Goal: Task Accomplishment & Management: Manage account settings

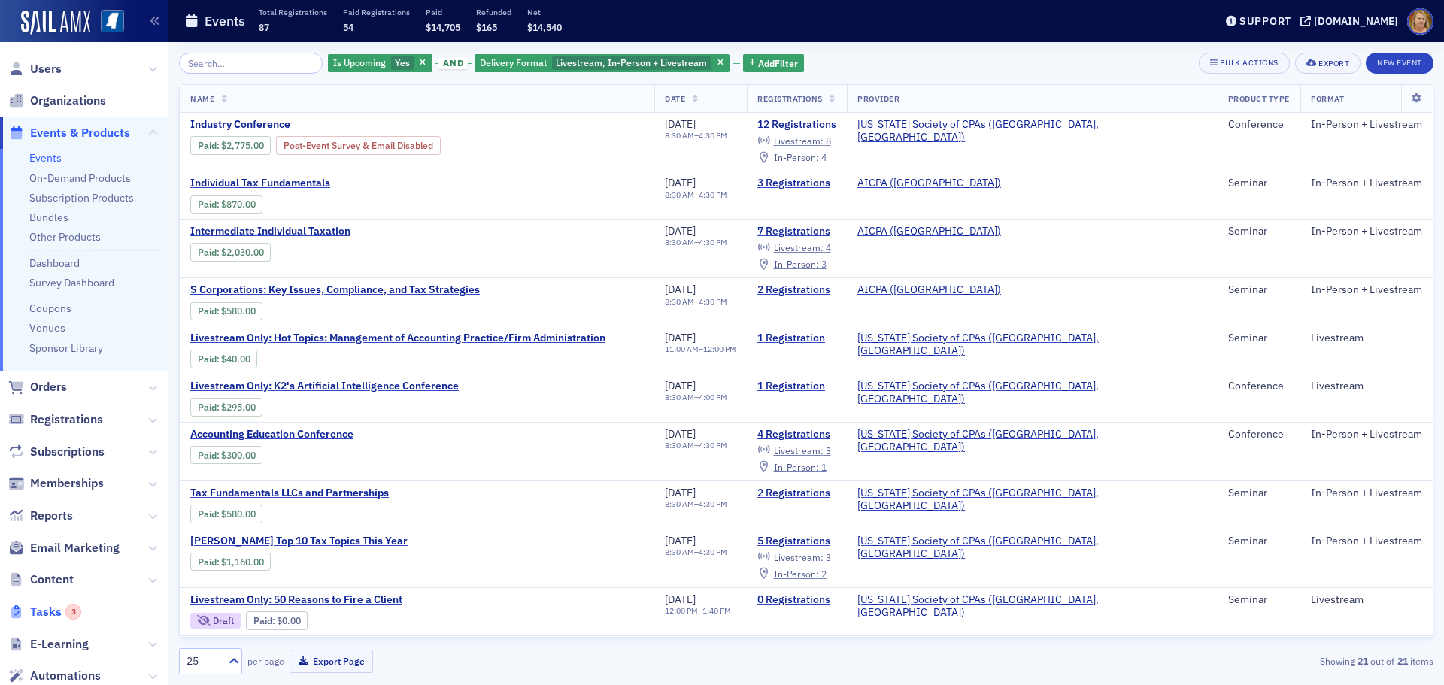
click at [38, 610] on span "Tasks 3" at bounding box center [55, 612] width 51 height 17
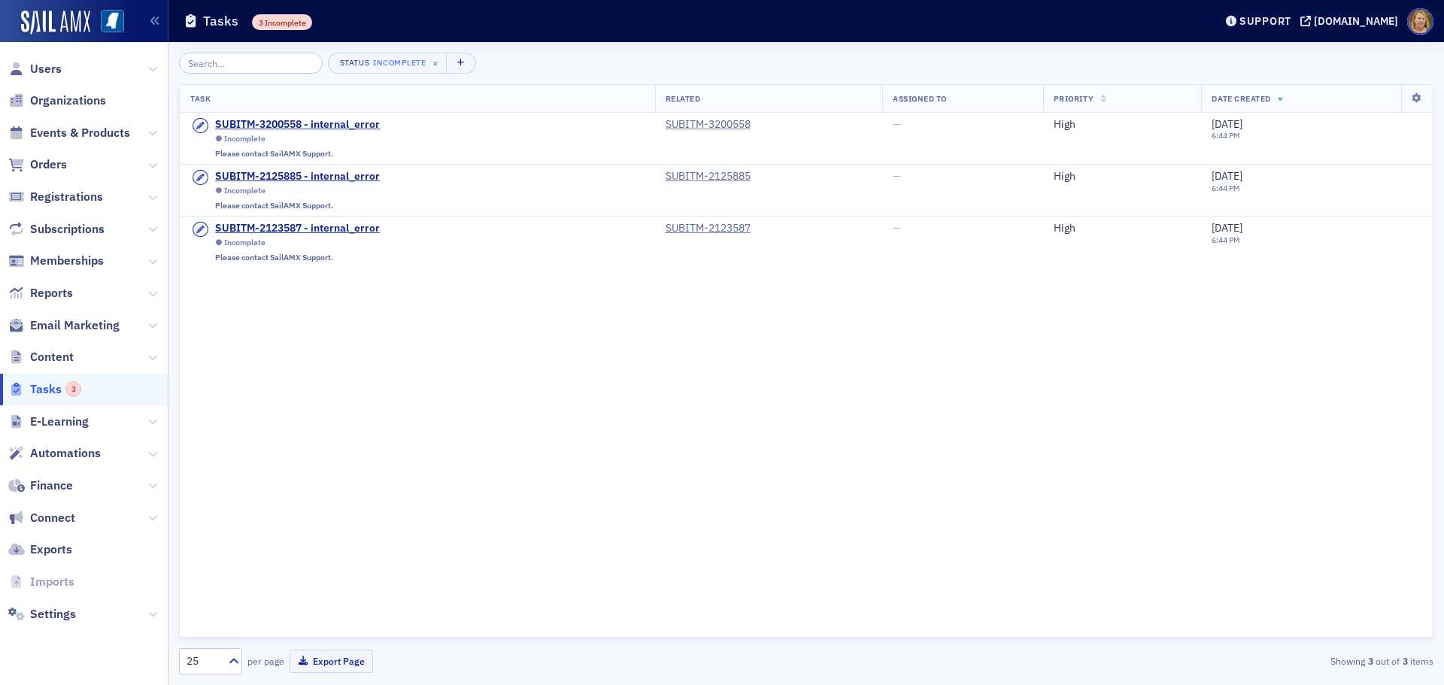
click at [50, 391] on span "Tasks 3" at bounding box center [55, 389] width 51 height 17
click at [59, 135] on span "Events & Products" at bounding box center [80, 133] width 100 height 17
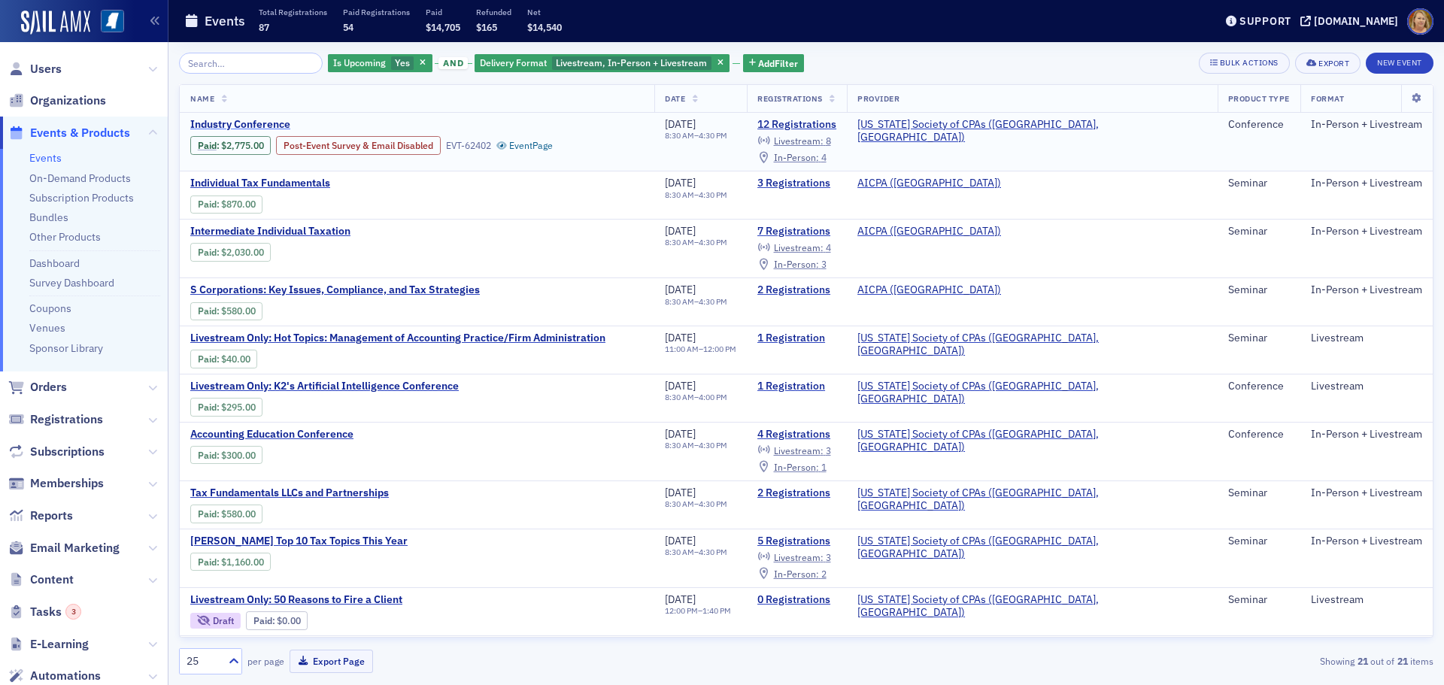
click at [267, 121] on span "Industry Conference" at bounding box center [316, 125] width 253 height 14
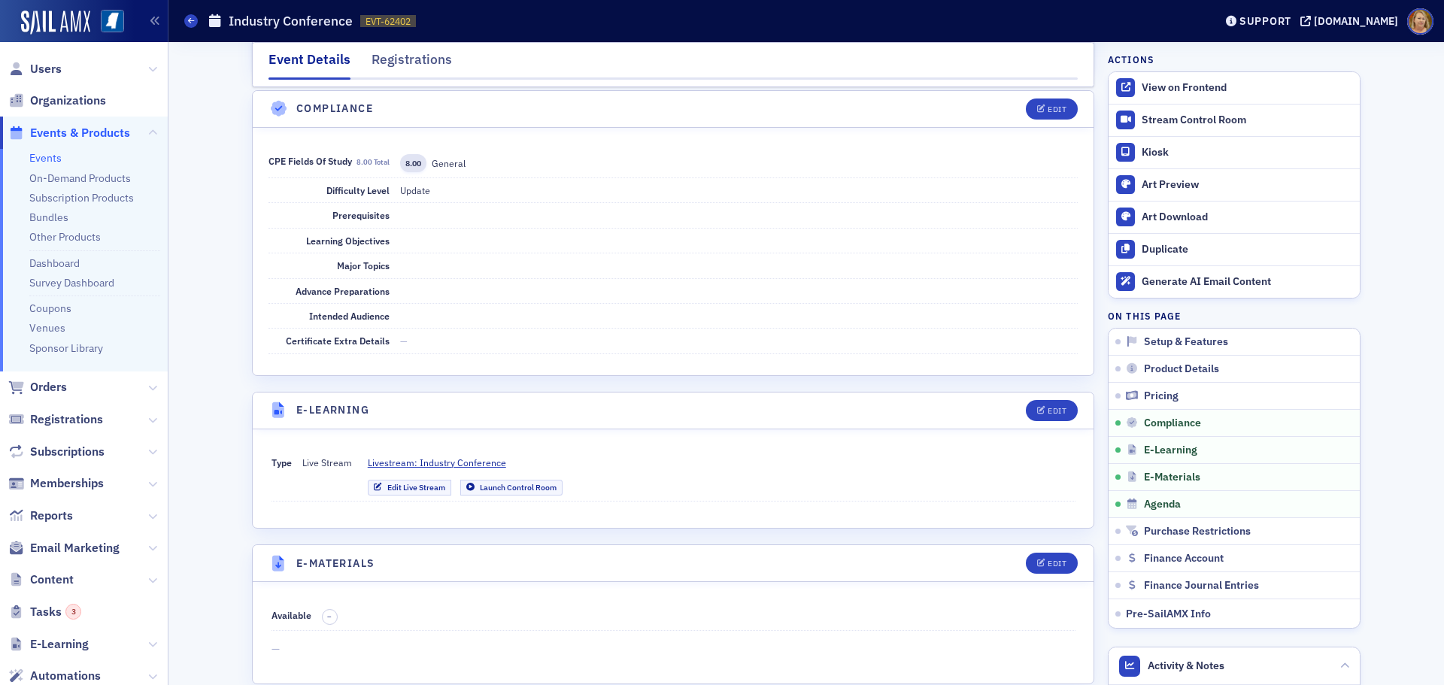
scroll to position [2632, 0]
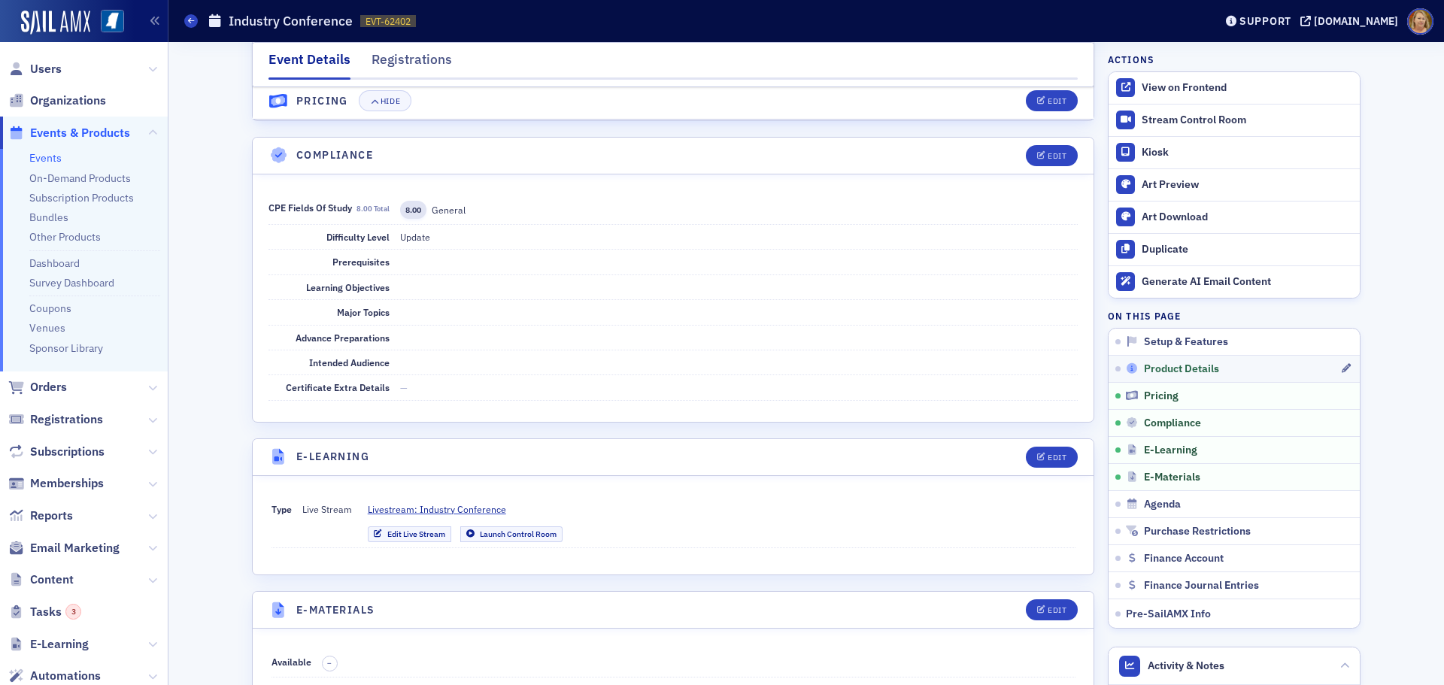
click at [1148, 365] on span "Product Details" at bounding box center [1181, 369] width 75 height 14
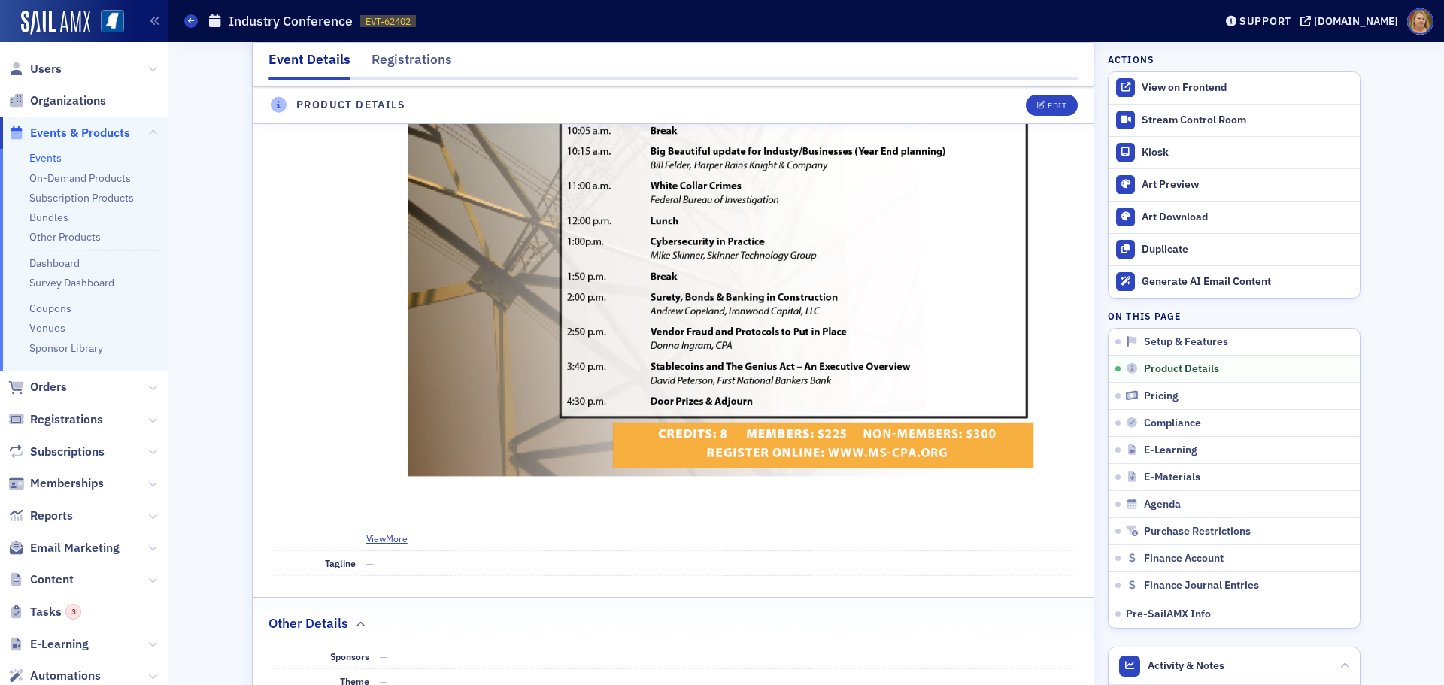
scroll to position [1266, 0]
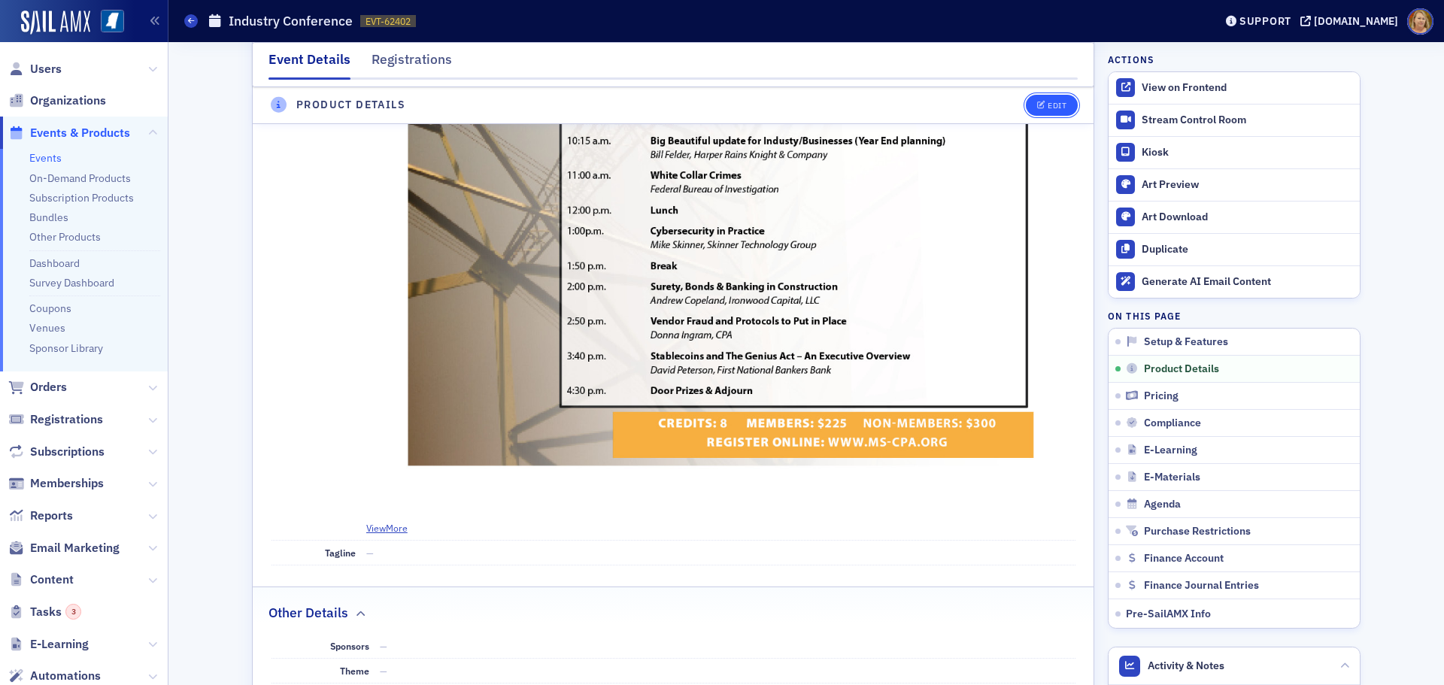
click at [1054, 103] on div "Edit" at bounding box center [1057, 106] width 19 height 8
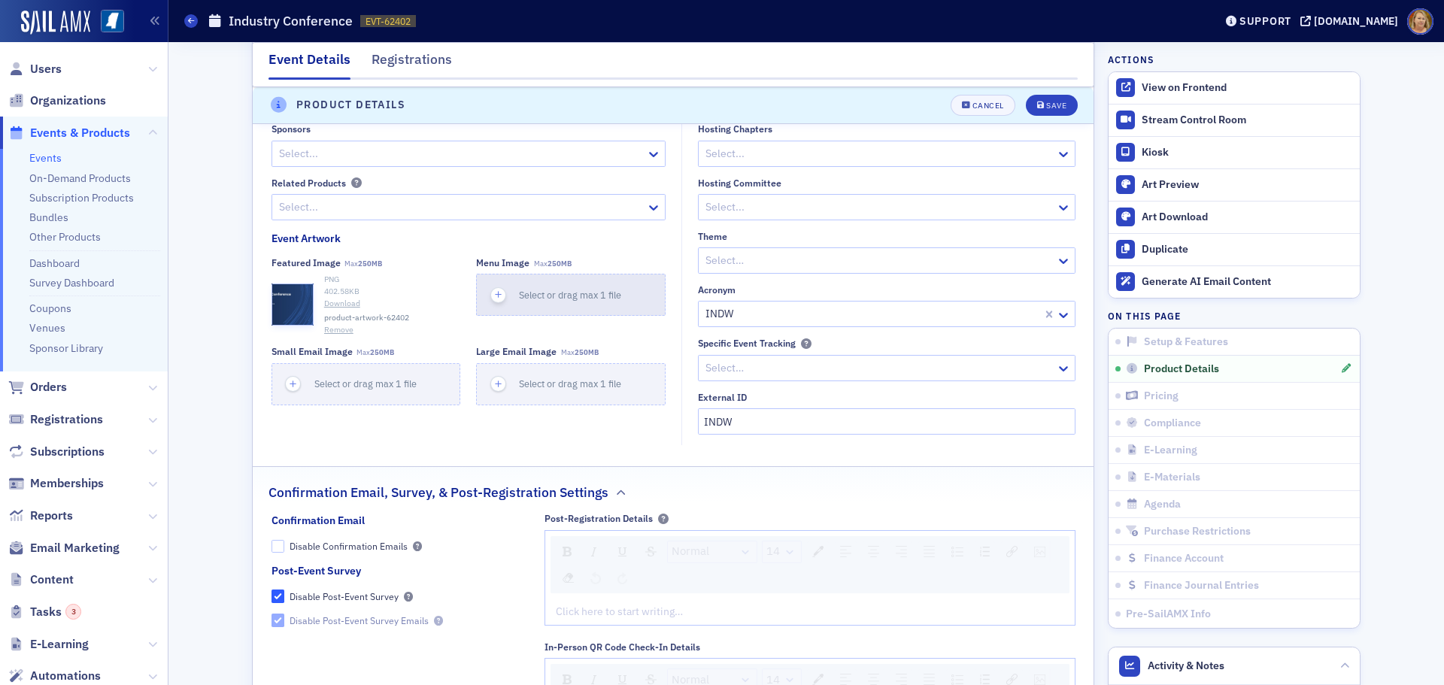
scroll to position [2168, 0]
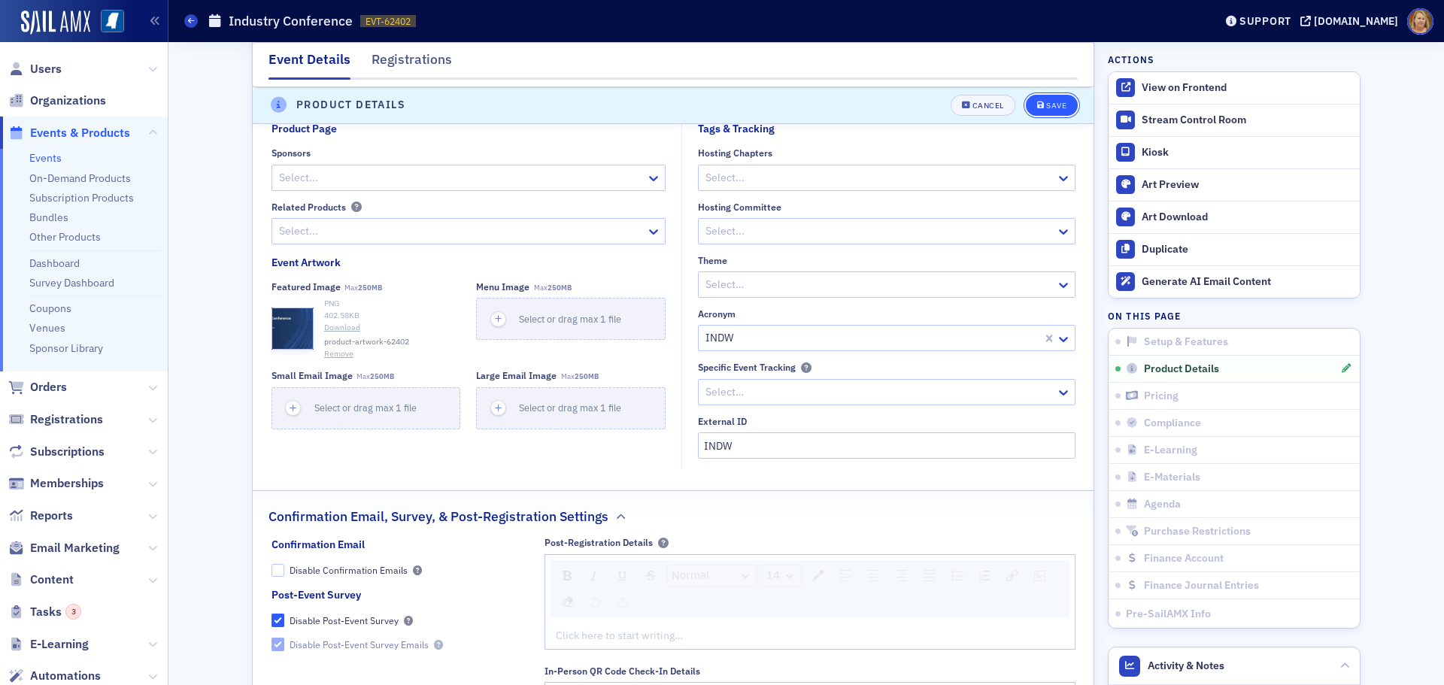
click at [1055, 106] on div "Save" at bounding box center [1056, 106] width 20 height 8
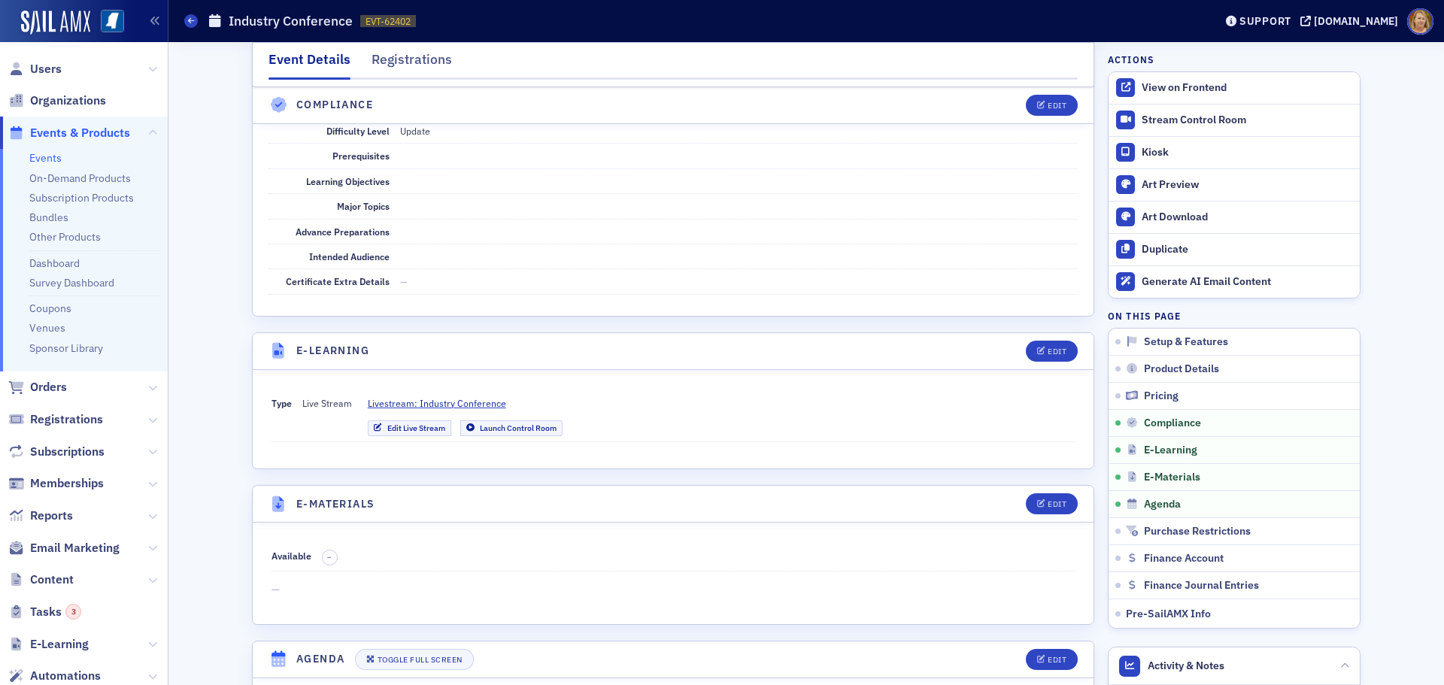
scroll to position [2770, 0]
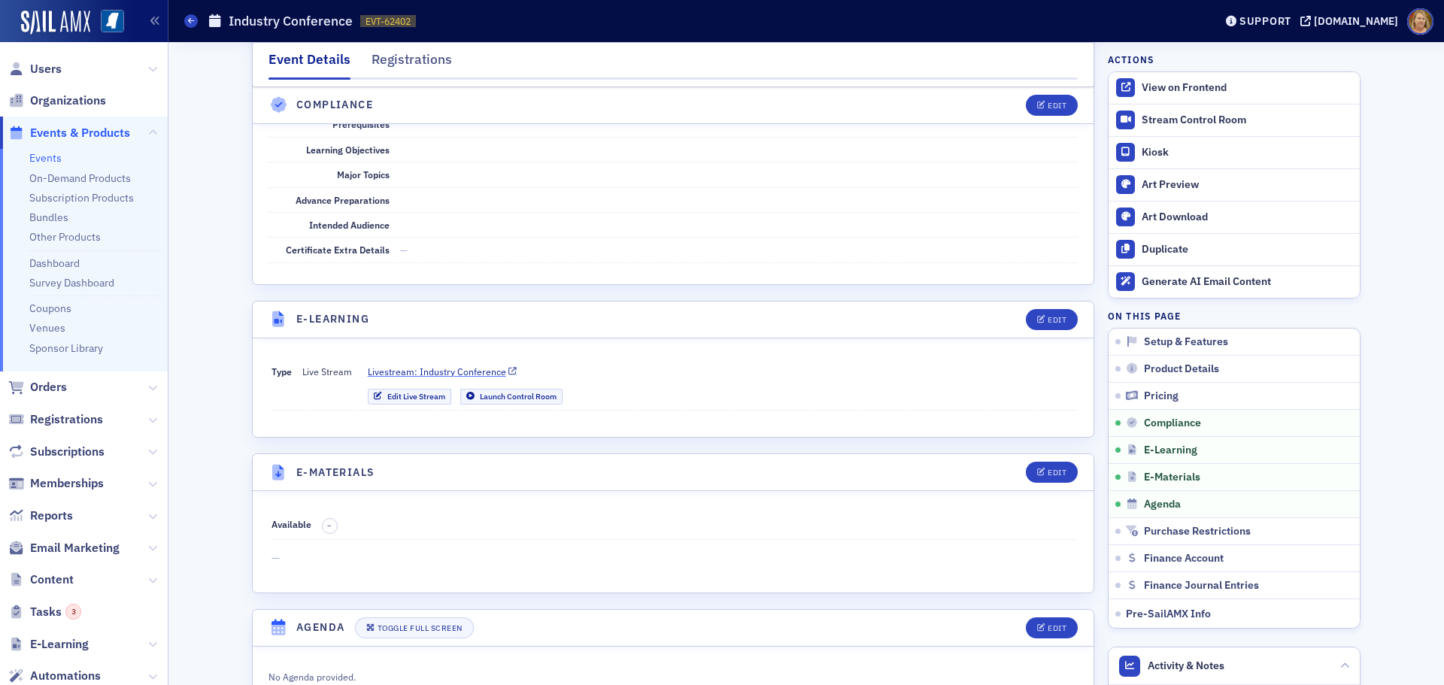
click at [435, 365] on span "Livestream: Industry Conference" at bounding box center [437, 372] width 138 height 14
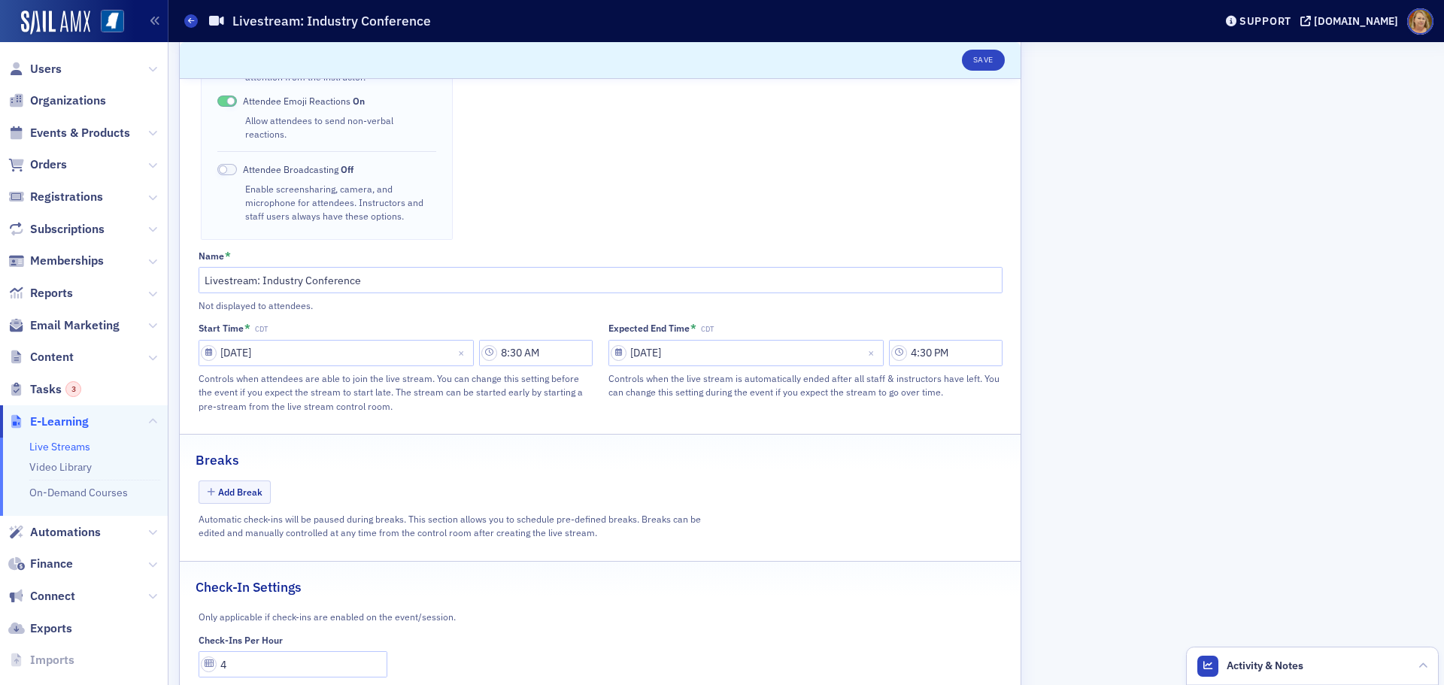
scroll to position [586, 0]
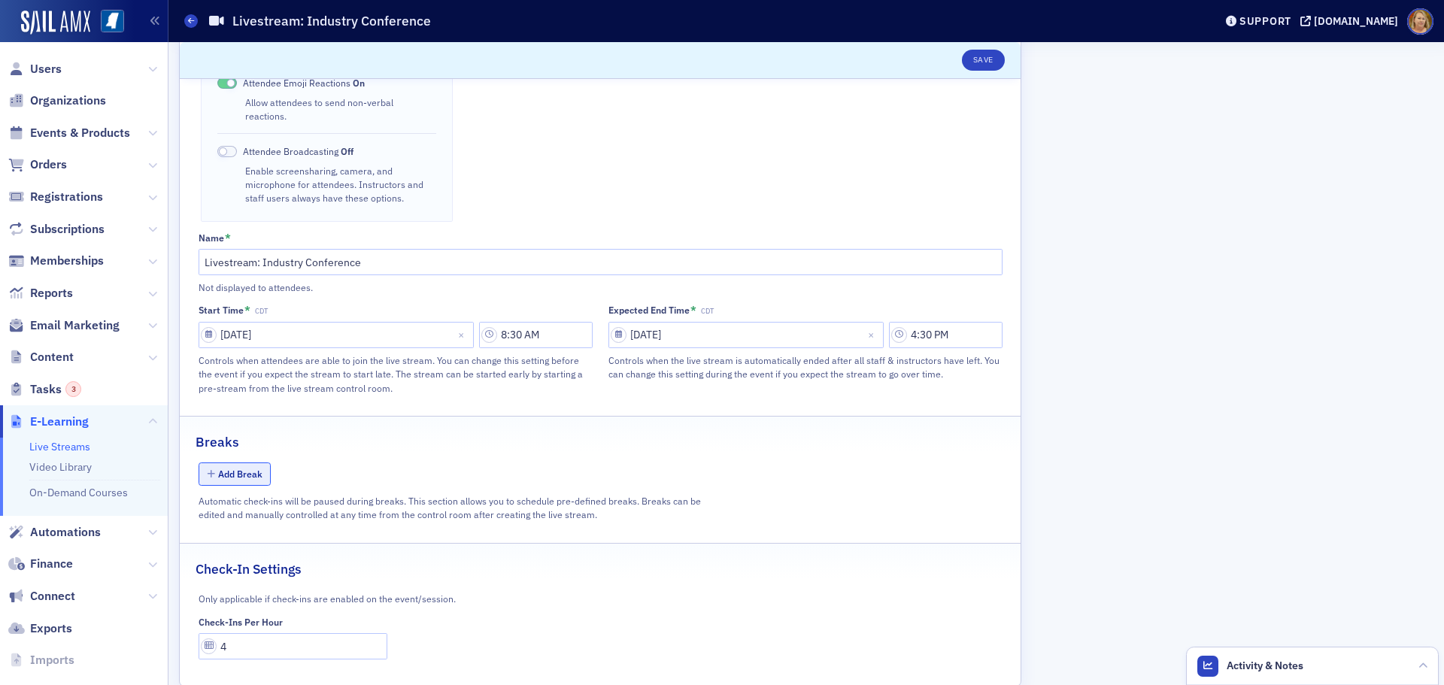
click at [253, 462] on button "Add Break" at bounding box center [235, 473] width 73 height 23
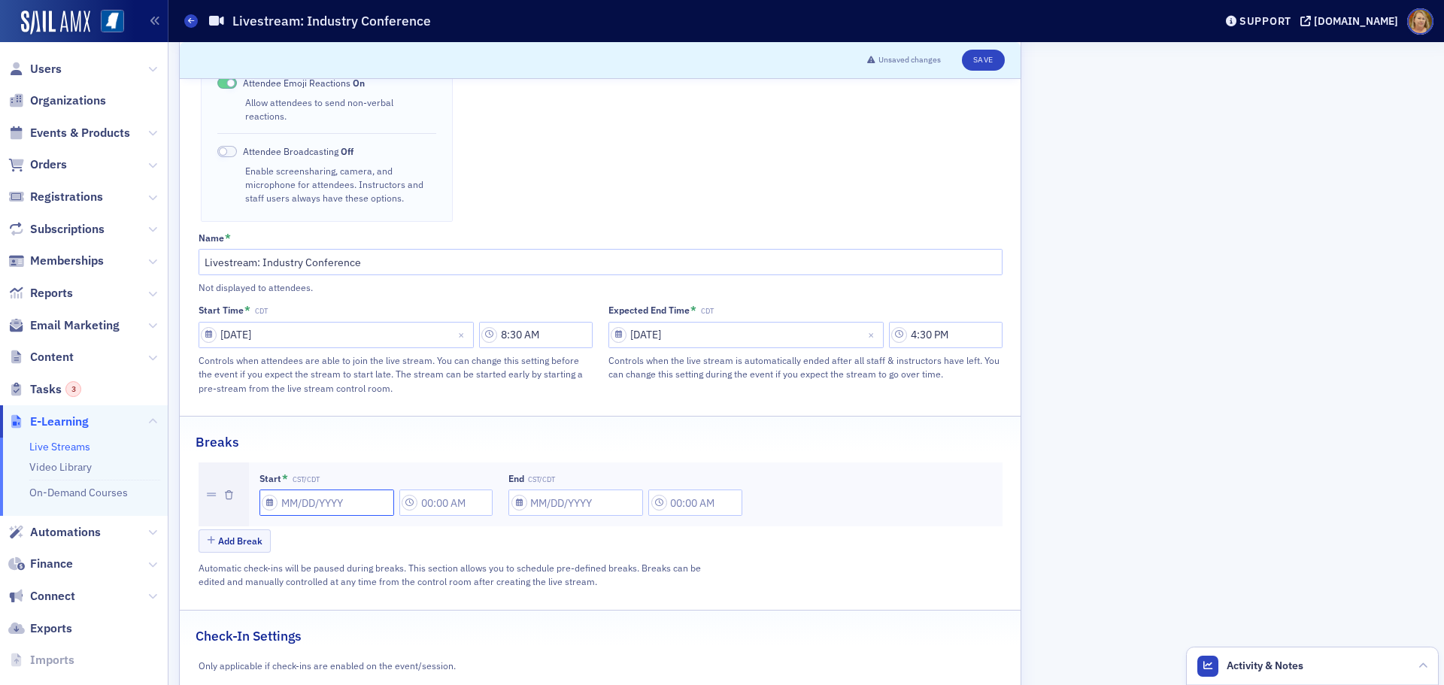
click at [293, 490] on input "Start * CST/CDT" at bounding box center [326, 503] width 135 height 26
select select "8"
select select "2025"
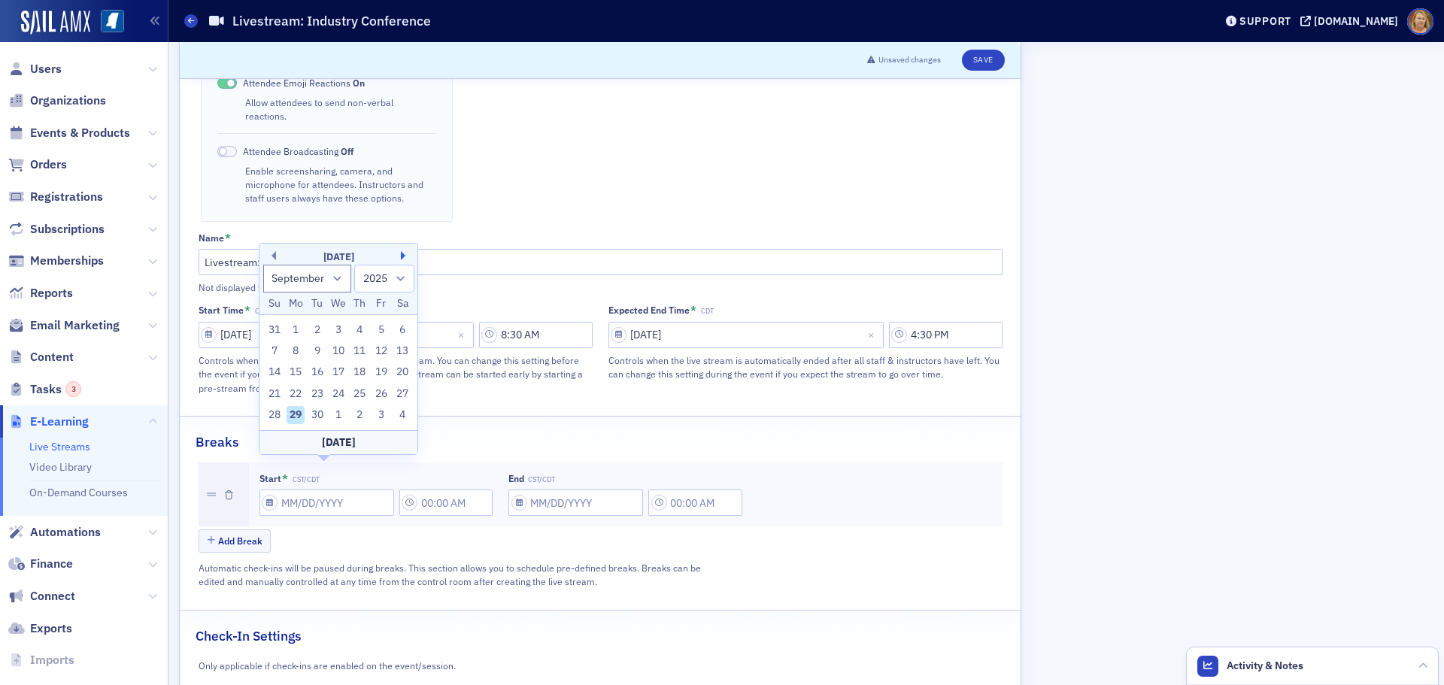
click at [402, 253] on button "Next Month" at bounding box center [405, 255] width 9 height 9
select select "9"
click at [336, 394] on div "22" at bounding box center [338, 394] width 18 height 18
type input "[DATE]"
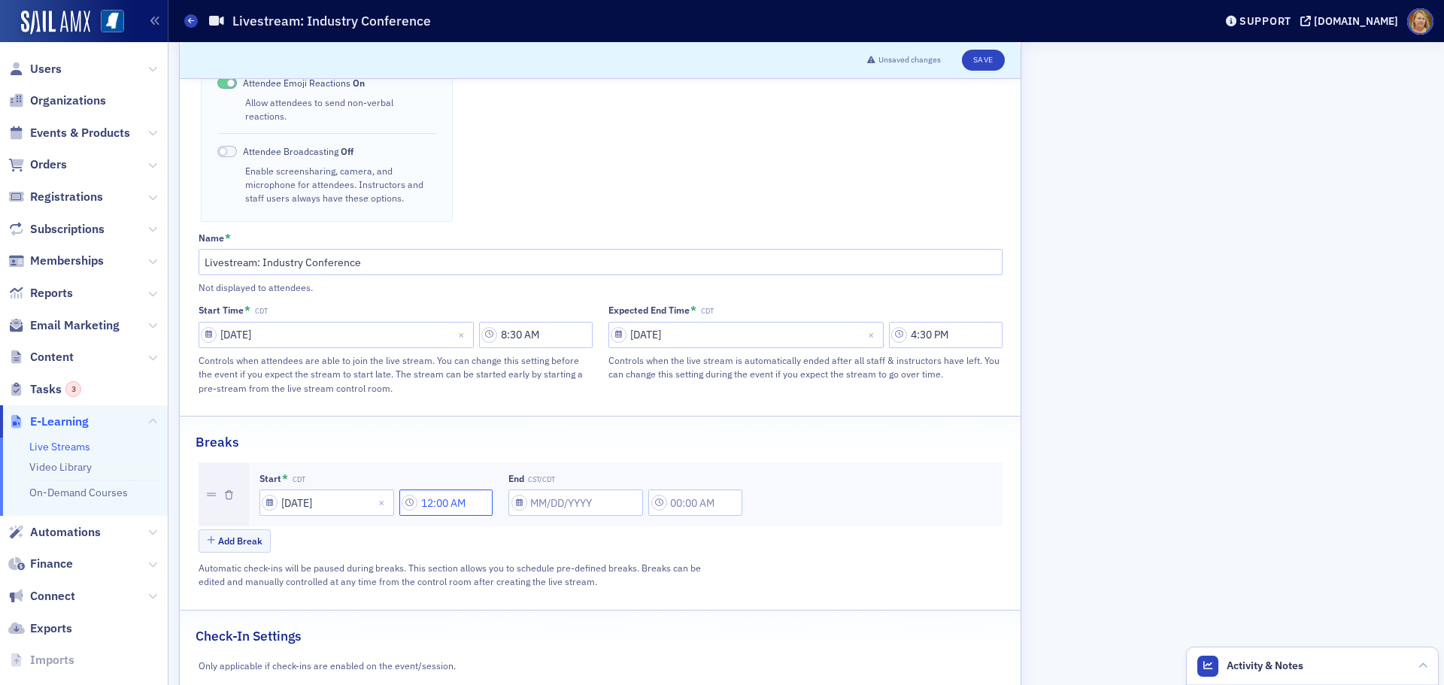
click at [439, 490] on input "12:00 AM" at bounding box center [446, 503] width 94 height 26
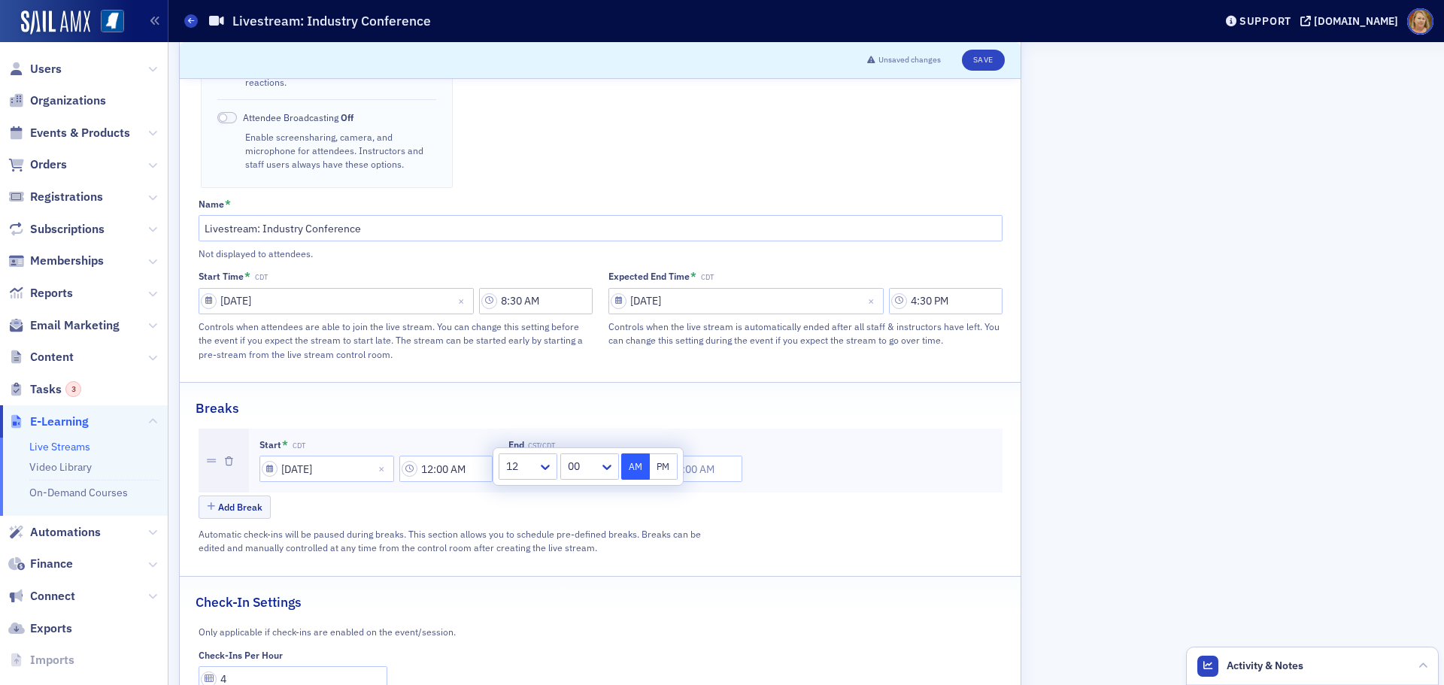
scroll to position [653, 0]
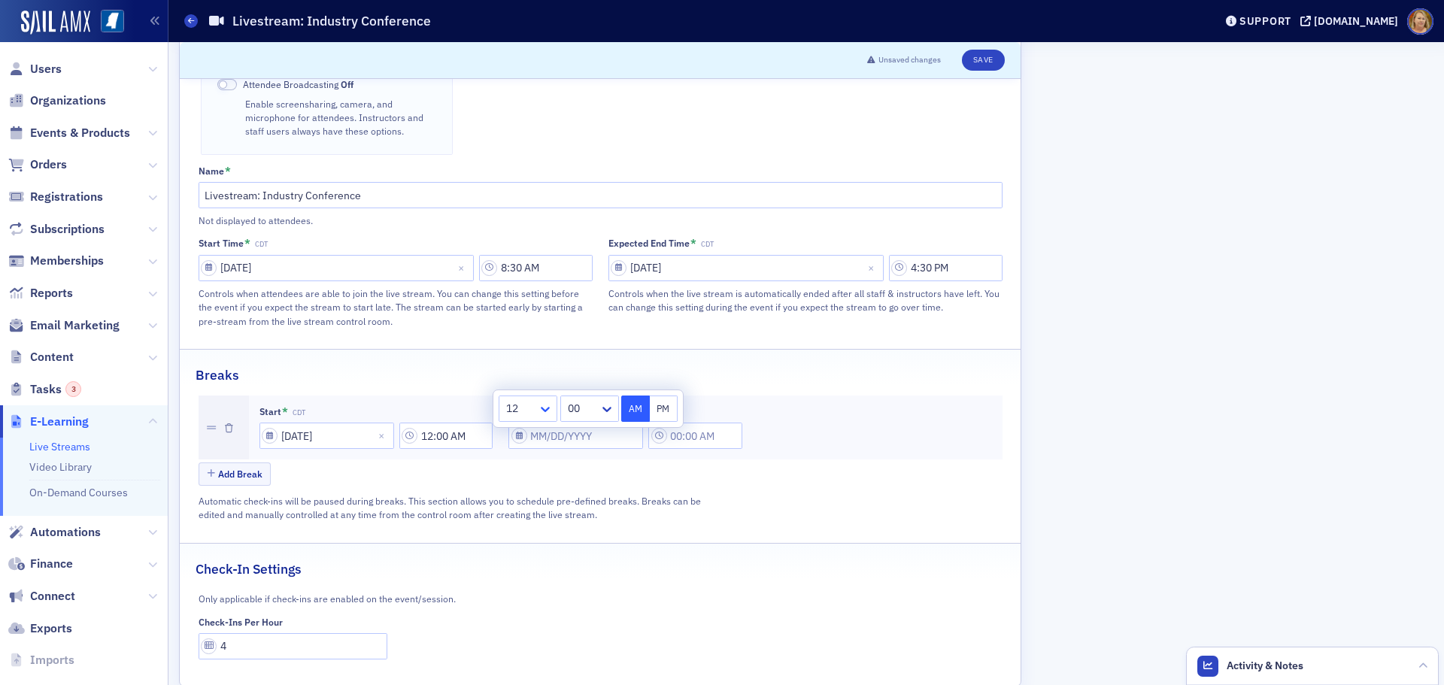
click at [541, 411] on icon at bounding box center [545, 409] width 15 height 15
click at [523, 637] on div "8" at bounding box center [527, 637] width 39 height 16
click at [579, 413] on div at bounding box center [580, 408] width 35 height 19
click at [581, 552] on div "20" at bounding box center [587, 547] width 42 height 16
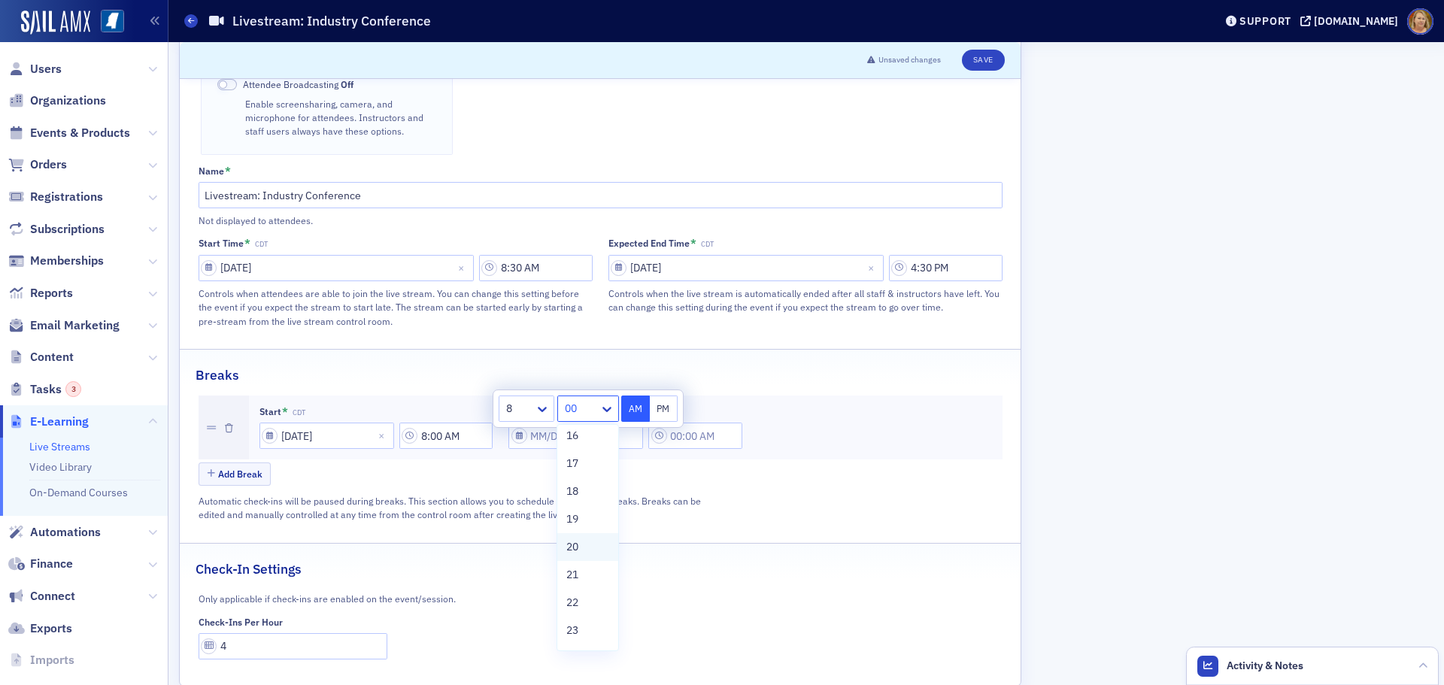
type input "8:20 AM"
click at [642, 414] on button "AM" at bounding box center [635, 409] width 29 height 26
click at [634, 462] on div "Add Break" at bounding box center [601, 475] width 804 height 26
click at [529, 423] on input "End CST/CDT" at bounding box center [575, 436] width 135 height 26
select select "8"
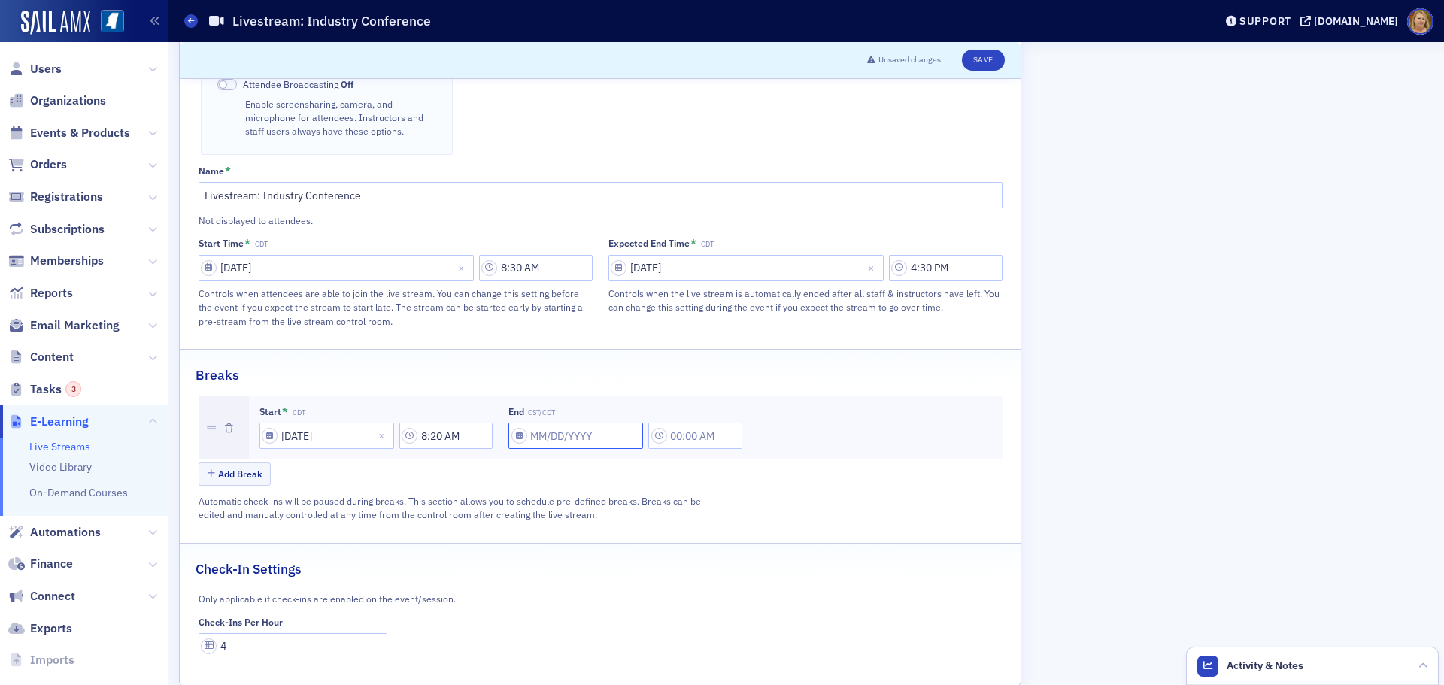
select select "2025"
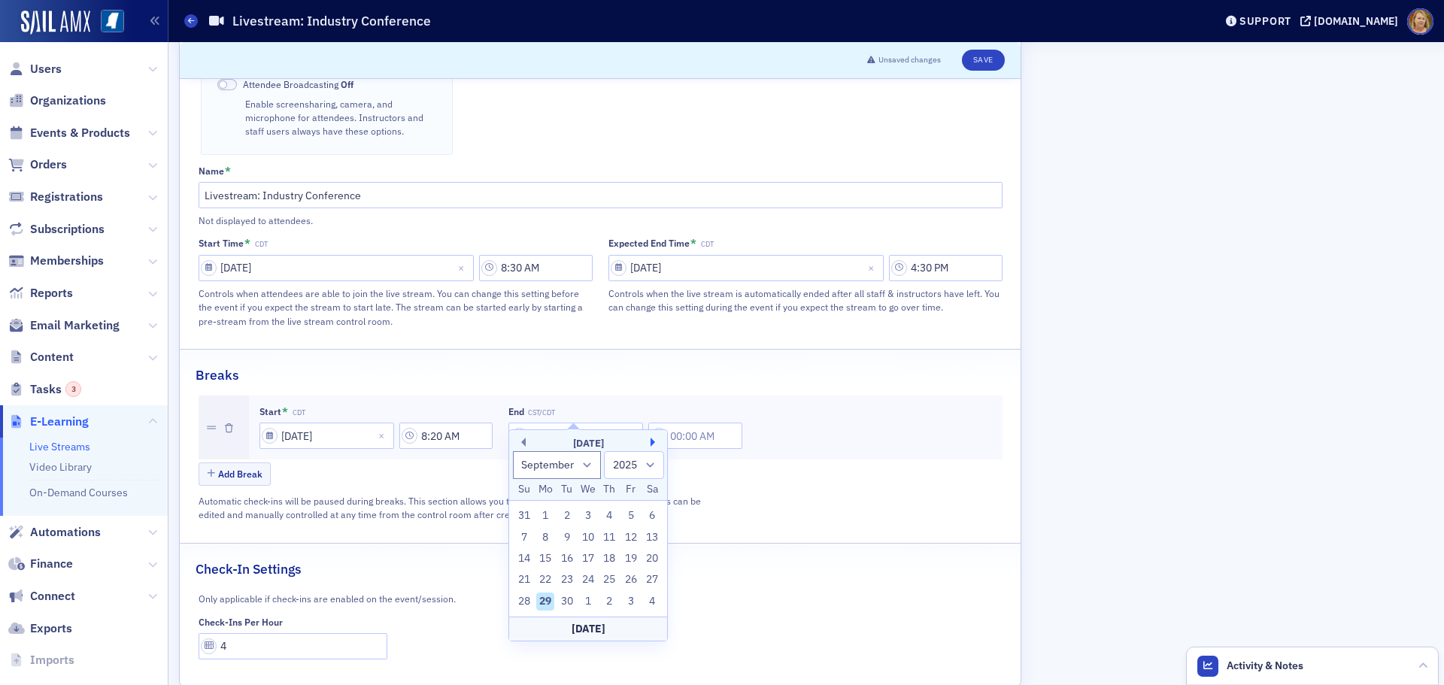
click at [655, 439] on button "Next Month" at bounding box center [654, 442] width 9 height 9
select select "9"
click at [593, 580] on div "22" at bounding box center [588, 580] width 18 height 18
type input "[DATE]"
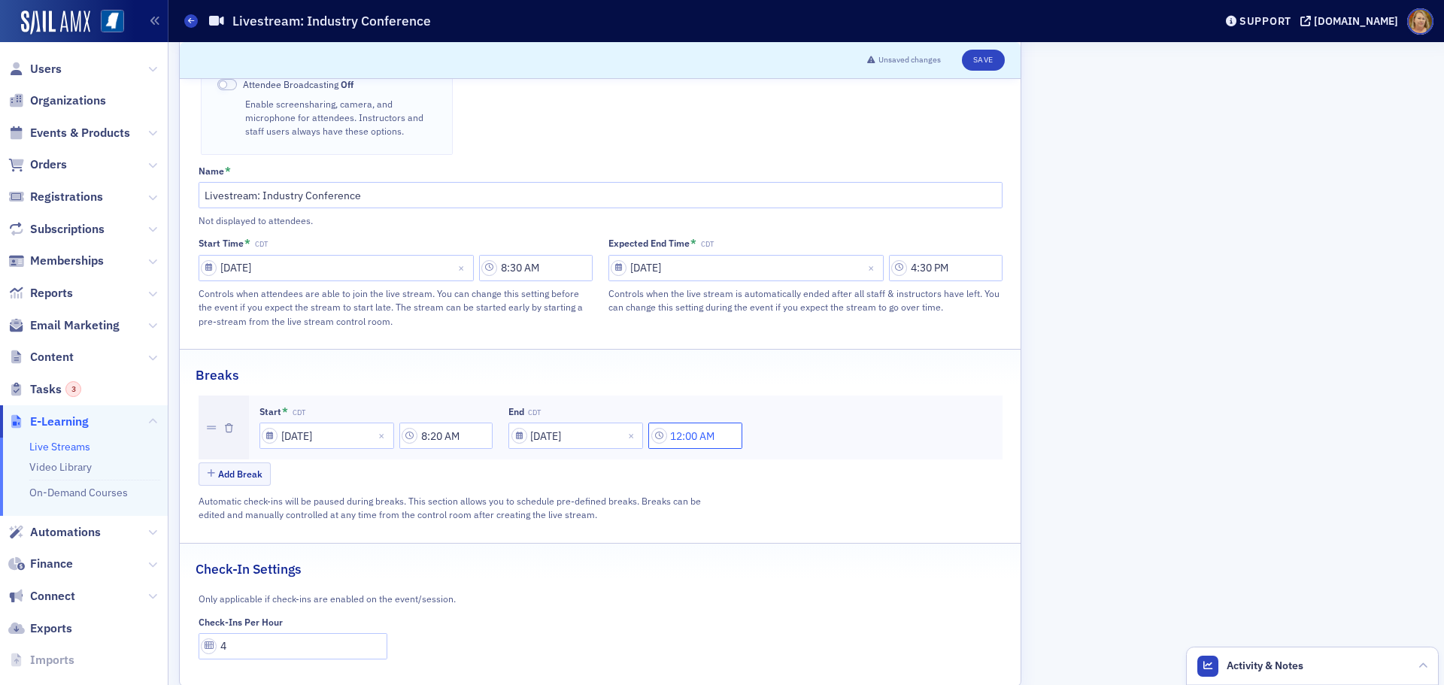
click at [676, 423] on input "12:00 AM" at bounding box center [695, 436] width 94 height 26
click at [762, 409] on div at bounding box center [770, 408] width 32 height 19
click at [761, 631] on span "8" at bounding box center [761, 637] width 6 height 16
click at [827, 414] on div at bounding box center [830, 408] width 35 height 19
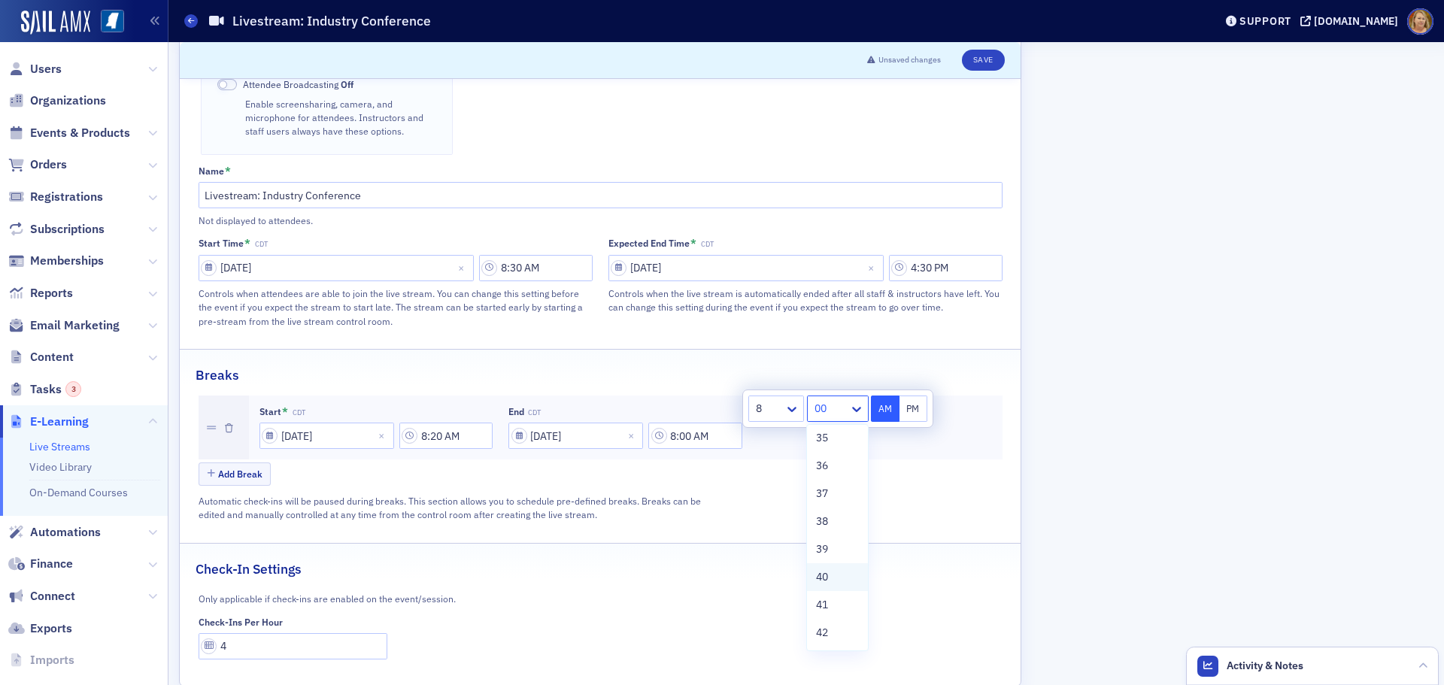
click at [828, 569] on span "40" at bounding box center [822, 577] width 12 height 16
type input "8:40 AM"
click at [887, 412] on button "AM" at bounding box center [885, 409] width 29 height 26
click at [234, 462] on button "Add Break" at bounding box center [235, 473] width 73 height 23
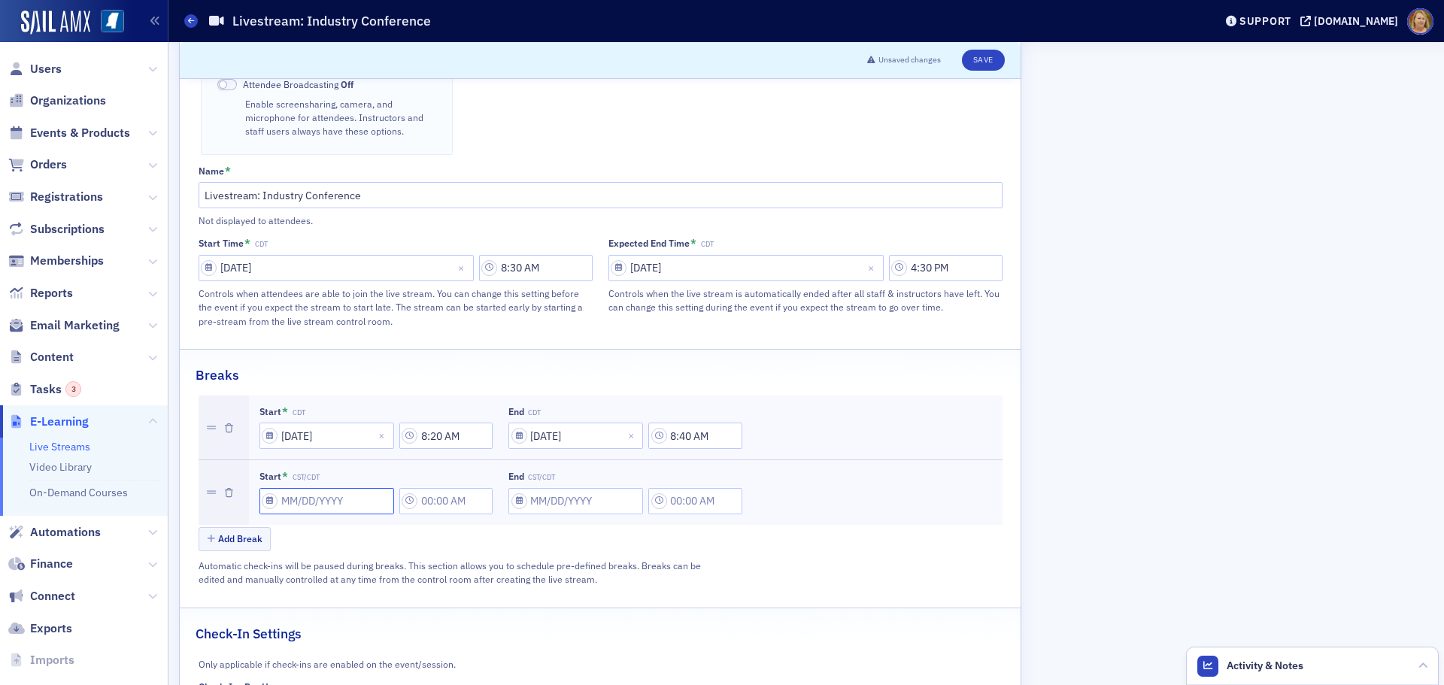
select select "8"
select select "2025"
click at [280, 488] on input "Start * CST/CDT" at bounding box center [326, 501] width 135 height 26
click at [401, 256] on button "Next Month" at bounding box center [405, 253] width 9 height 9
select select "9"
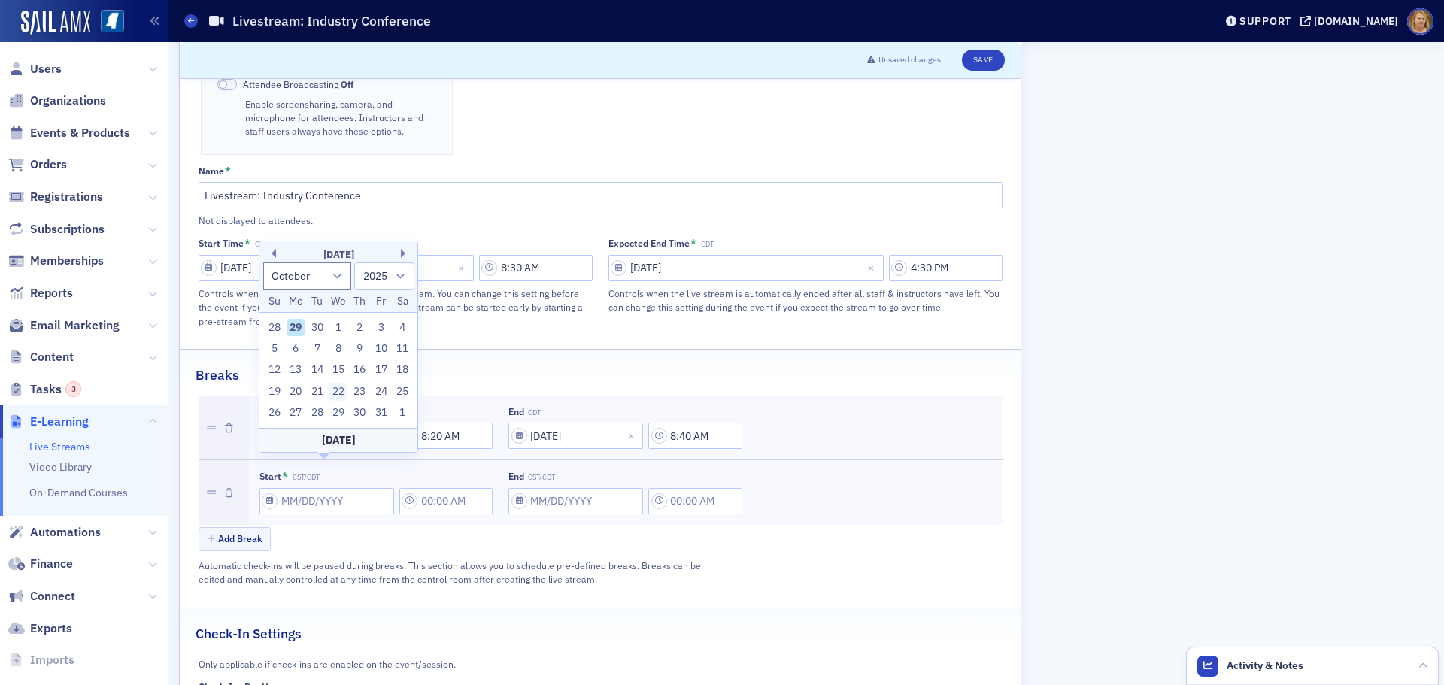
click at [338, 390] on div "22" at bounding box center [338, 392] width 18 height 18
type input "[DATE]"
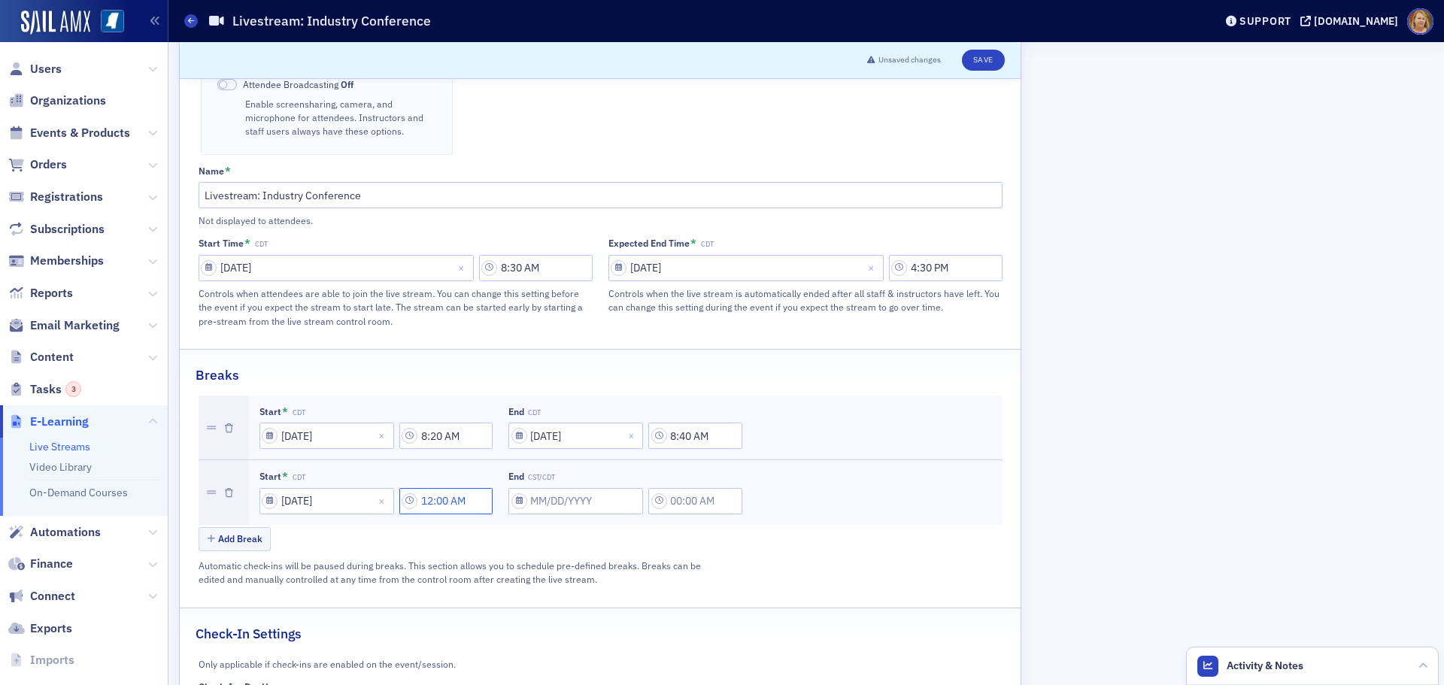
click at [426, 488] on input "12:00 AM" at bounding box center [446, 501] width 94 height 26
click at [505, 477] on input "text" at bounding box center [506, 473] width 2 height 16
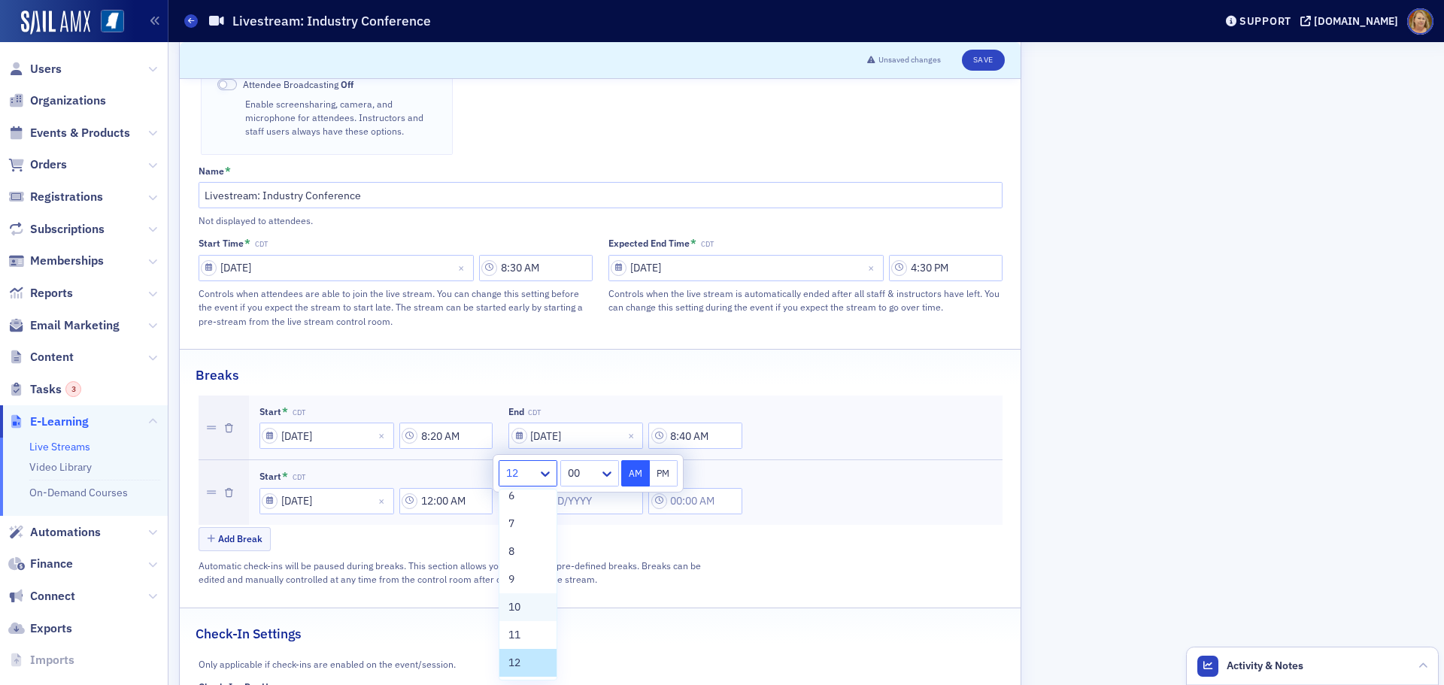
click at [515, 608] on span "10" at bounding box center [514, 607] width 12 height 16
type input "10:00 AM"
click at [629, 474] on button "AM" at bounding box center [635, 473] width 29 height 26
click at [624, 527] on div "Add Break" at bounding box center [601, 540] width 804 height 26
select select "8"
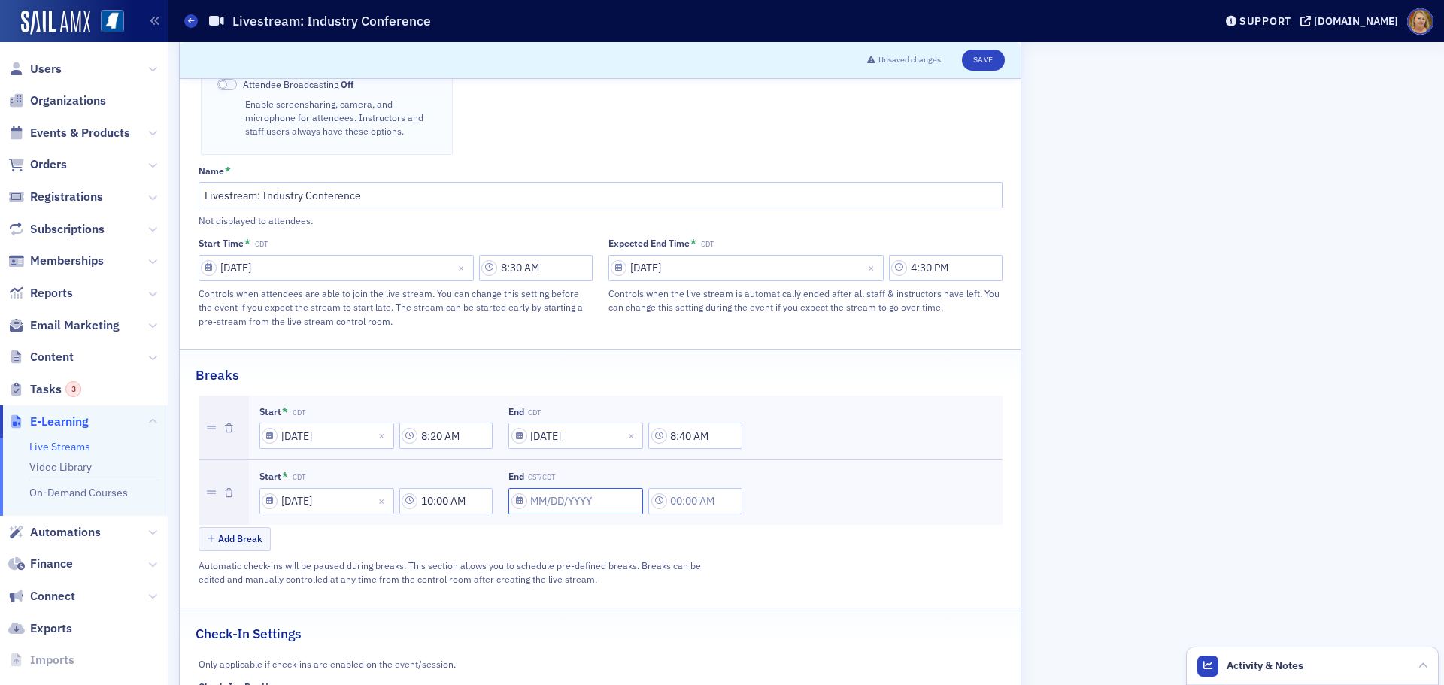
select select "2025"
click at [578, 488] on input "End CST/CDT" at bounding box center [575, 501] width 135 height 26
click at [649, 252] on div "[DATE]" at bounding box center [588, 254] width 158 height 15
click at [651, 252] on button "Next Month" at bounding box center [654, 253] width 9 height 9
select select "9"
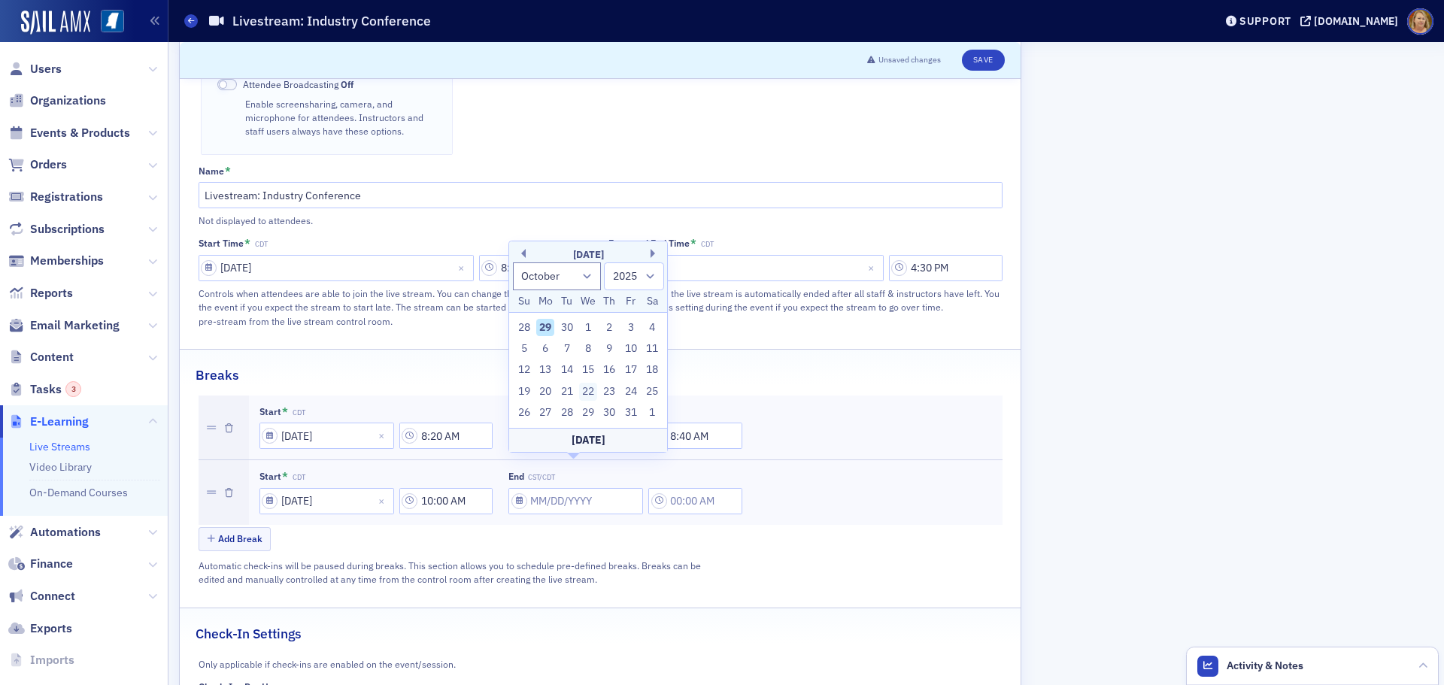
click at [585, 388] on div "22" at bounding box center [588, 392] width 18 height 18
type input "[DATE]"
click at [681, 488] on input "12:00 AM" at bounding box center [695, 501] width 94 height 26
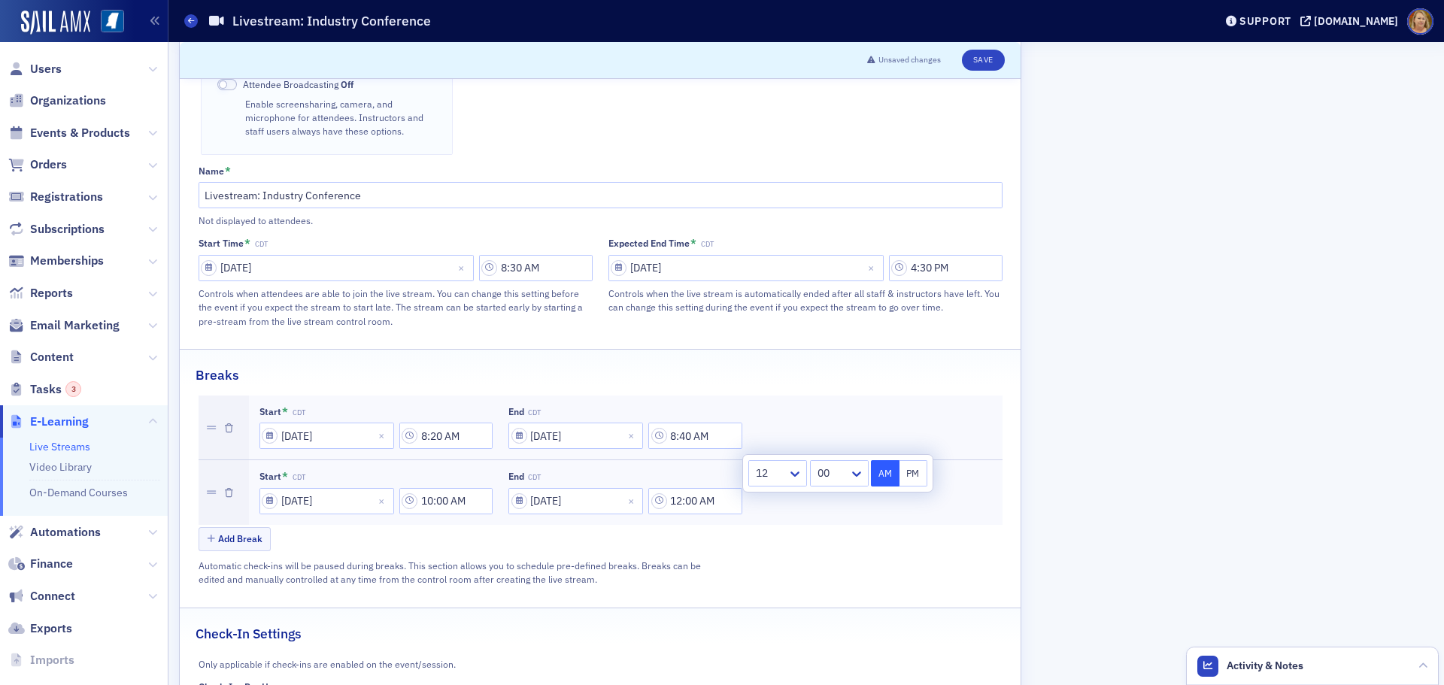
click at [769, 480] on div at bounding box center [770, 473] width 32 height 19
click at [769, 610] on span "10" at bounding box center [764, 607] width 12 height 16
click at [824, 476] on div at bounding box center [832, 473] width 32 height 19
click at [827, 538] on span "20" at bounding box center [826, 537] width 12 height 16
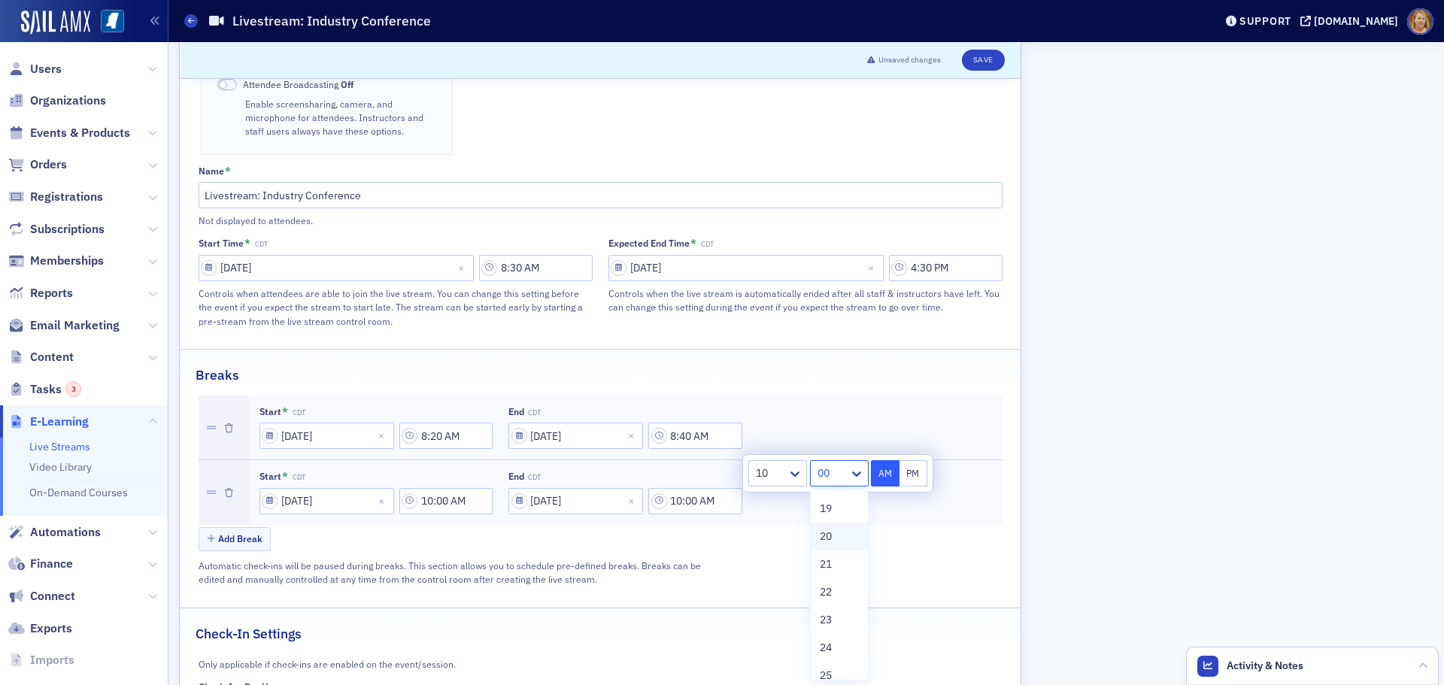
type input "10:20 AM"
click at [879, 475] on button "AM" at bounding box center [885, 473] width 29 height 26
click at [244, 527] on button "Add Break" at bounding box center [235, 538] width 73 height 23
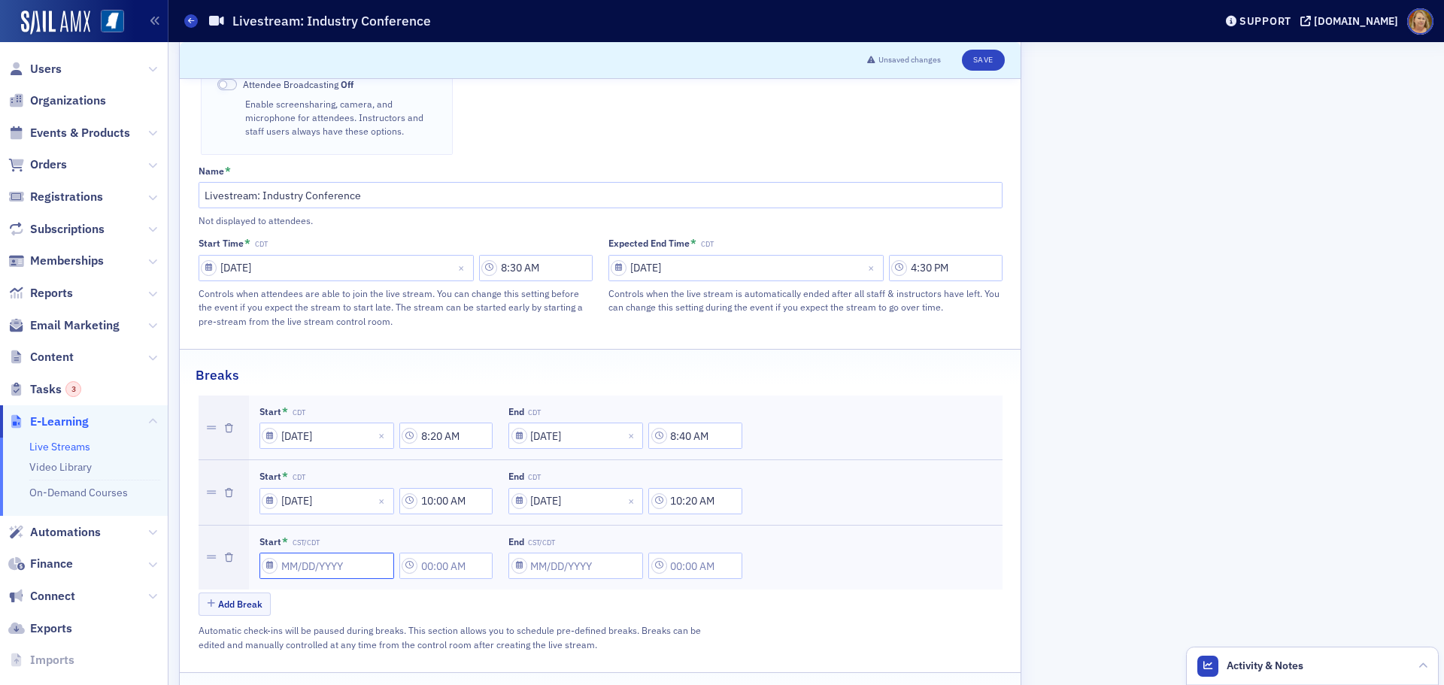
click at [284, 553] on input "Start * CST/CDT" at bounding box center [326, 566] width 135 height 26
select select "8"
select select "2025"
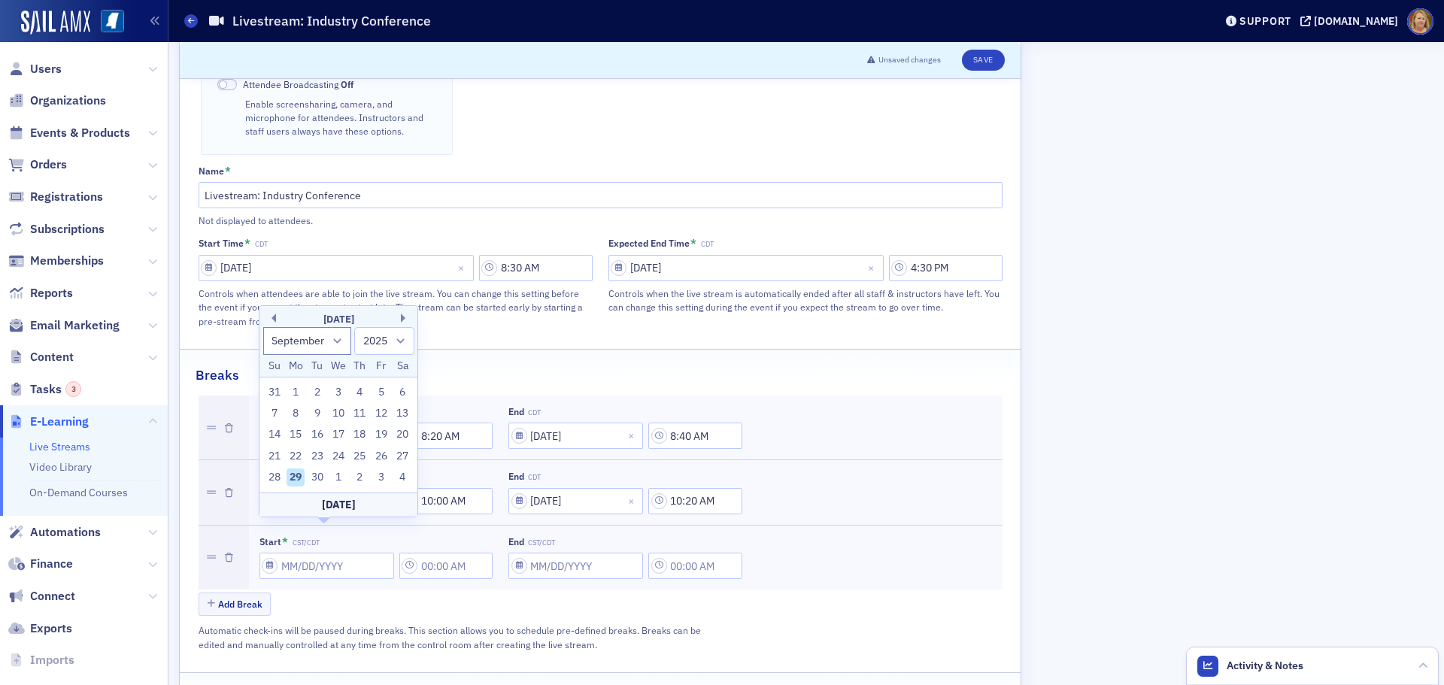
click at [400, 317] on div "[DATE]" at bounding box center [338, 319] width 158 height 15
click at [402, 317] on button "Next Month" at bounding box center [405, 318] width 9 height 9
select select "9"
click at [341, 454] on div "22" at bounding box center [338, 456] width 18 height 18
type input "[DATE]"
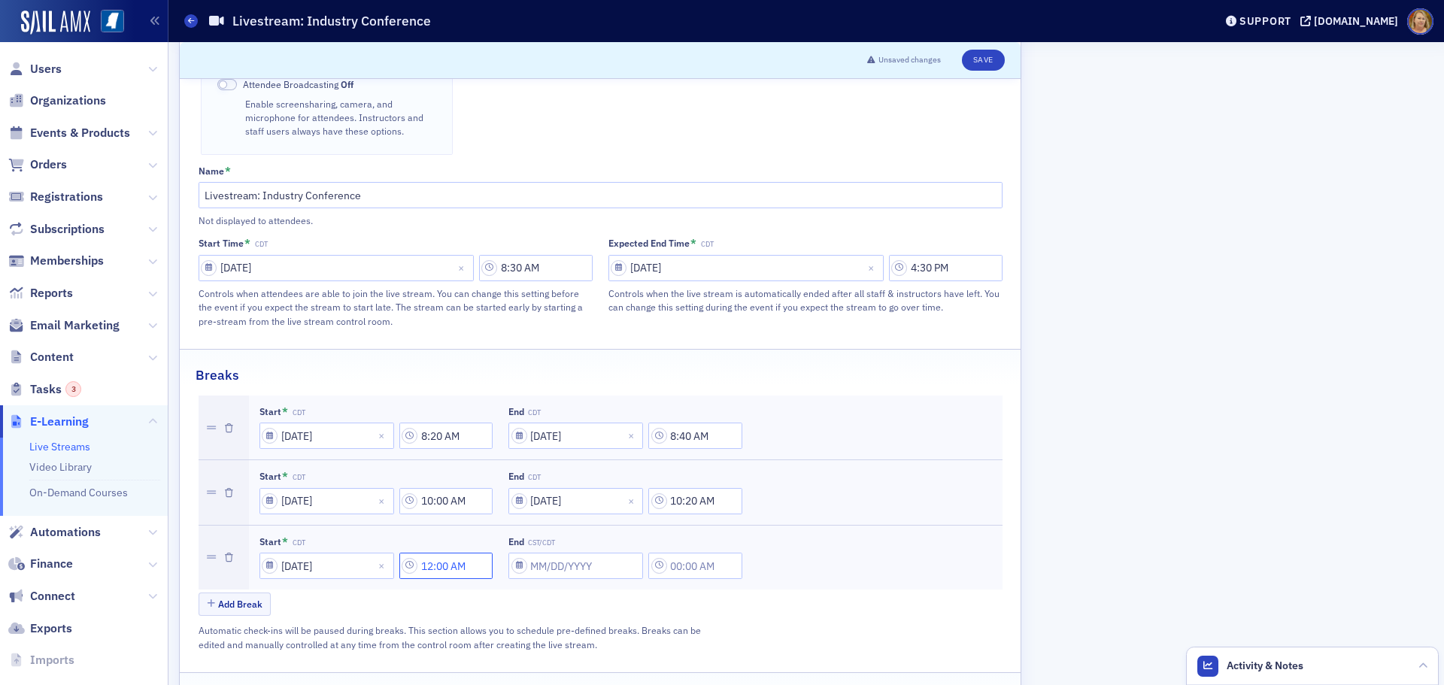
click at [431, 553] on input "12:00 AM" at bounding box center [446, 566] width 94 height 26
click at [511, 537] on div at bounding box center [521, 538] width 32 height 19
click at [658, 535] on button "PM" at bounding box center [664, 538] width 29 height 26
type input "12:00 PM"
click at [643, 563] on div "Start * CDT [DATE] 8:20 AM End CDT [DATE] 8:40 AM Start * CDT [DATE] 10:00 AM E…" at bounding box center [601, 507] width 804 height 223
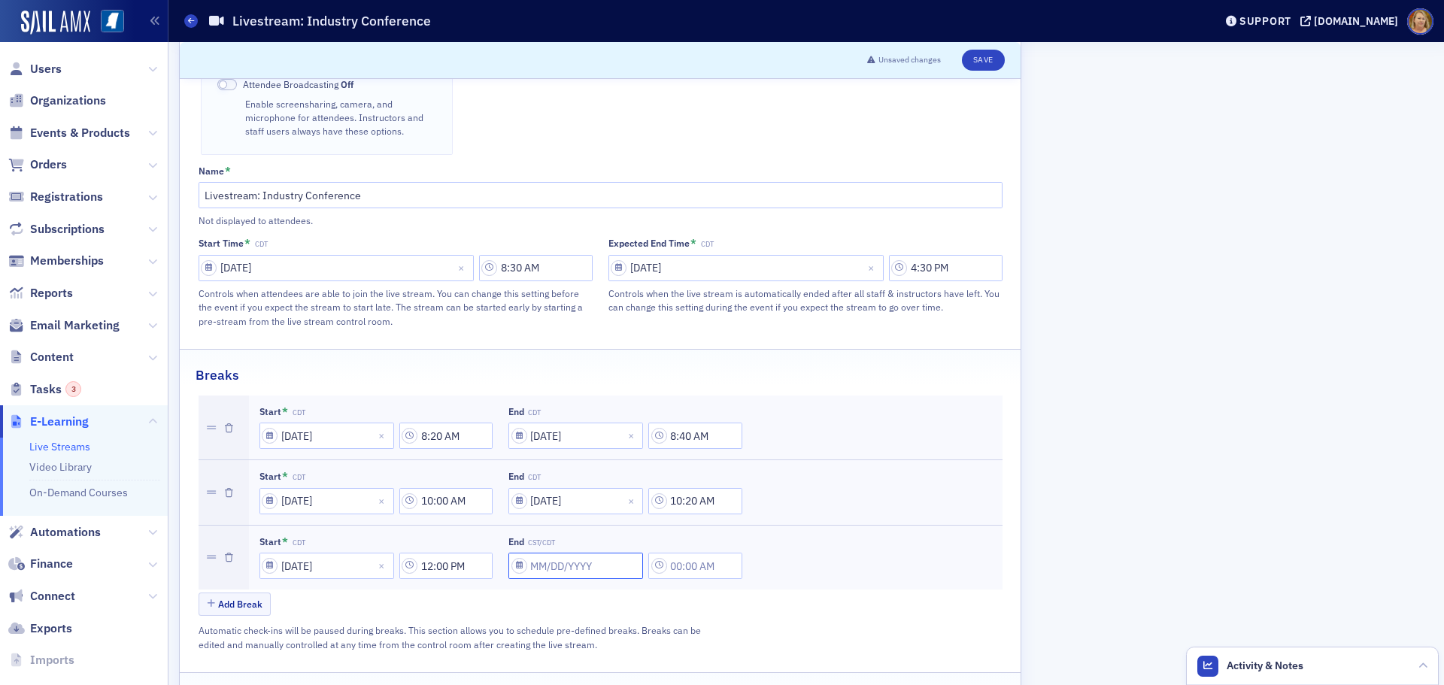
select select "8"
select select "2025"
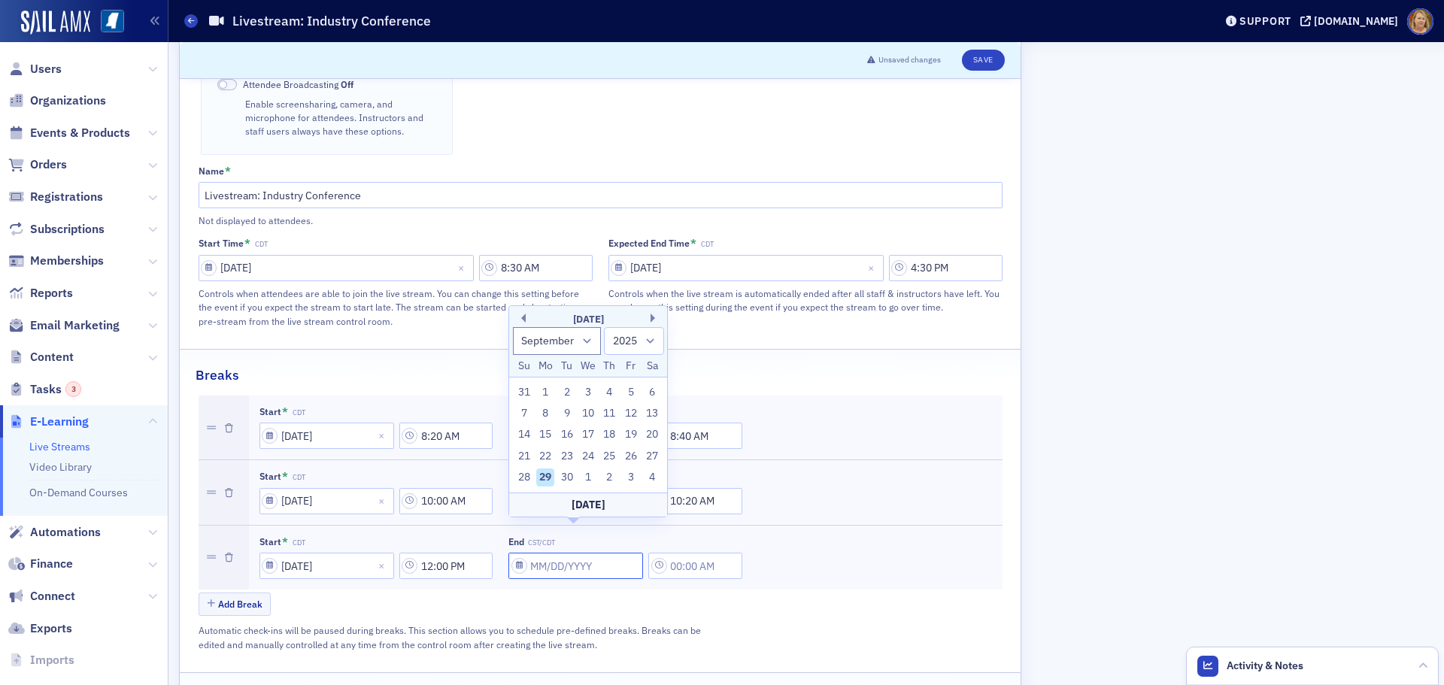
click at [555, 553] on input "End CST/CDT" at bounding box center [575, 566] width 135 height 26
click at [653, 314] on button "Next Month" at bounding box center [654, 318] width 9 height 9
select select "9"
click at [587, 452] on div "22" at bounding box center [588, 456] width 18 height 18
type input "[DATE]"
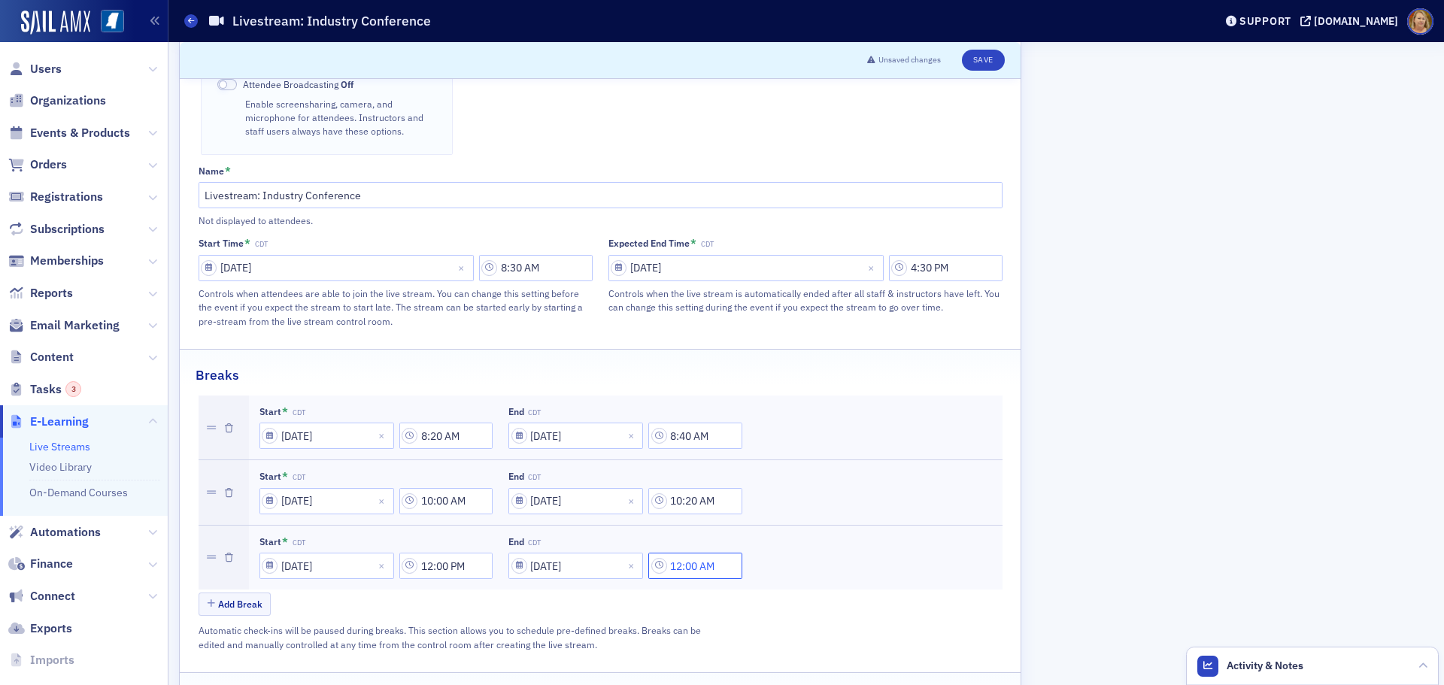
click at [687, 553] on input "12:00 AM" at bounding box center [695, 566] width 94 height 26
click at [767, 542] on div at bounding box center [770, 538] width 32 height 19
click at [766, 569] on div "1" at bounding box center [777, 571] width 39 height 16
click at [919, 538] on button "PM" at bounding box center [913, 538] width 29 height 26
type input "1:00 PM"
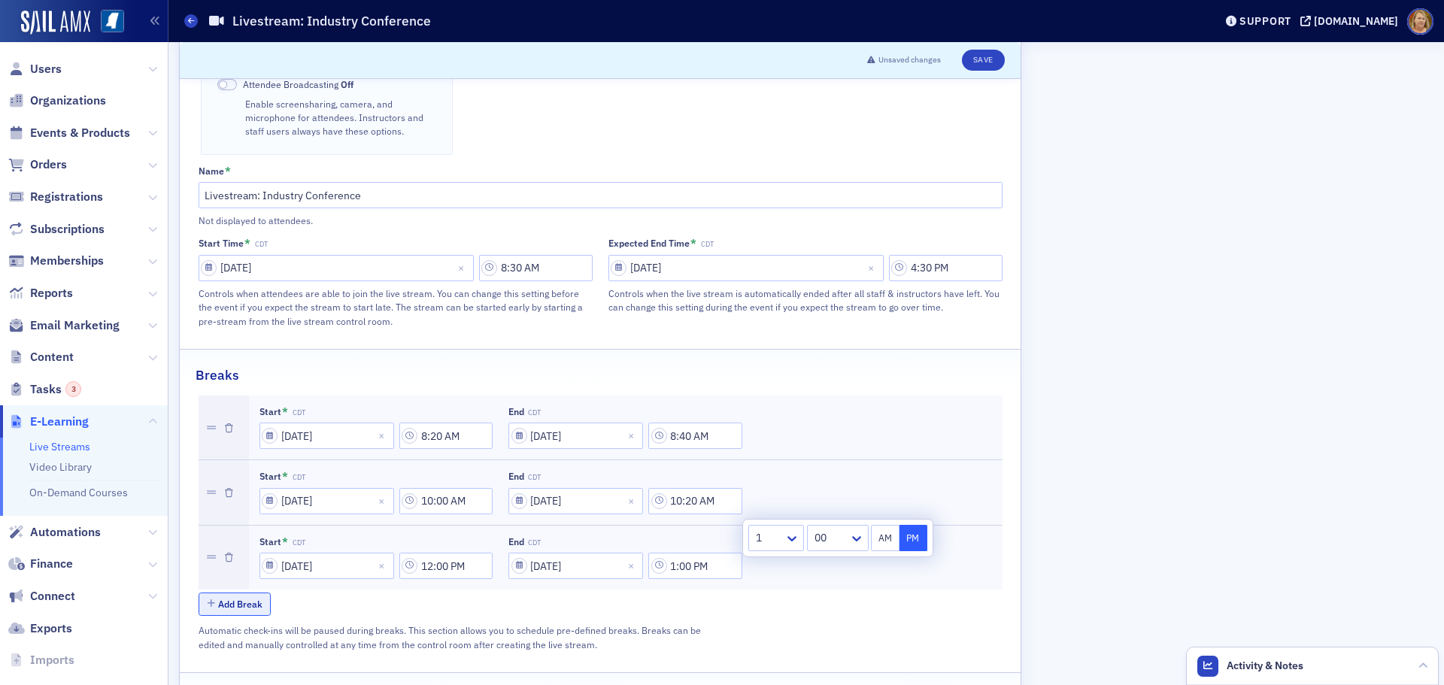
click at [247, 593] on button "Add Break" at bounding box center [235, 604] width 73 height 23
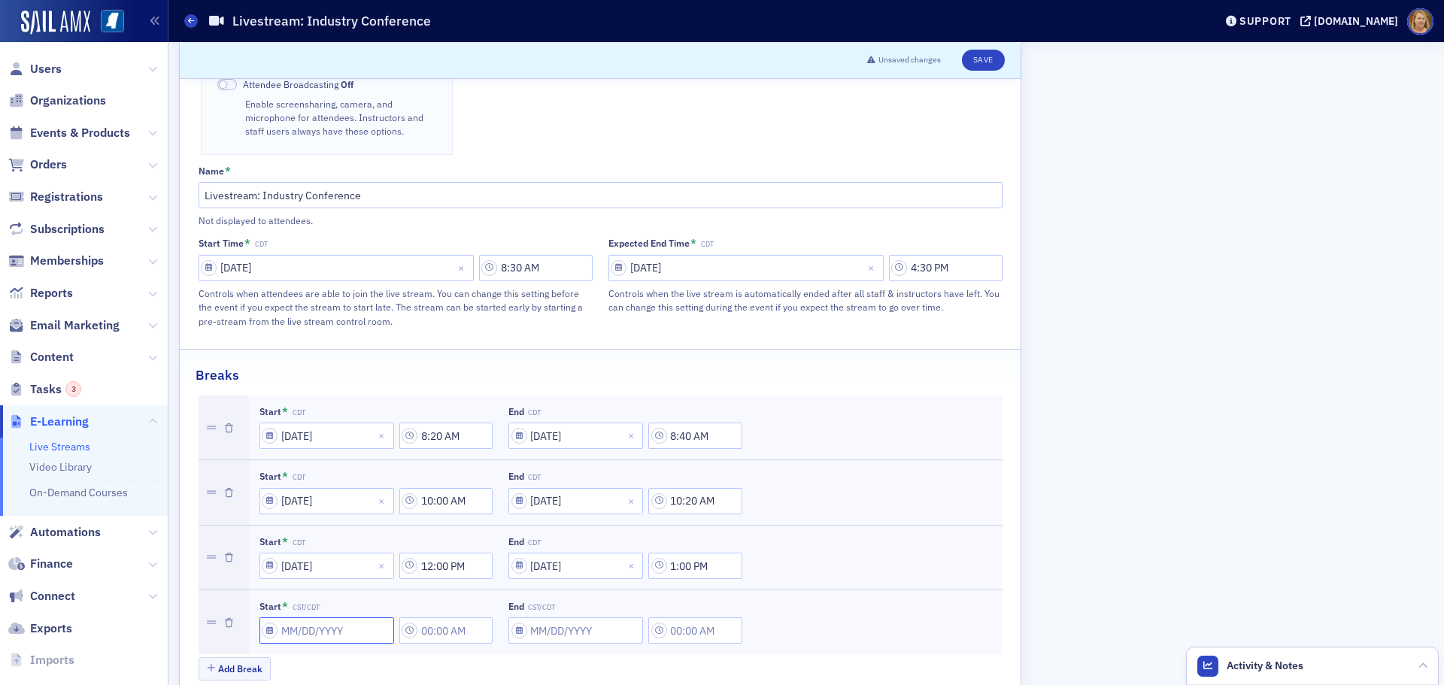
click at [281, 617] on input "Start * CST/CDT" at bounding box center [326, 630] width 135 height 26
select select "8"
select select "2025"
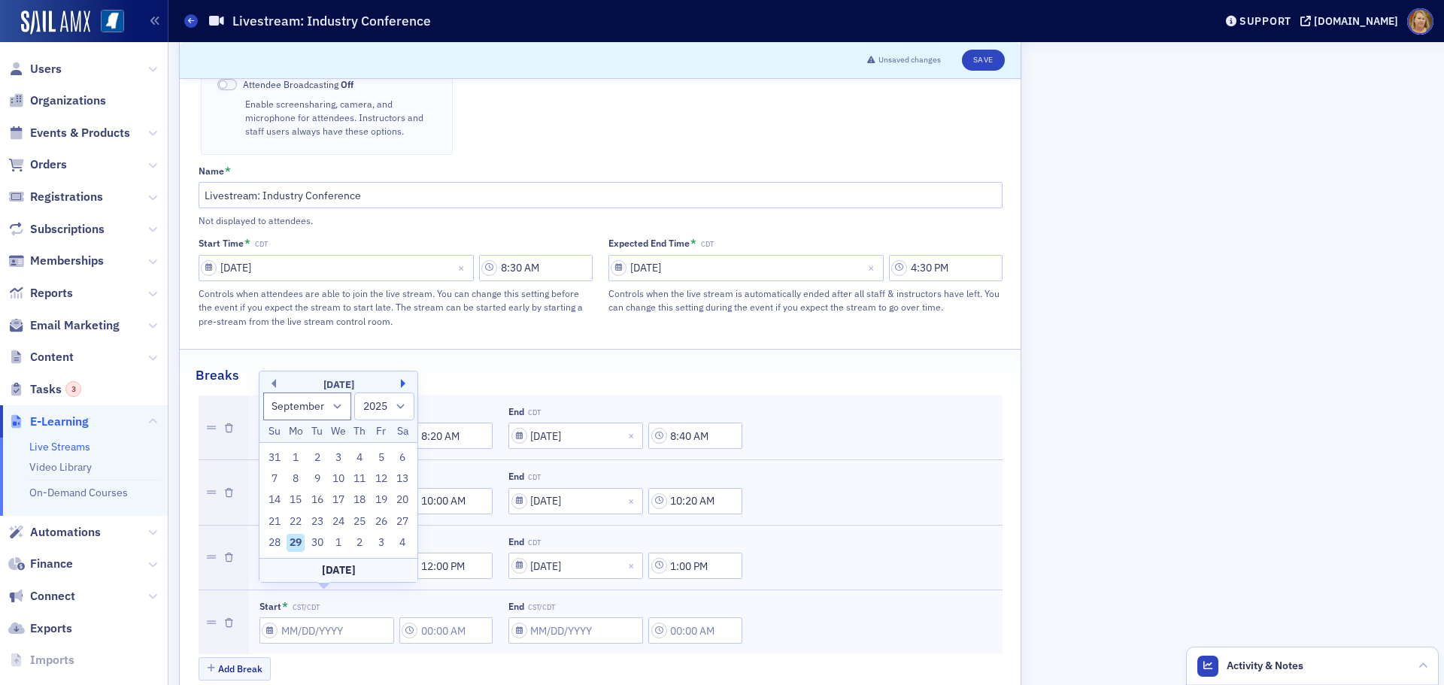
click at [401, 381] on button "Next Month" at bounding box center [405, 383] width 9 height 9
select select "9"
click at [337, 519] on div "22" at bounding box center [338, 522] width 18 height 18
type input "[DATE]"
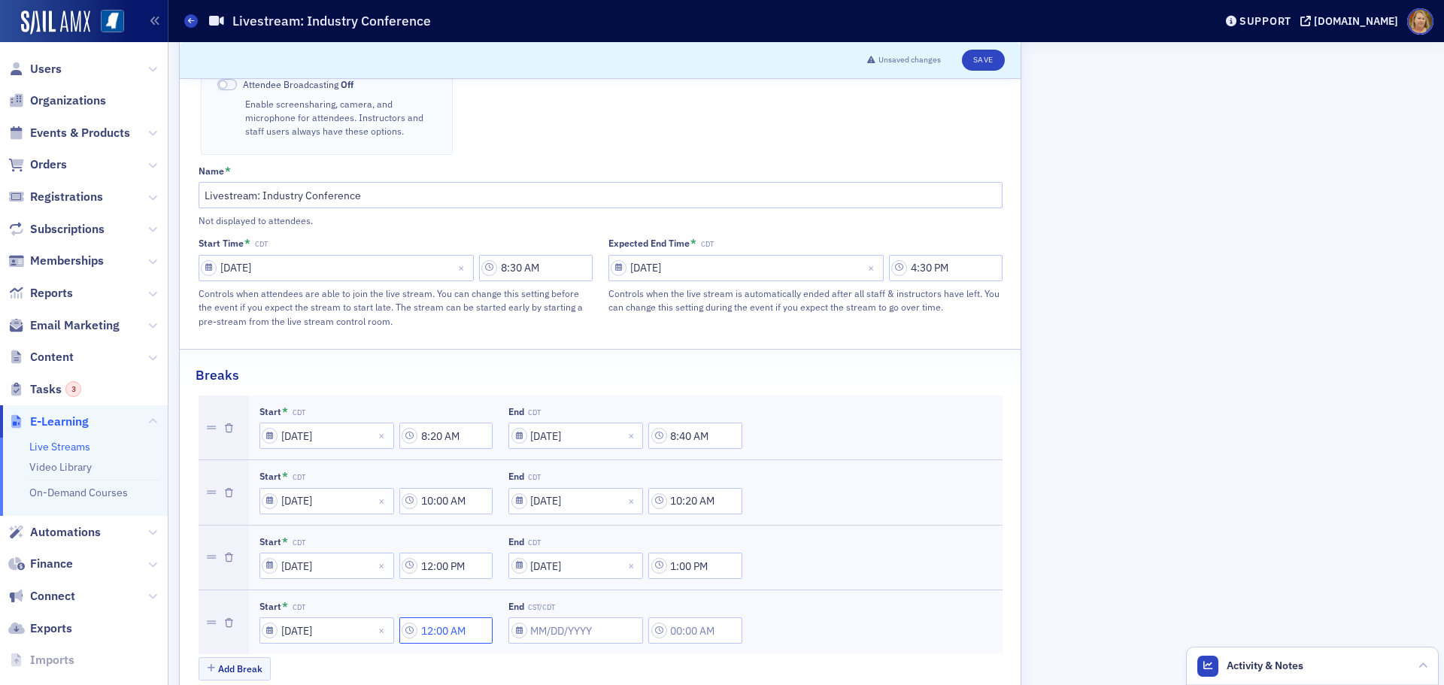
click at [428, 617] on input "12:00 AM" at bounding box center [446, 630] width 94 height 26
click at [508, 611] on div at bounding box center [521, 603] width 32 height 19
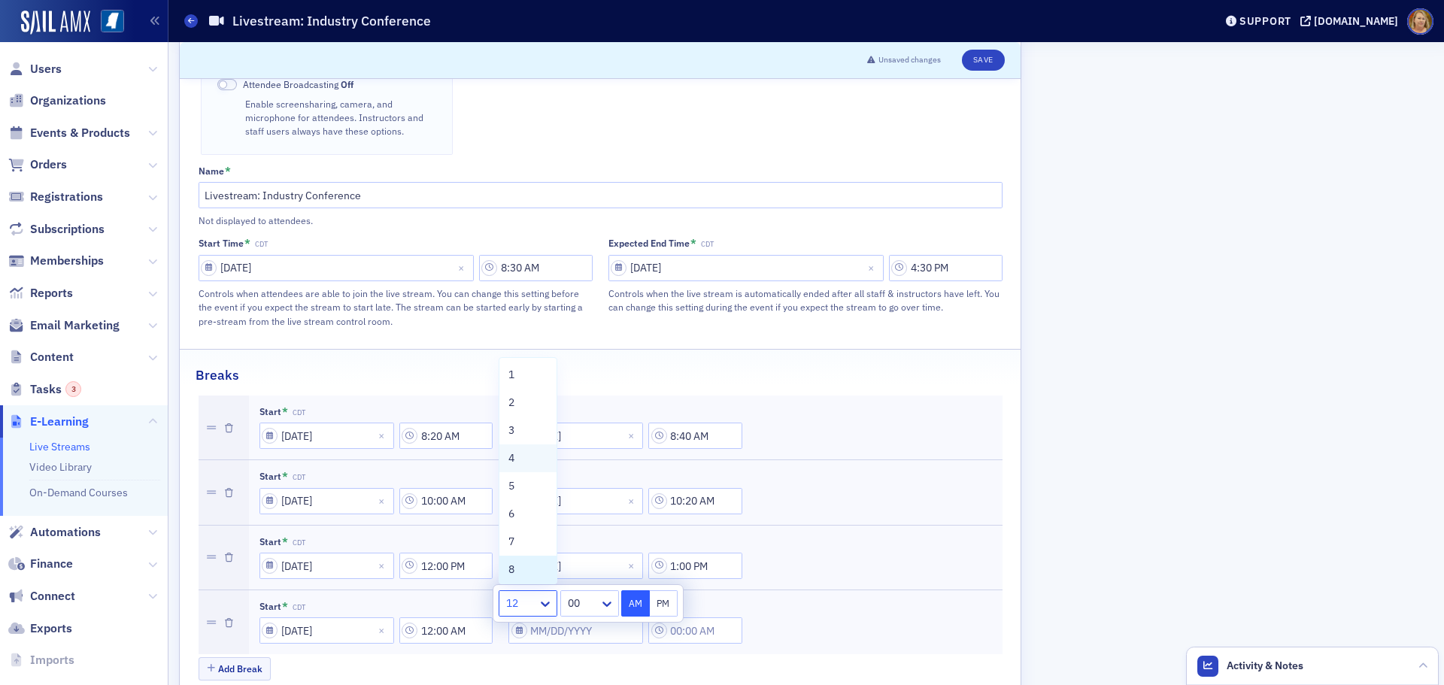
scroll to position [9, 0]
click at [503, 372] on div "1" at bounding box center [527, 366] width 57 height 28
click at [579, 599] on div at bounding box center [580, 603] width 35 height 19
click at [578, 417] on span "45" at bounding box center [572, 415] width 12 height 16
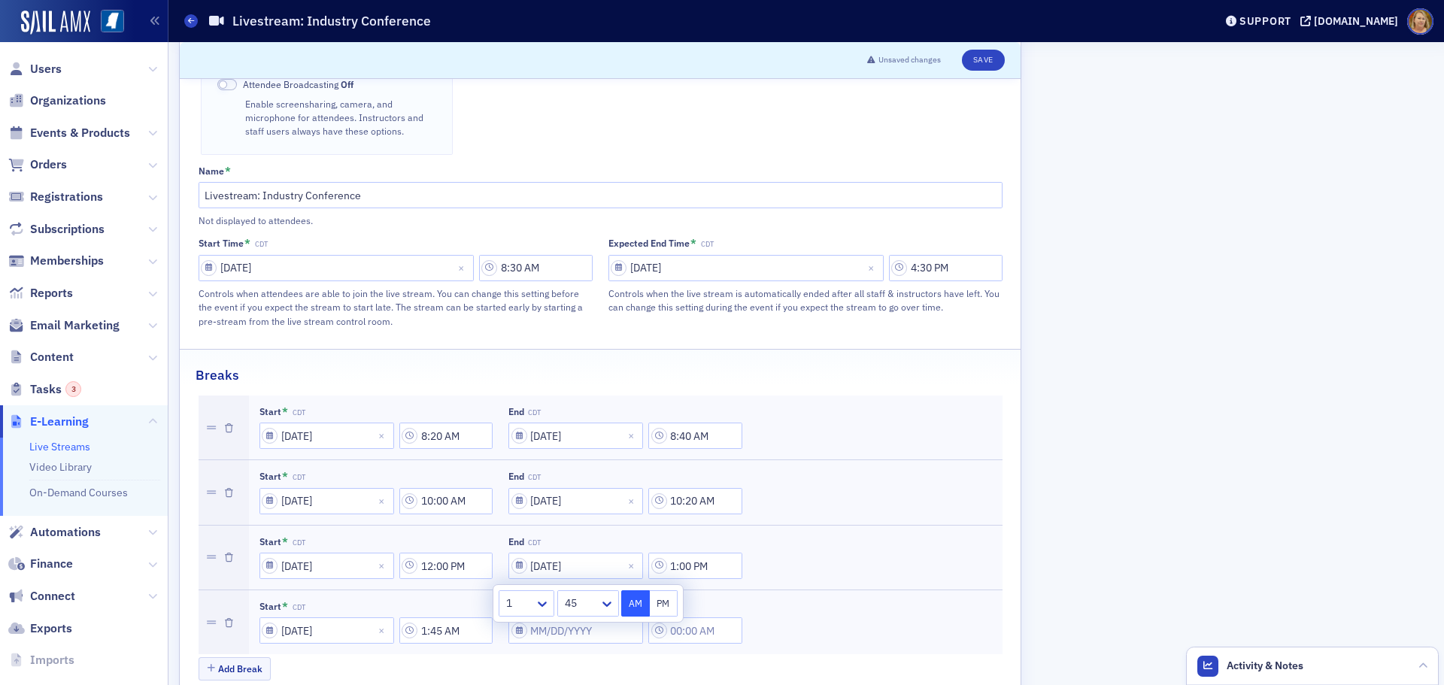
click at [663, 605] on button "PM" at bounding box center [664, 603] width 29 height 26
type input "1:45 PM"
click at [595, 657] on div "Add Break" at bounding box center [601, 670] width 804 height 26
click at [564, 617] on input "End CST/CDT" at bounding box center [575, 630] width 135 height 26
select select "8"
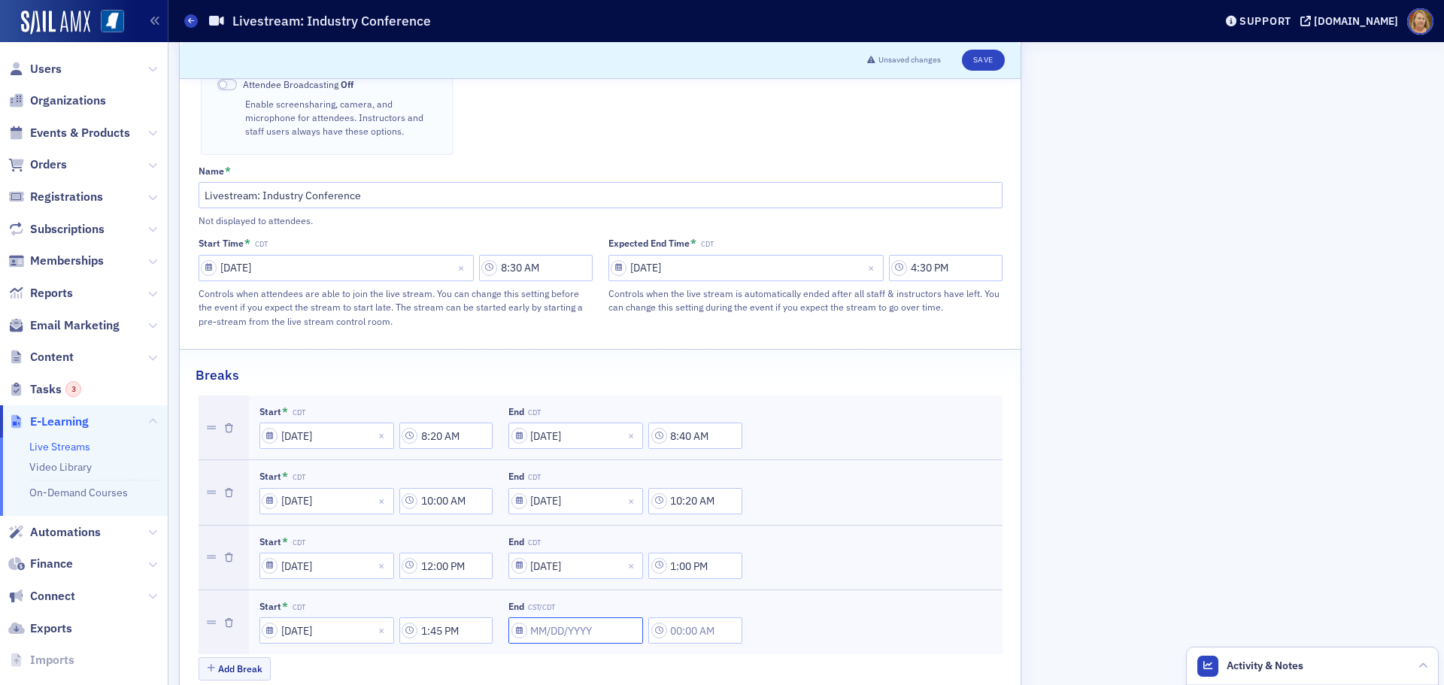
select select "2025"
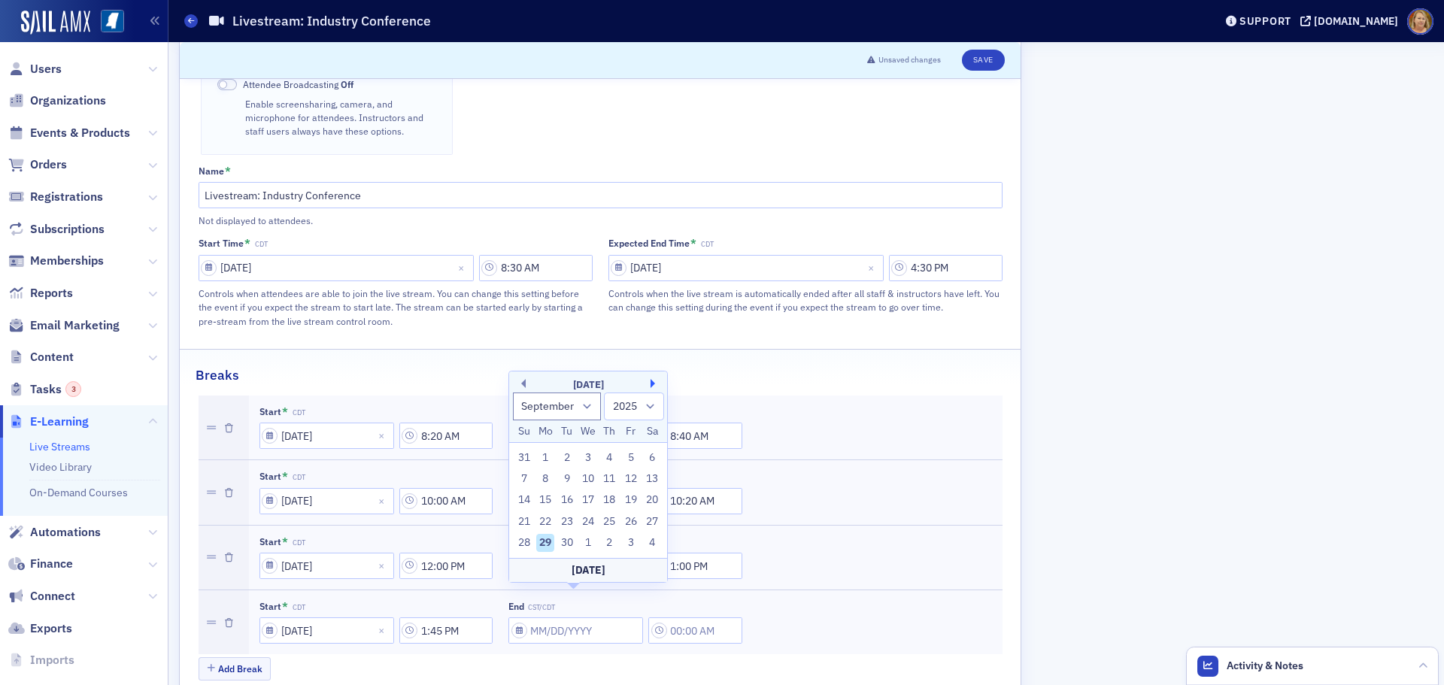
click at [651, 384] on button "Next Month" at bounding box center [654, 383] width 9 height 9
select select "9"
click at [589, 518] on div "22" at bounding box center [588, 522] width 18 height 18
type input "[DATE]"
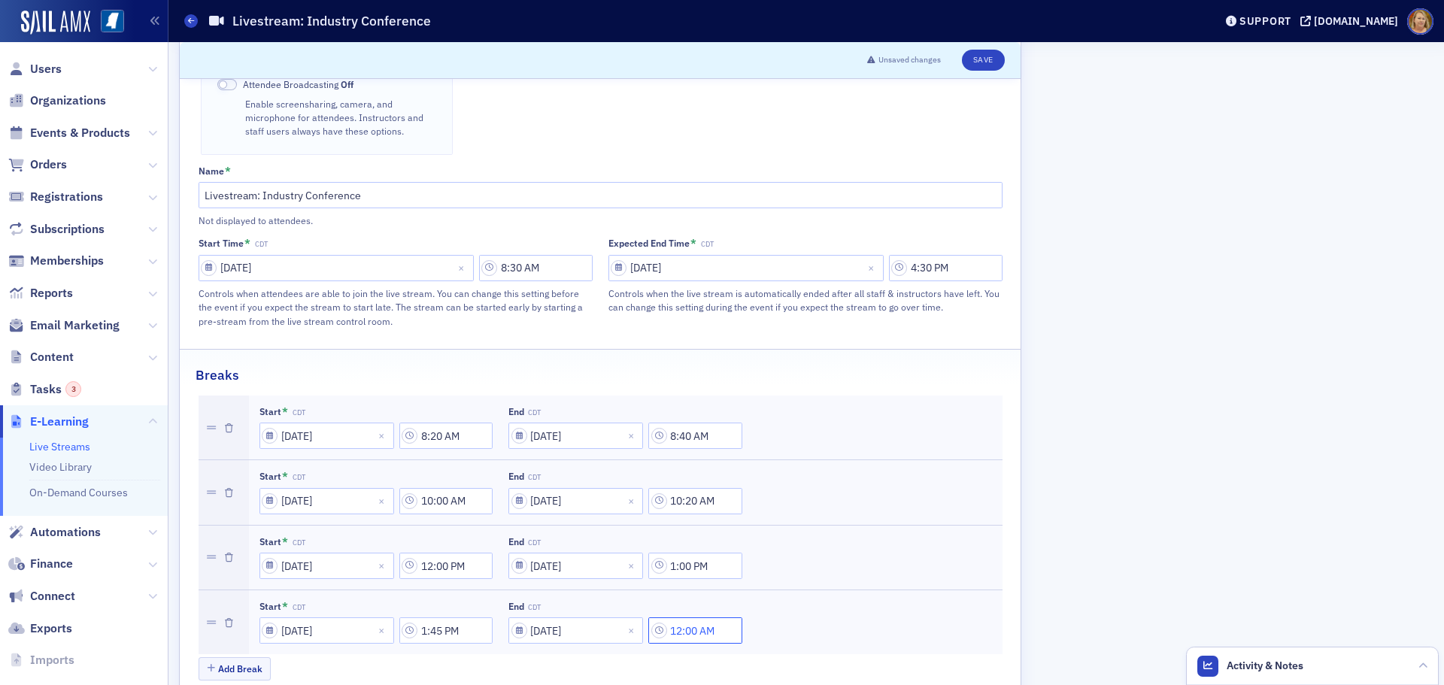
click at [680, 617] on input "12:00 AM" at bounding box center [695, 630] width 94 height 26
click at [660, 578] on icon at bounding box center [655, 571] width 15 height 15
click at [625, 365] on span "2" at bounding box center [622, 361] width 6 height 16
click at [685, 572] on div at bounding box center [691, 571] width 35 height 19
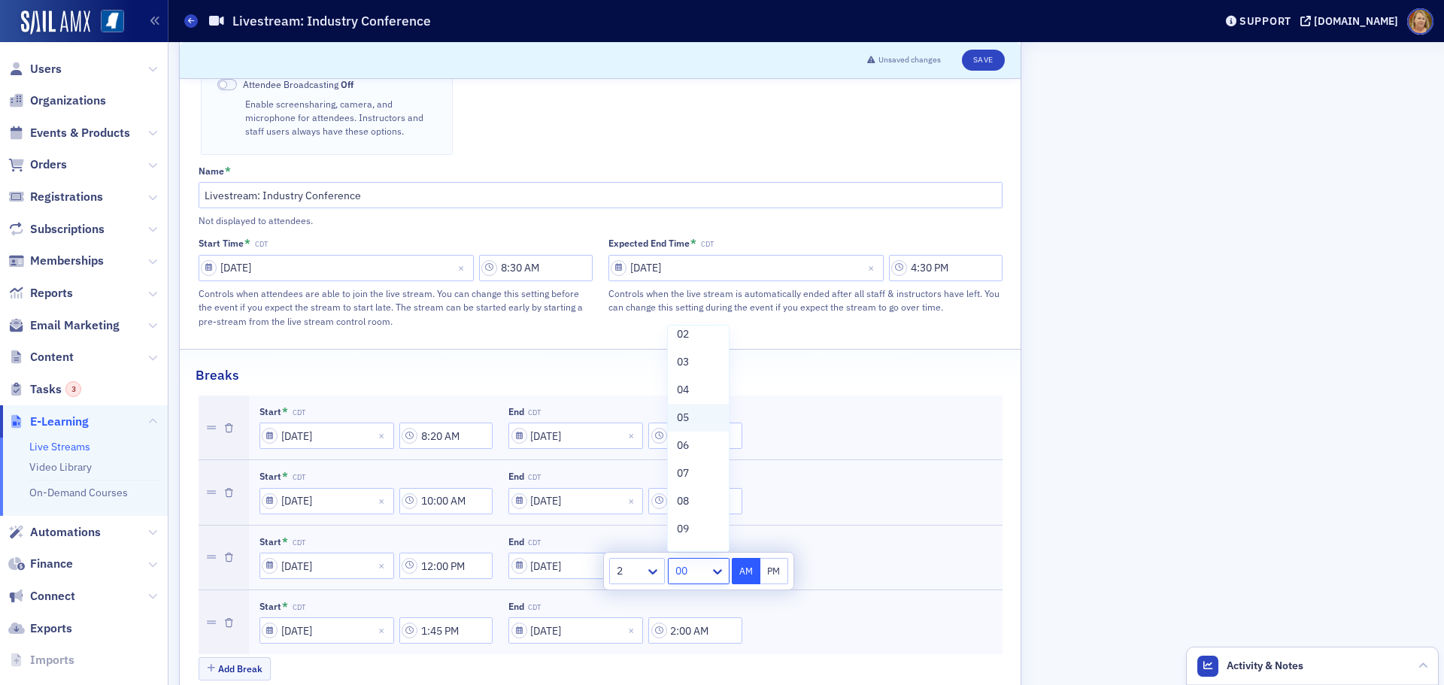
scroll to position [84, 0]
click at [684, 395] on span "05" at bounding box center [683, 398] width 12 height 16
click at [770, 569] on button "PM" at bounding box center [774, 571] width 29 height 26
type input "2:05 PM"
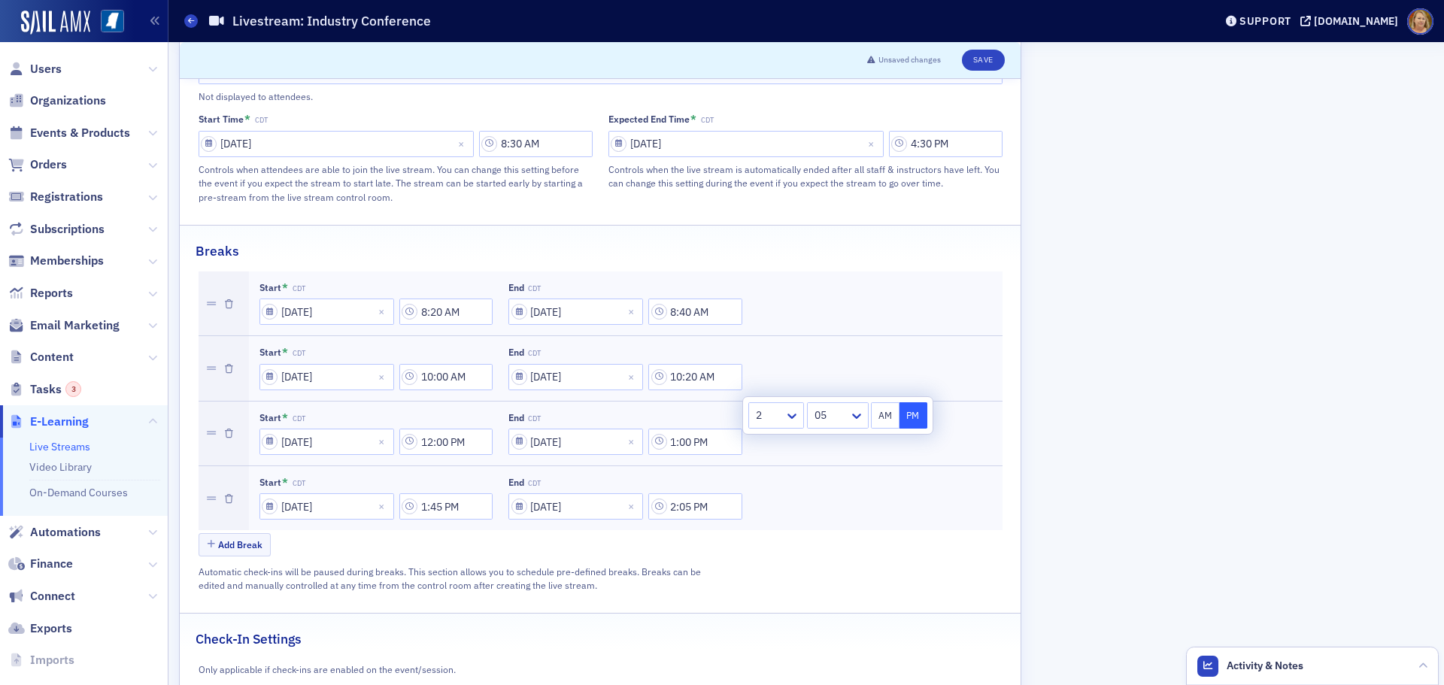
scroll to position [848, 0]
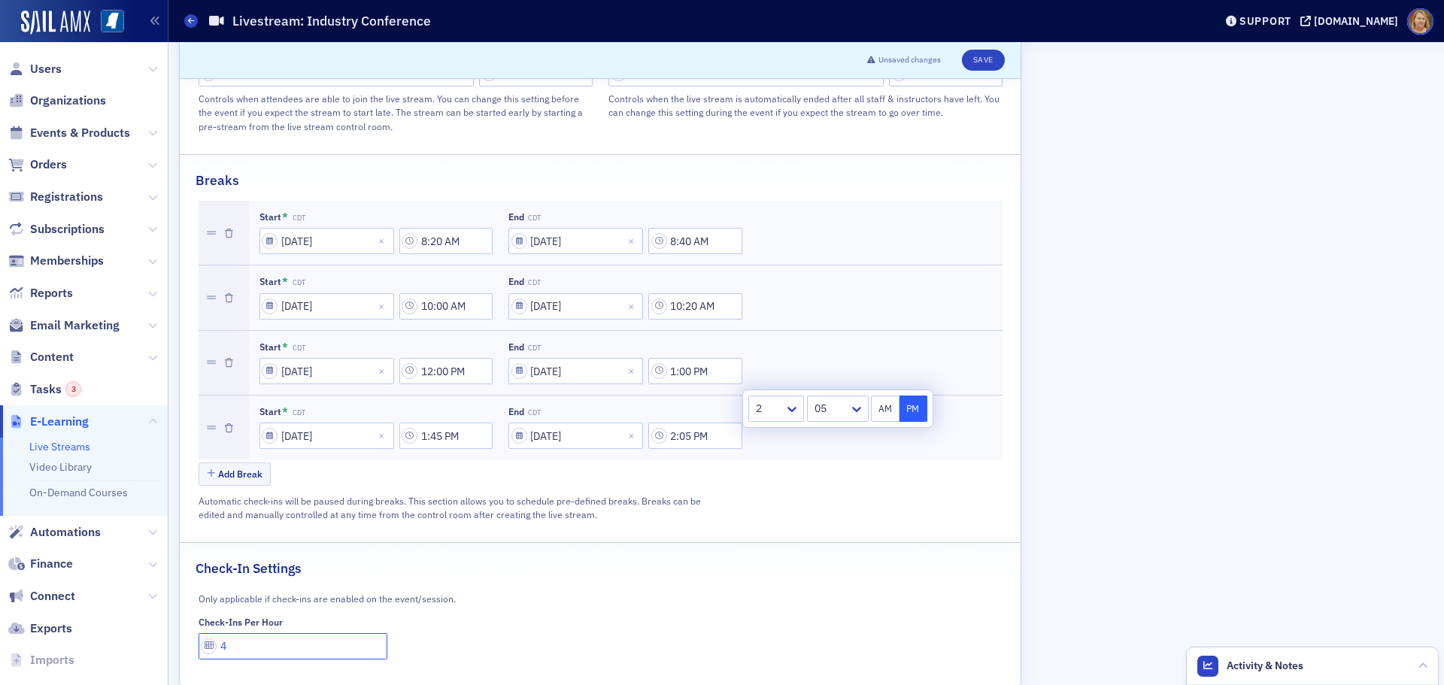
click at [232, 633] on input "4" at bounding box center [294, 646] width 190 height 26
type input "1"
click at [980, 59] on button "Save" at bounding box center [983, 60] width 43 height 21
click at [48, 71] on span "Users" at bounding box center [46, 69] width 32 height 17
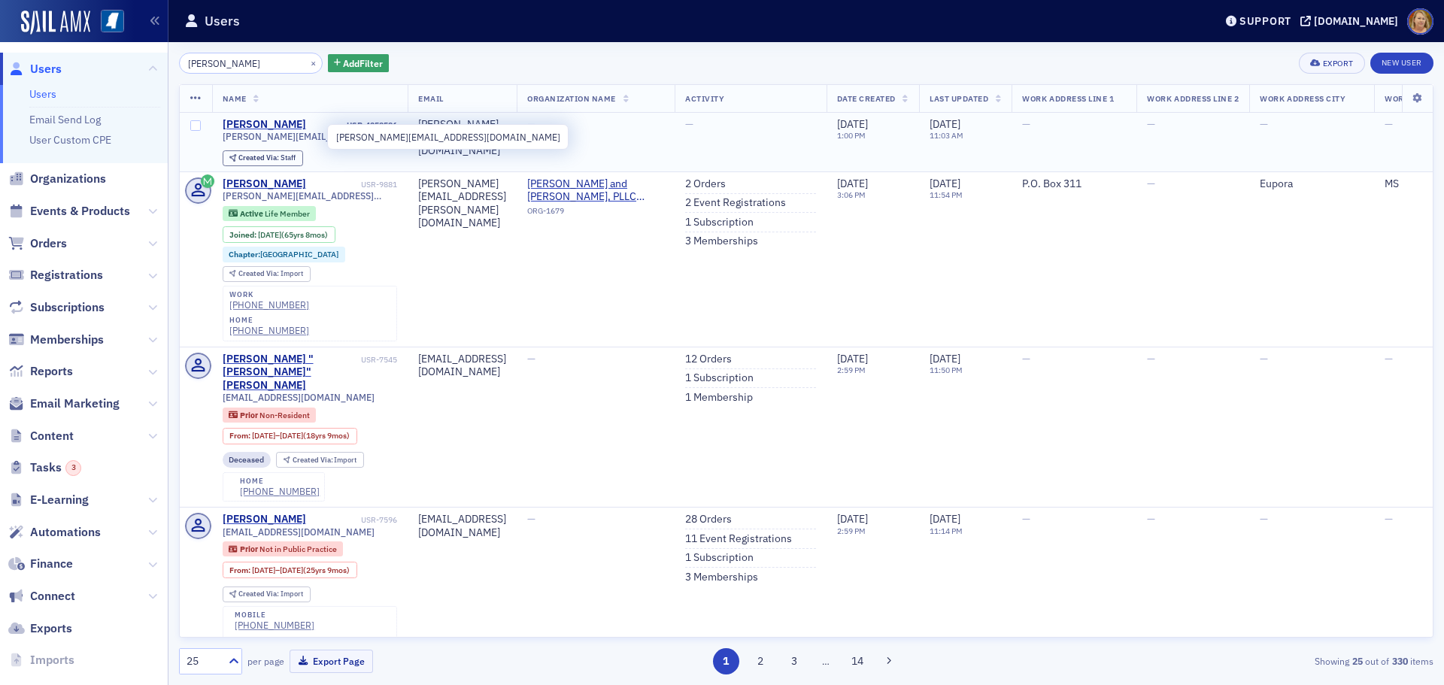
type input "[PERSON_NAME]"
drag, startPoint x: 306, startPoint y: 140, endPoint x: 218, endPoint y: 140, distance: 88.0
click at [218, 140] on td "[PERSON_NAME] USR-4258586 [PERSON_NAME][EMAIL_ADDRESS][DOMAIN_NAME] Created Via…" at bounding box center [310, 142] width 196 height 59
copy span "[PERSON_NAME][EMAIL_ADDRESS][DOMAIN_NAME]"
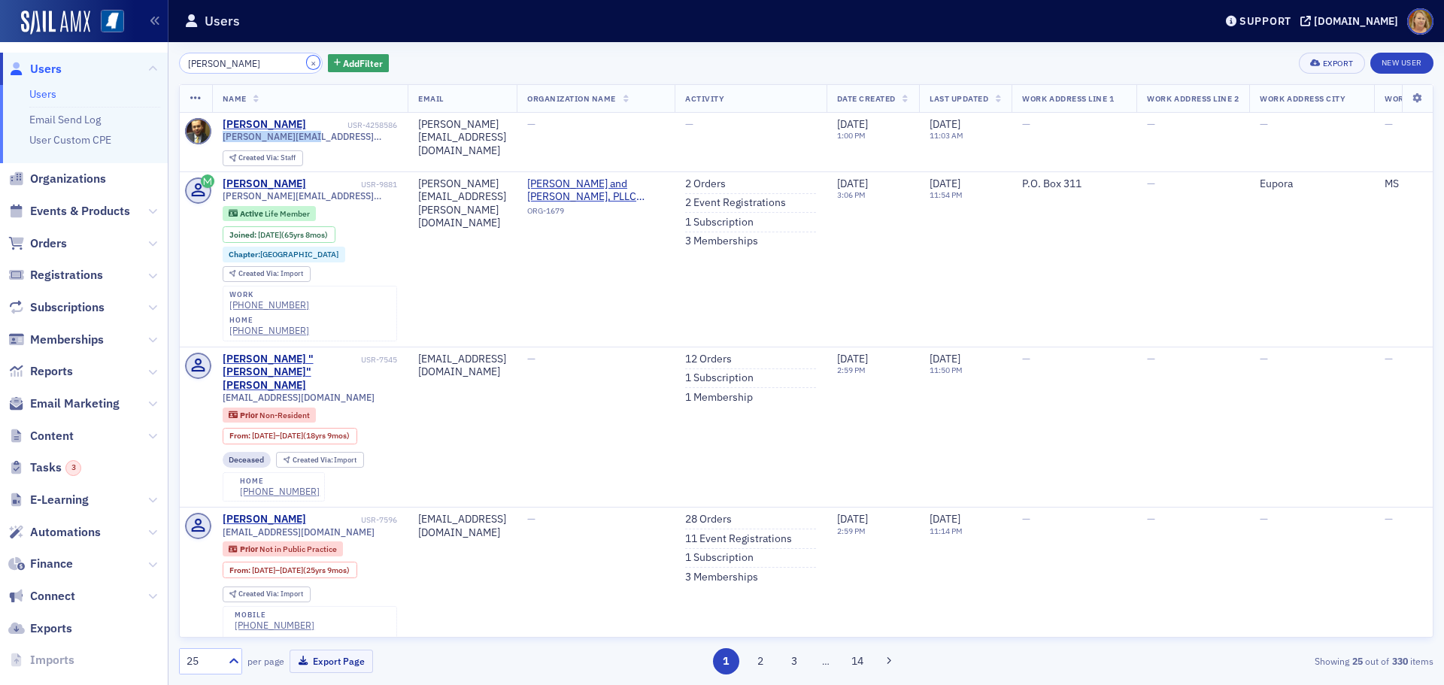
drag, startPoint x: 297, startPoint y: 61, endPoint x: 257, endPoint y: 67, distance: 40.3
click at [307, 61] on button "×" at bounding box center [314, 63] width 14 height 14
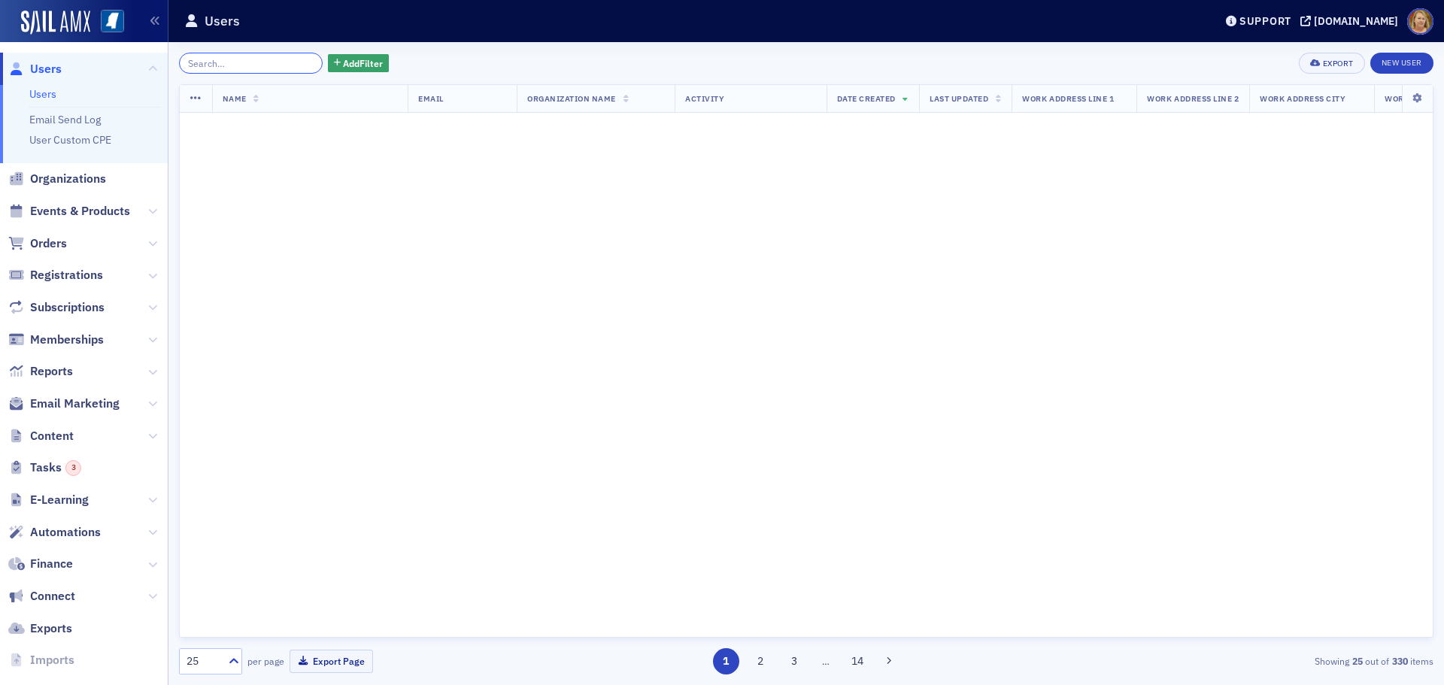
click at [257, 67] on input "search" at bounding box center [251, 63] width 144 height 21
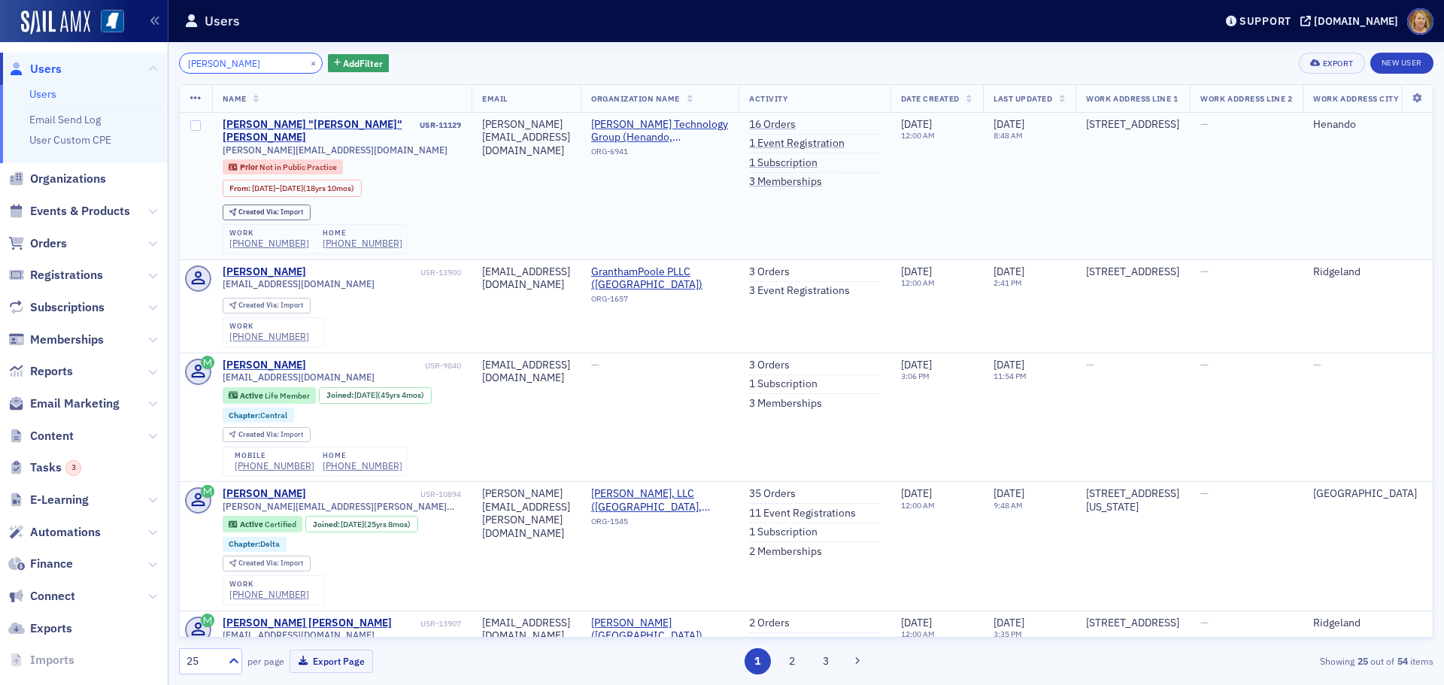
type input "[PERSON_NAME]"
drag, startPoint x: 348, startPoint y: 137, endPoint x: 223, endPoint y: 141, distance: 125.6
click at [223, 144] on div "[PERSON_NAME][EMAIL_ADDRESS][DOMAIN_NAME]" at bounding box center [342, 149] width 239 height 11
copy span "[PERSON_NAME][EMAIL_ADDRESS][DOMAIN_NAME]"
click at [83, 211] on span "Events & Products" at bounding box center [80, 211] width 100 height 17
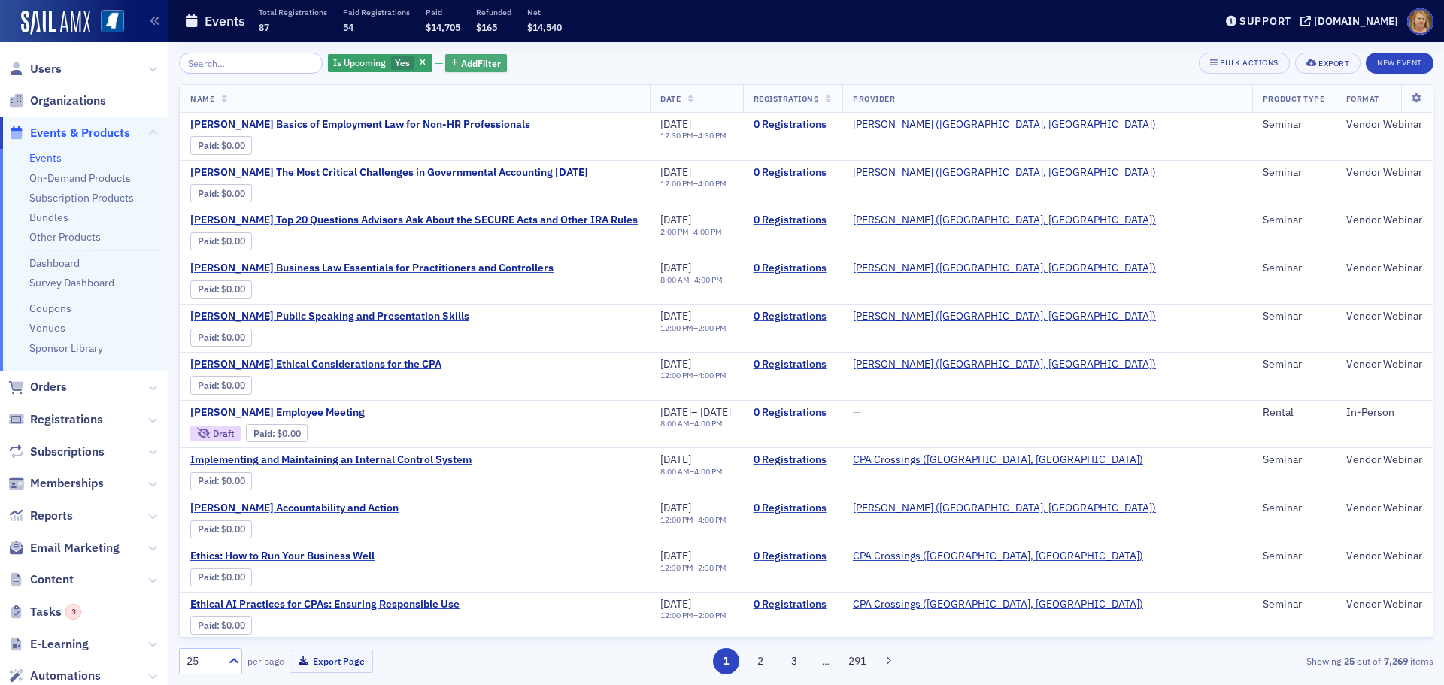
click at [461, 56] on span "Add Filter" at bounding box center [481, 63] width 40 height 14
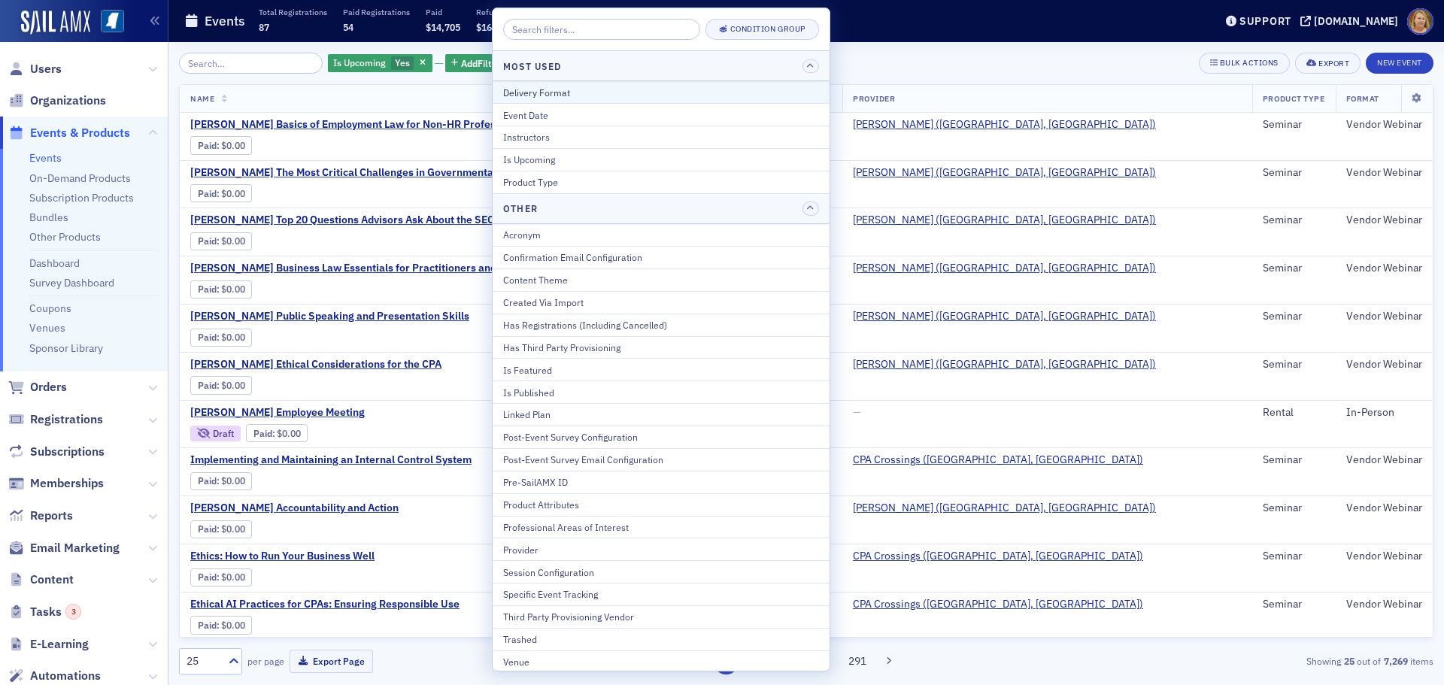
click at [511, 92] on div "Delivery Format" at bounding box center [661, 93] width 316 height 14
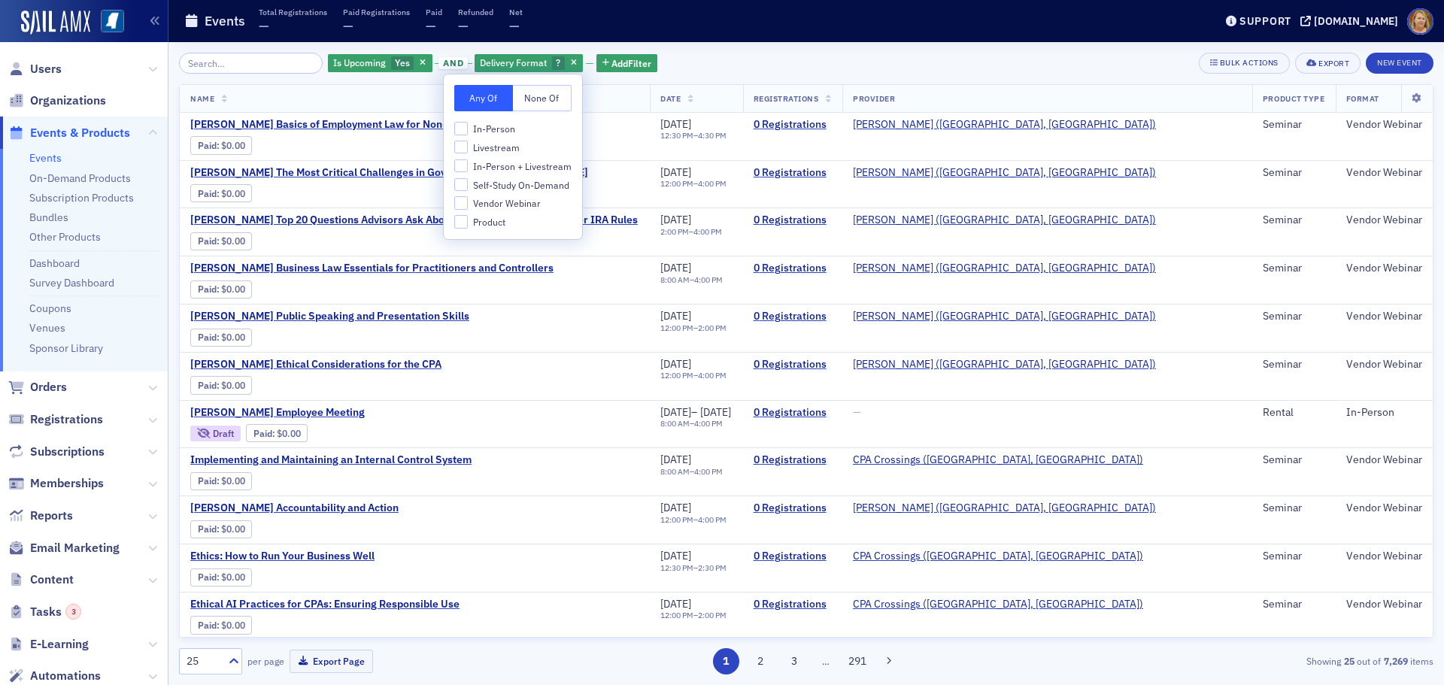
click at [504, 166] on span "In-Person + Livestream" at bounding box center [522, 166] width 99 height 13
click at [468, 166] on input "In-Person + Livestream" at bounding box center [461, 166] width 14 height 14
checkbox input "true"
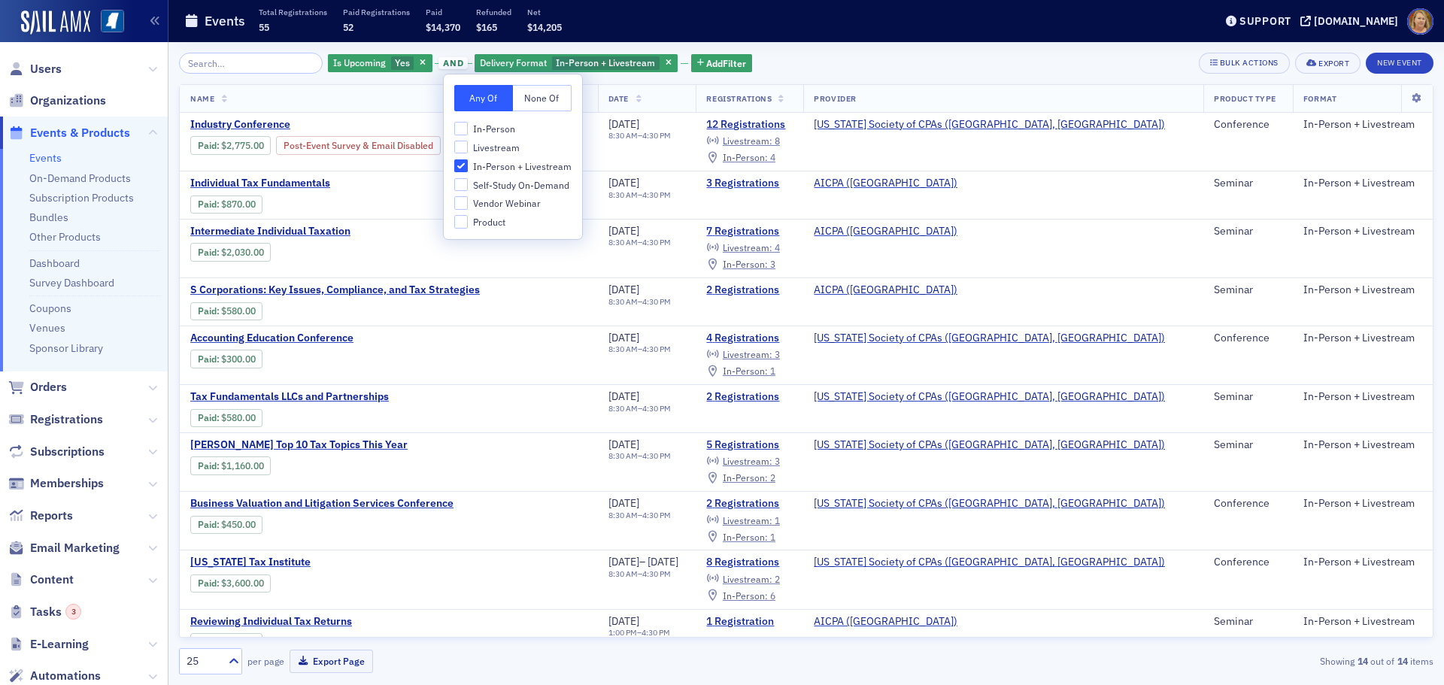
click at [379, 101] on th "Name" at bounding box center [389, 99] width 418 height 28
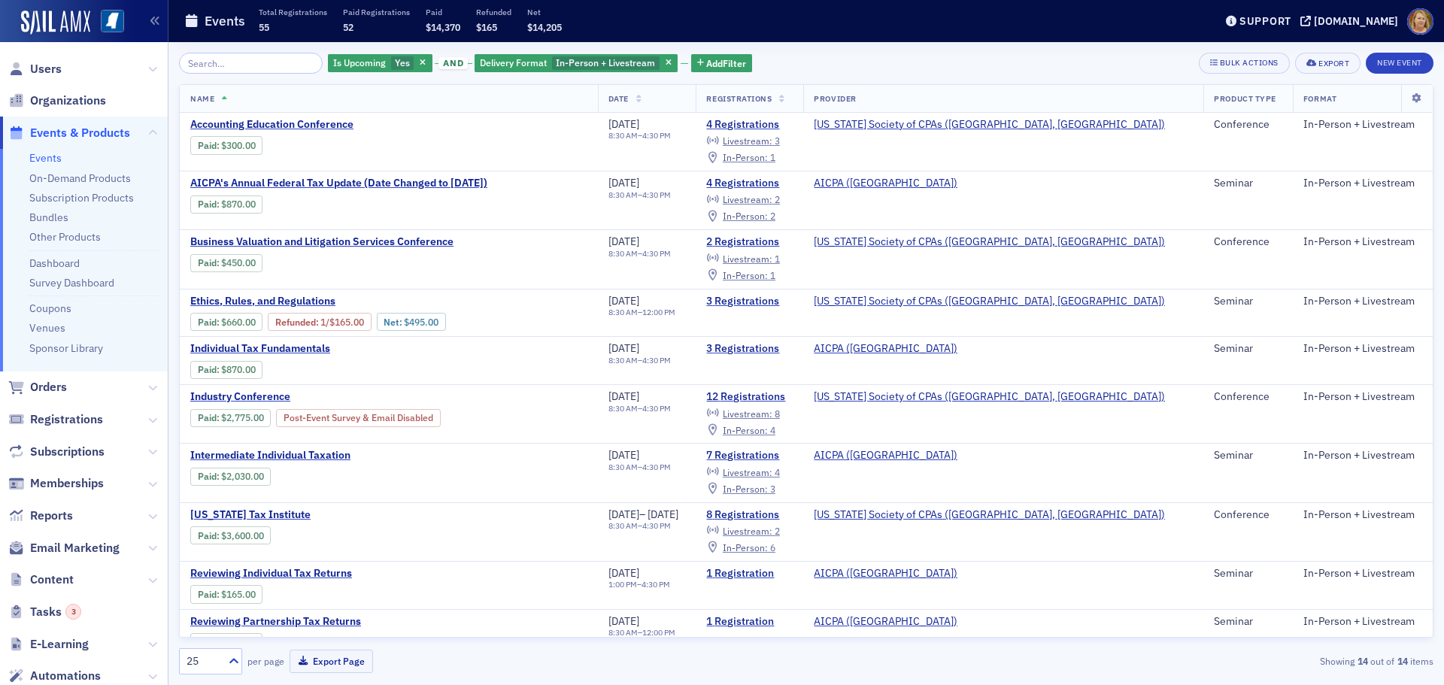
click at [675, 91] on th "Date" at bounding box center [647, 99] width 99 height 28
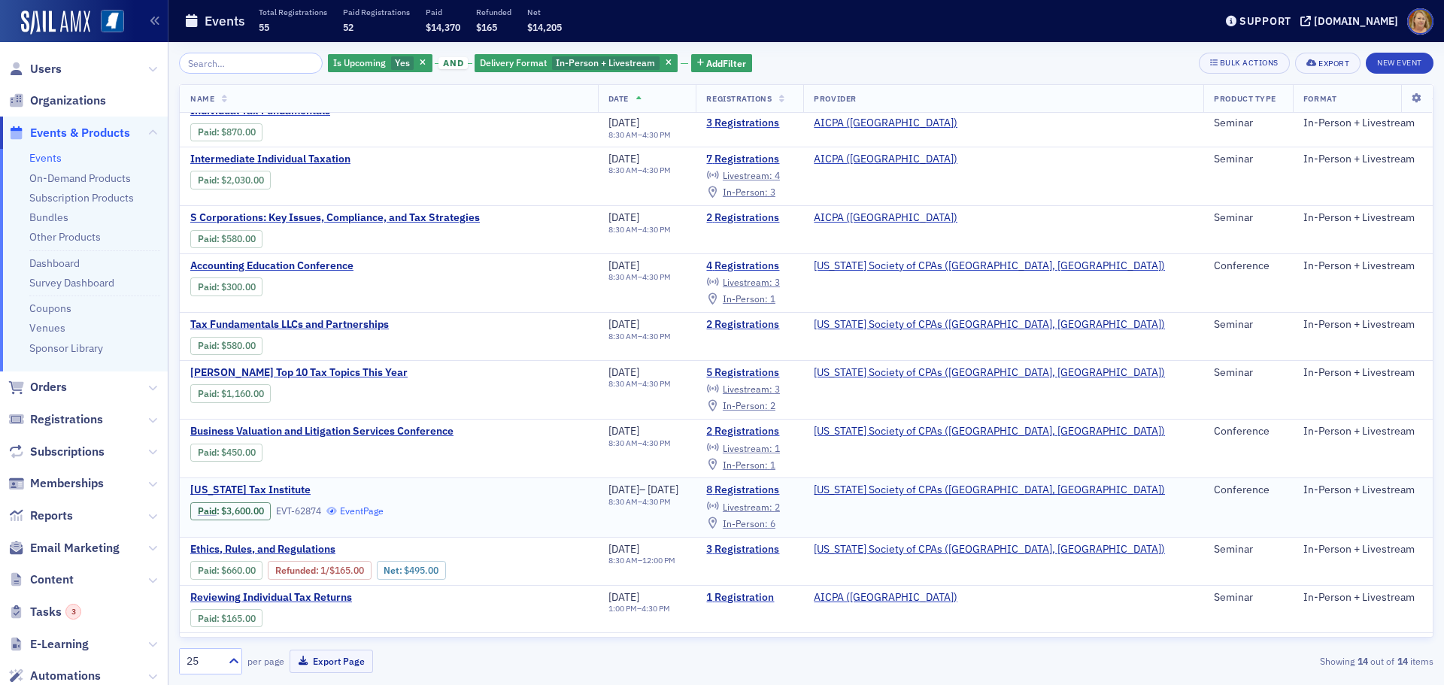
scroll to position [223, 0]
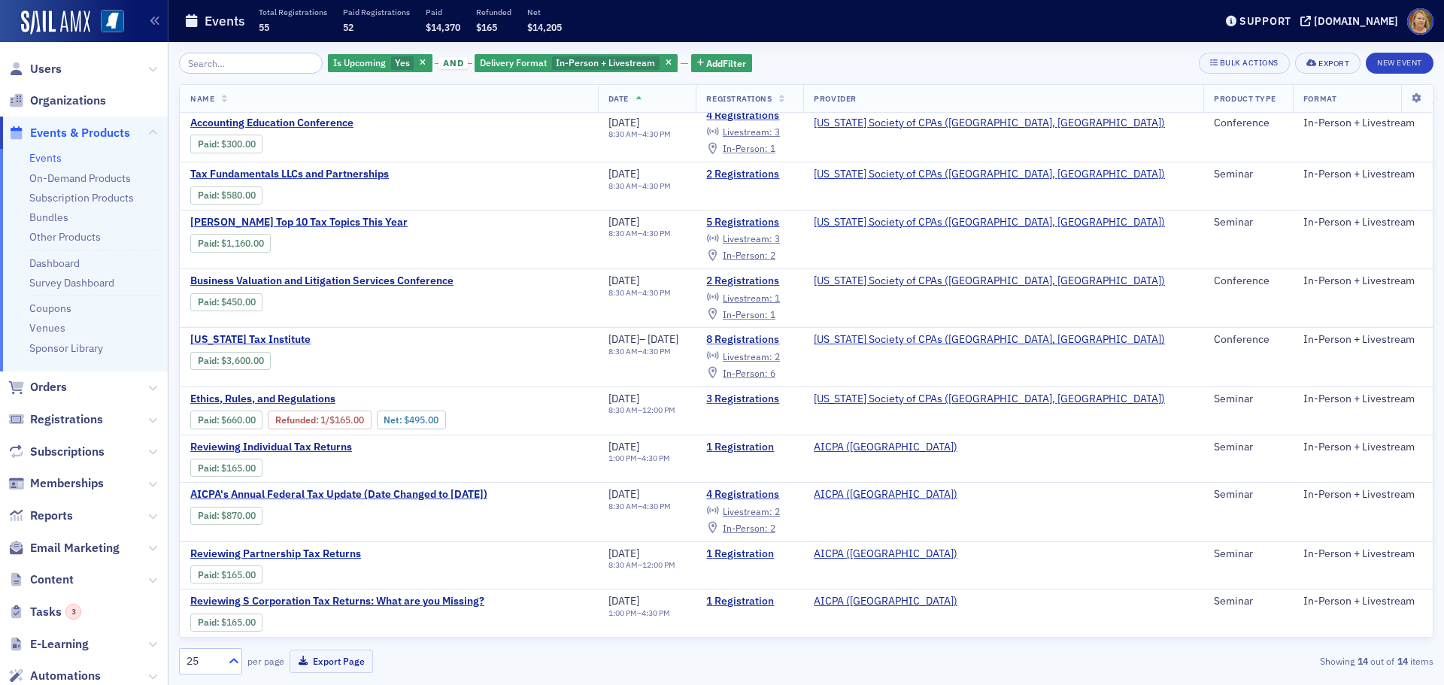
click at [232, 663] on icon at bounding box center [233, 661] width 15 height 15
click at [220, 571] on div "100" at bounding box center [211, 569] width 44 height 16
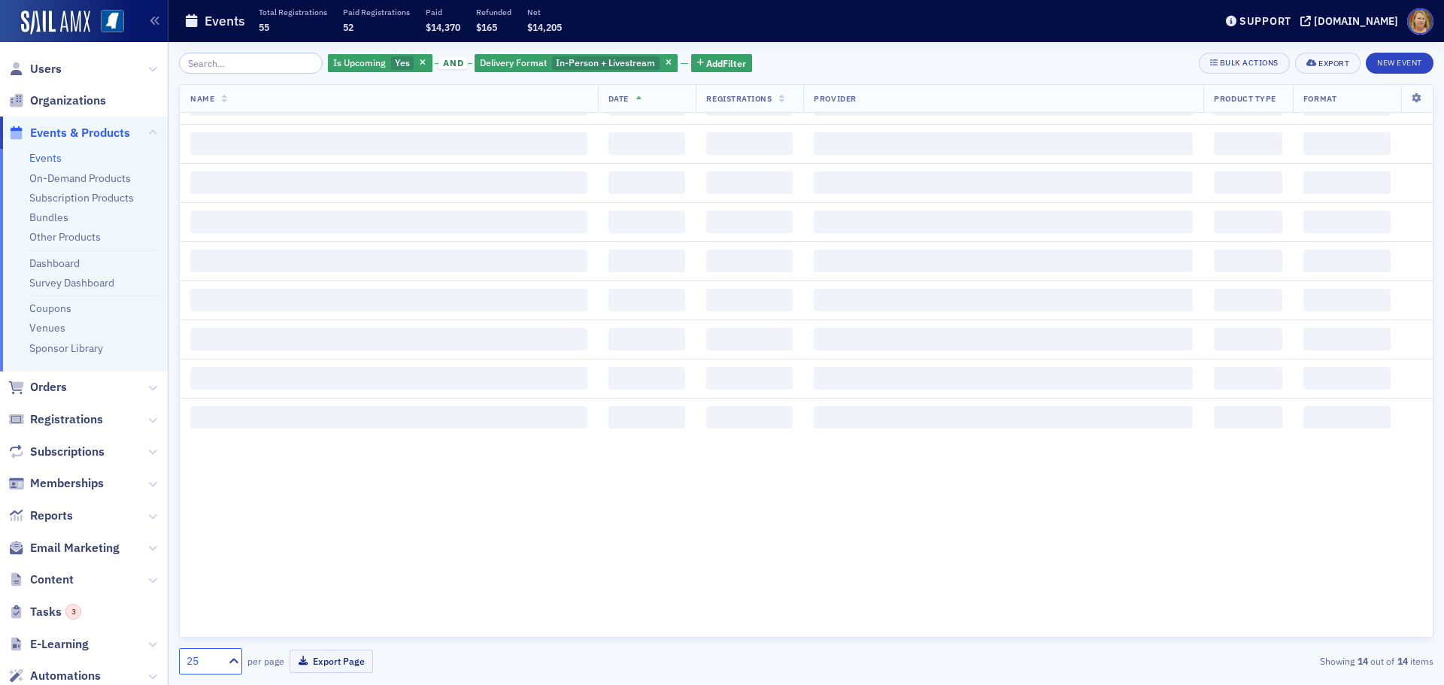
scroll to position [0, 0]
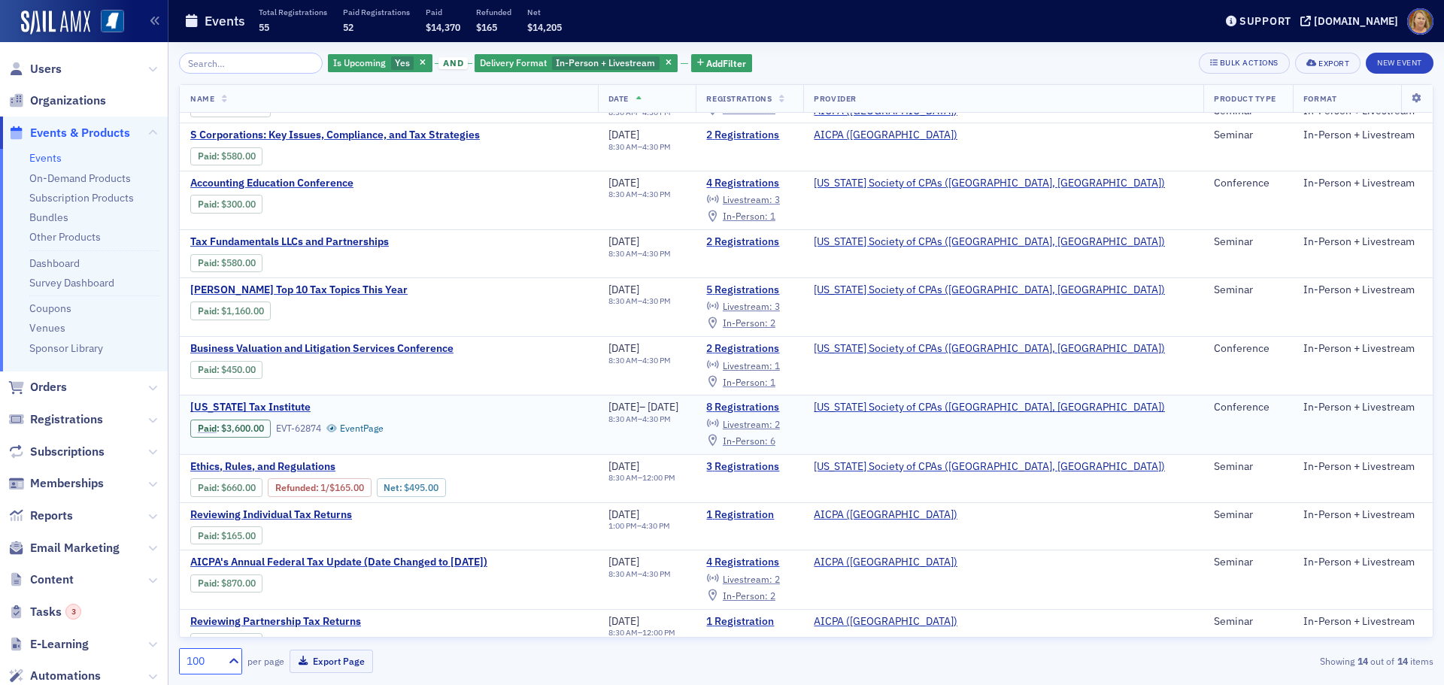
scroll to position [223, 0]
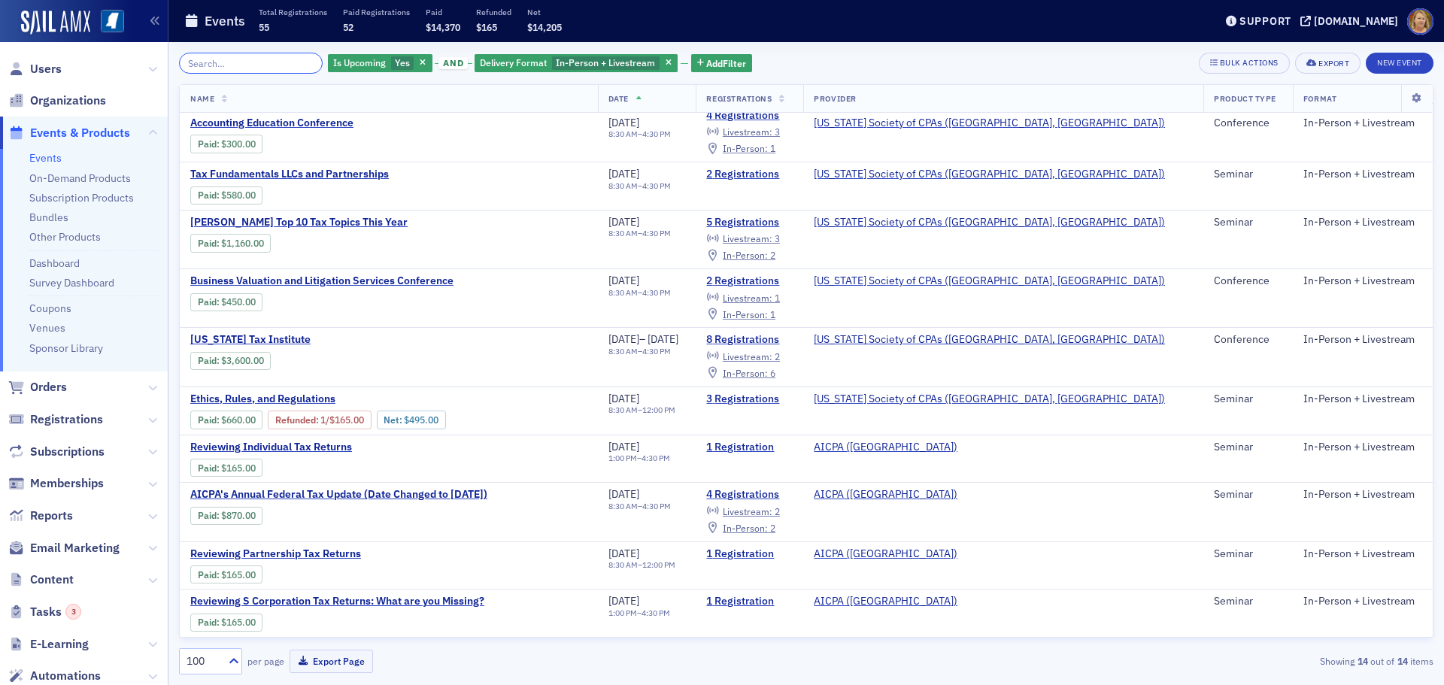
click at [250, 59] on input "search" at bounding box center [251, 63] width 144 height 21
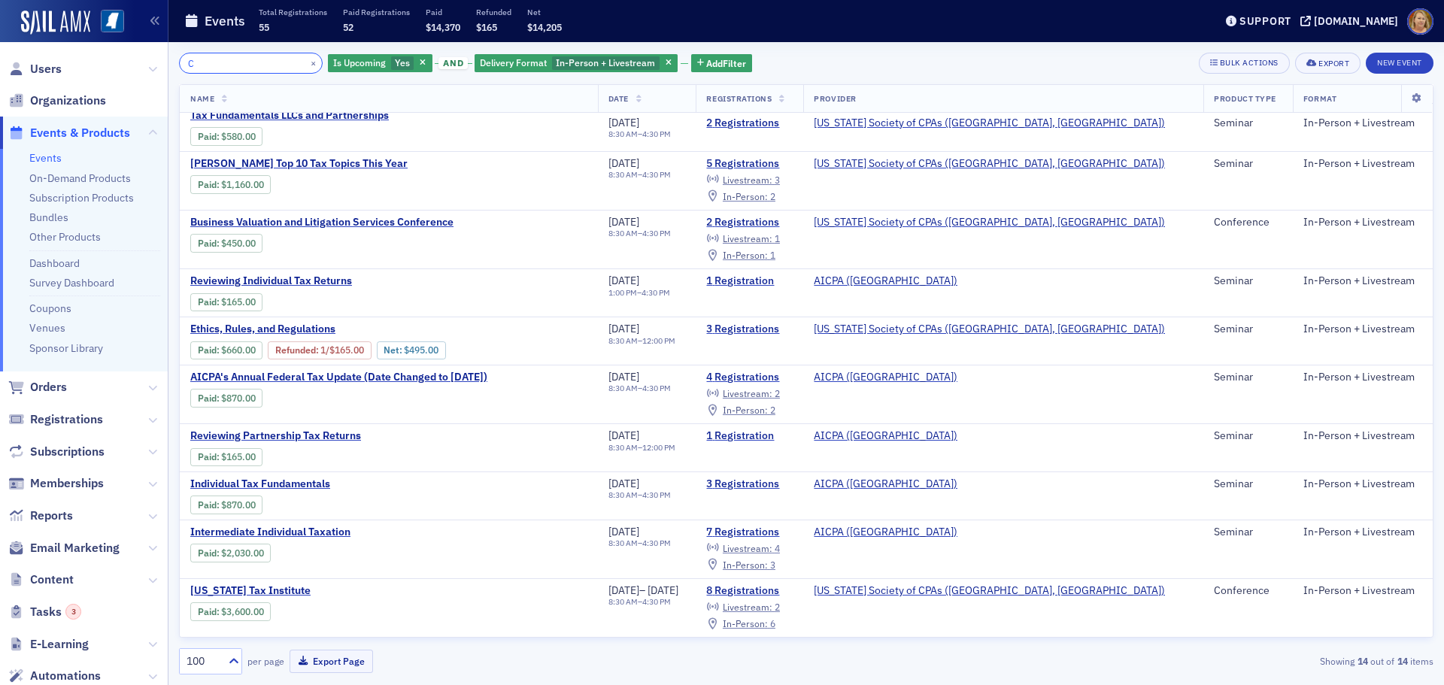
scroll to position [50, 0]
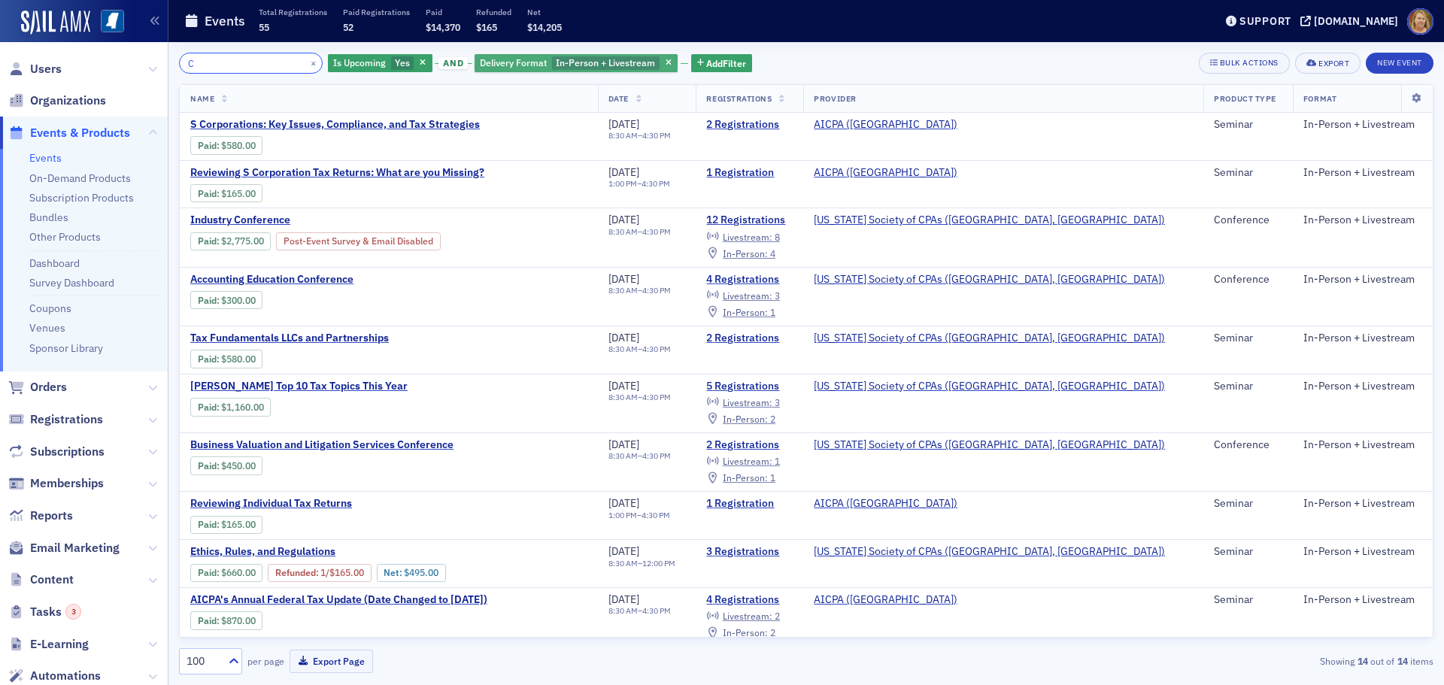
type input "C"
click at [493, 66] on span "Delivery Format" at bounding box center [513, 62] width 67 height 12
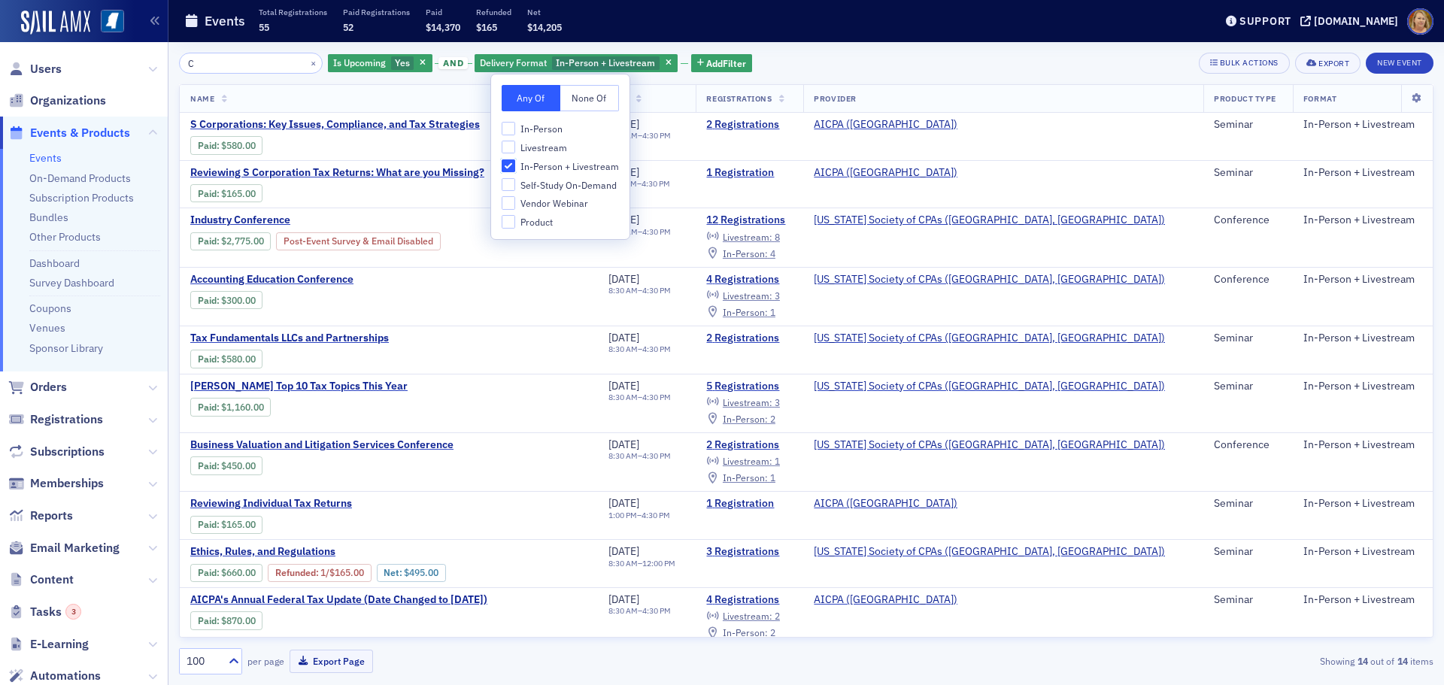
click at [513, 166] on input "In-Person + Livestream" at bounding box center [509, 166] width 14 height 14
checkbox input "false"
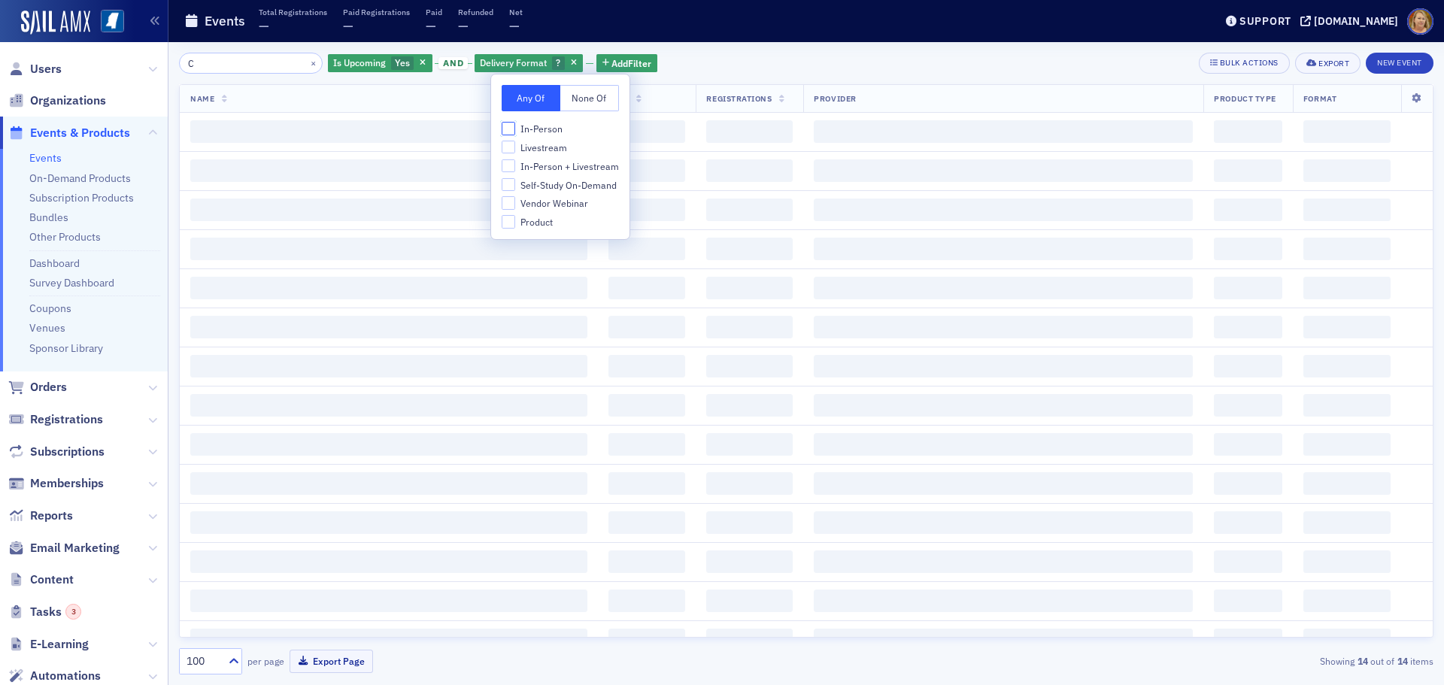
click at [514, 131] on input "In-Person" at bounding box center [509, 129] width 14 height 14
checkbox input "true"
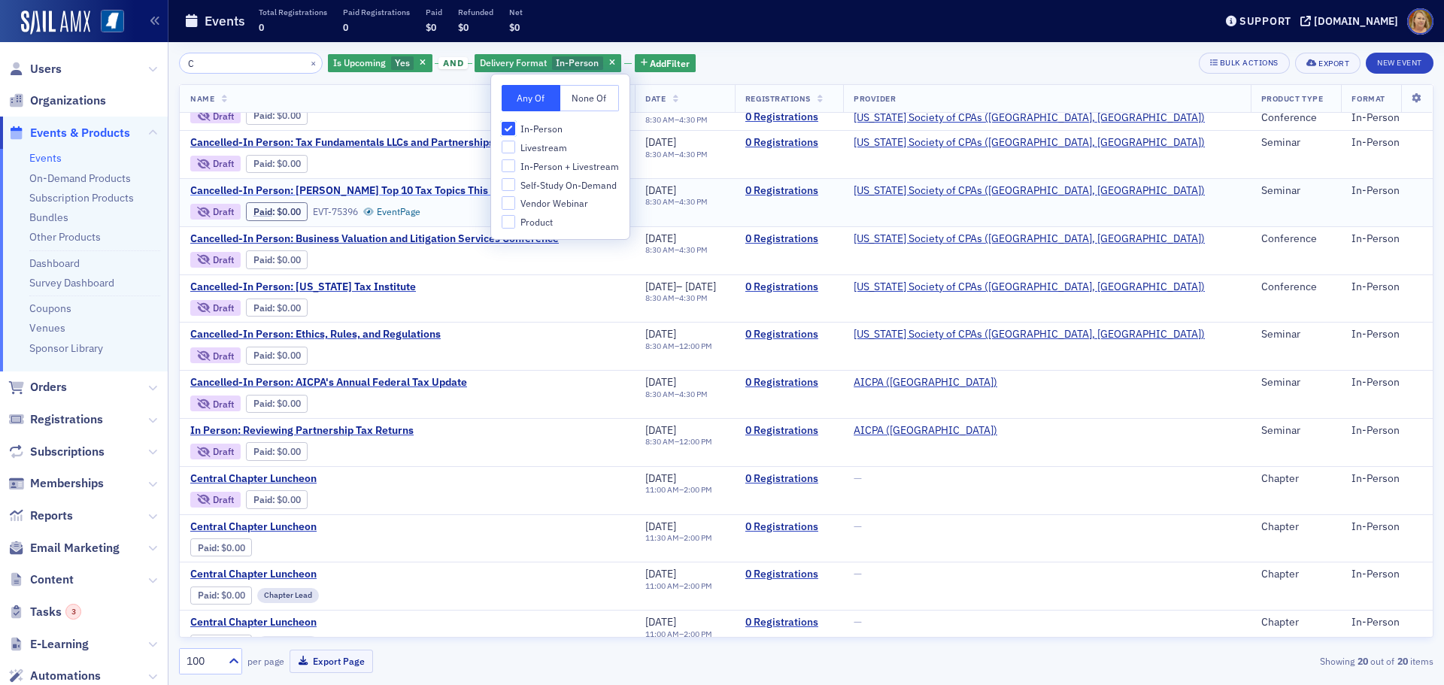
scroll to position [435, 0]
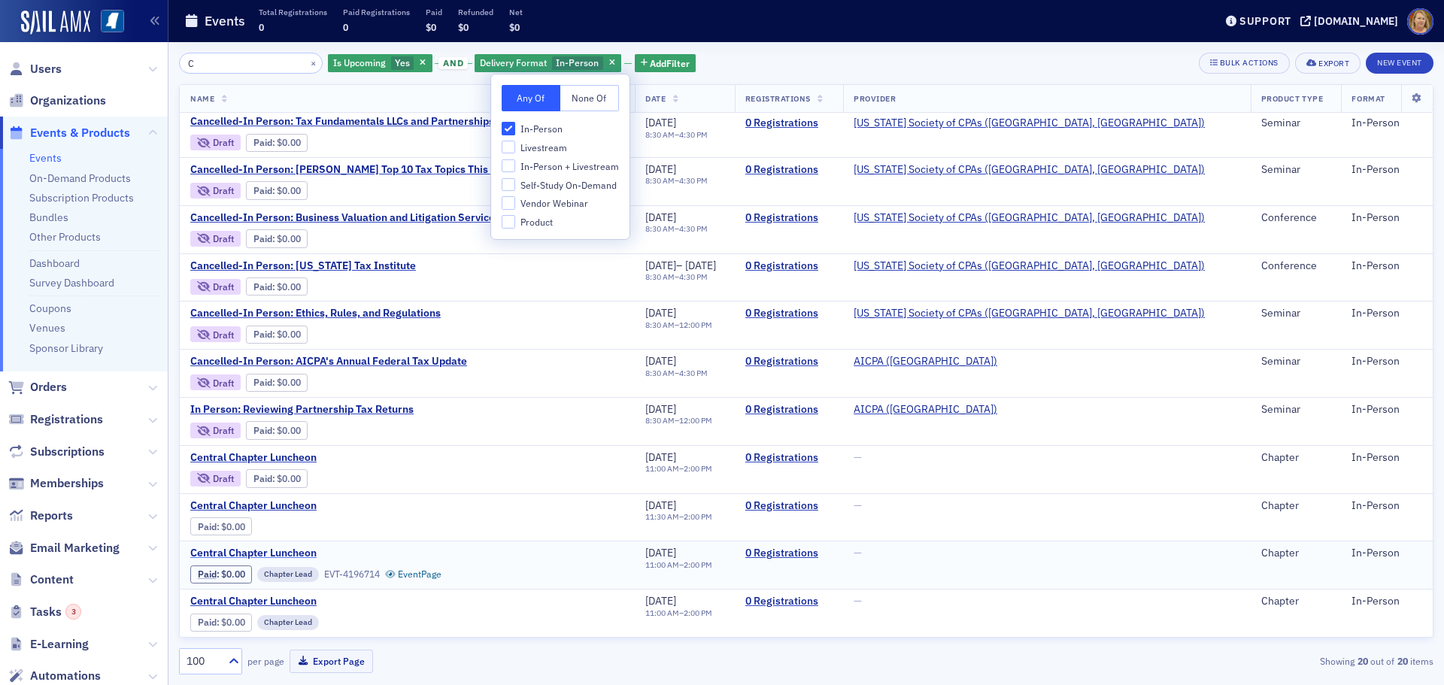
click at [306, 551] on span "Central Chapter Luncheon" at bounding box center [316, 554] width 253 height 14
